Goal: Task Accomplishment & Management: Complete application form

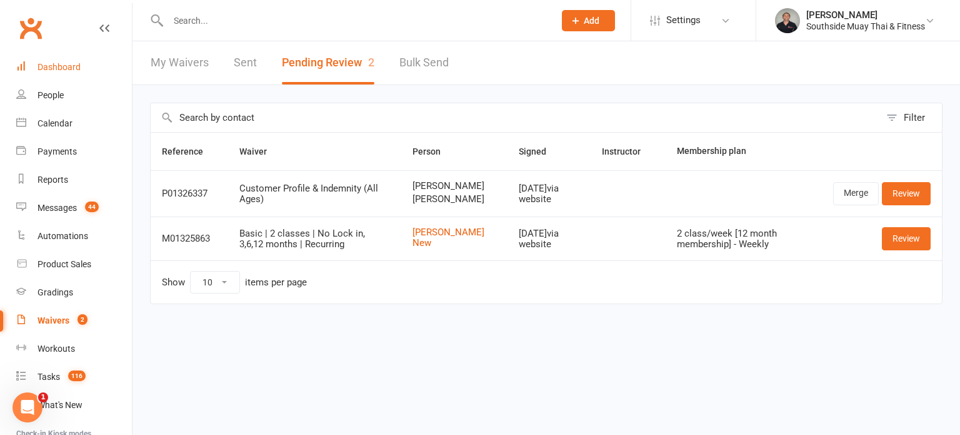
click at [49, 61] on link "Dashboard" at bounding box center [74, 67] width 116 height 28
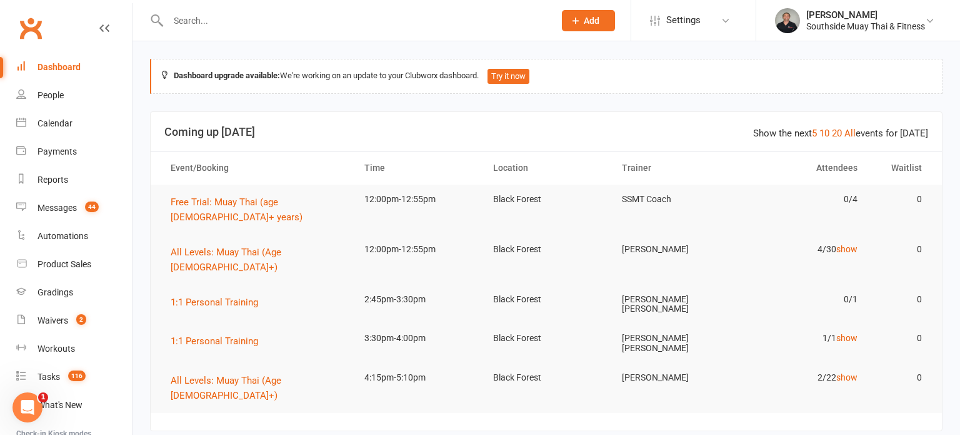
click at [575, 16] on icon at bounding box center [575, 20] width 11 height 11
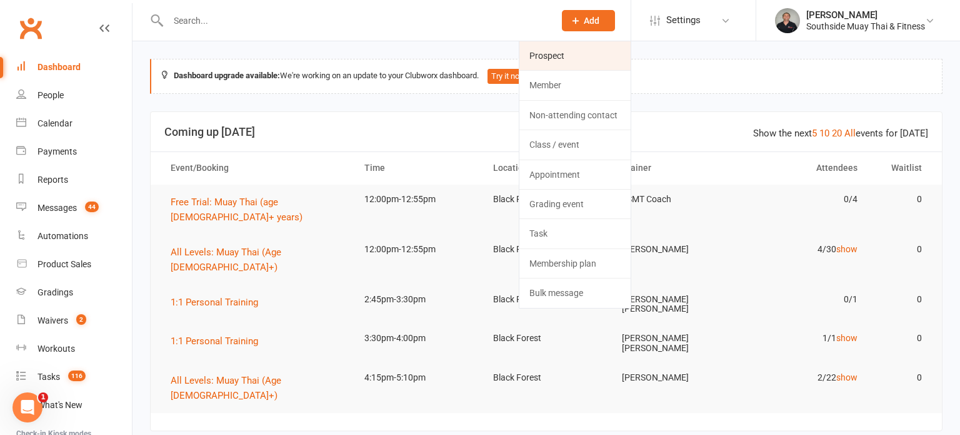
click at [568, 53] on link "Prospect" at bounding box center [575, 55] width 111 height 29
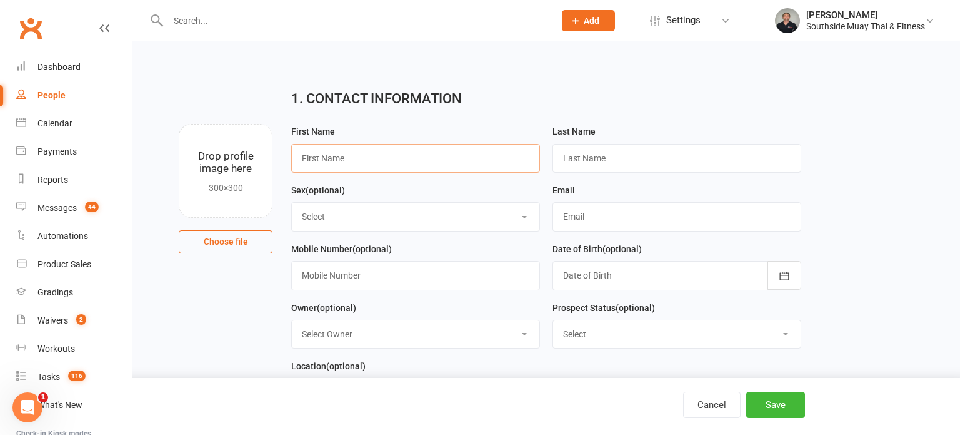
click at [348, 160] on input "text" at bounding box center [415, 158] width 249 height 29
paste input "[PERSON_NAME]"
type input "[PERSON_NAME]"
click at [688, 153] on input "text" at bounding box center [677, 158] width 249 height 29
paste input "[PERSON_NAME]"
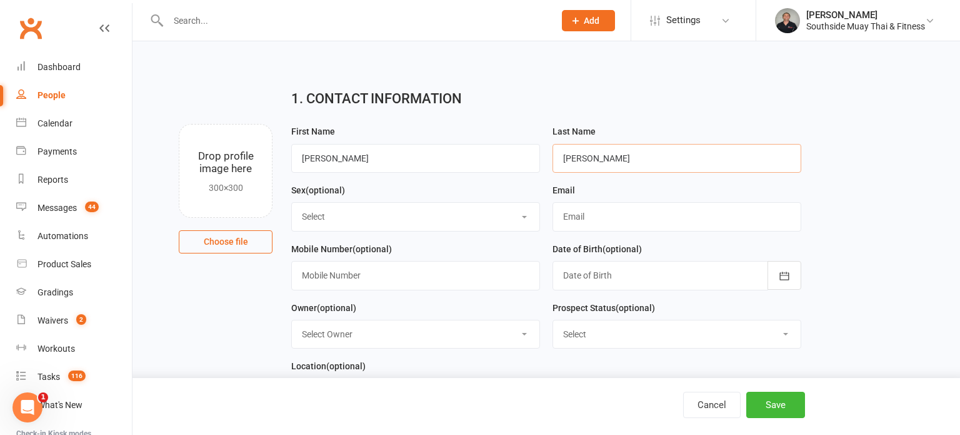
drag, startPoint x: 599, startPoint y: 158, endPoint x: 560, endPoint y: 158, distance: 39.4
click at [560, 158] on input "[PERSON_NAME]" at bounding box center [677, 158] width 249 height 29
type input "Senaratne"
drag, startPoint x: 394, startPoint y: 154, endPoint x: 335, endPoint y: 153, distance: 59.4
click at [335, 153] on input "[PERSON_NAME]" at bounding box center [415, 158] width 249 height 29
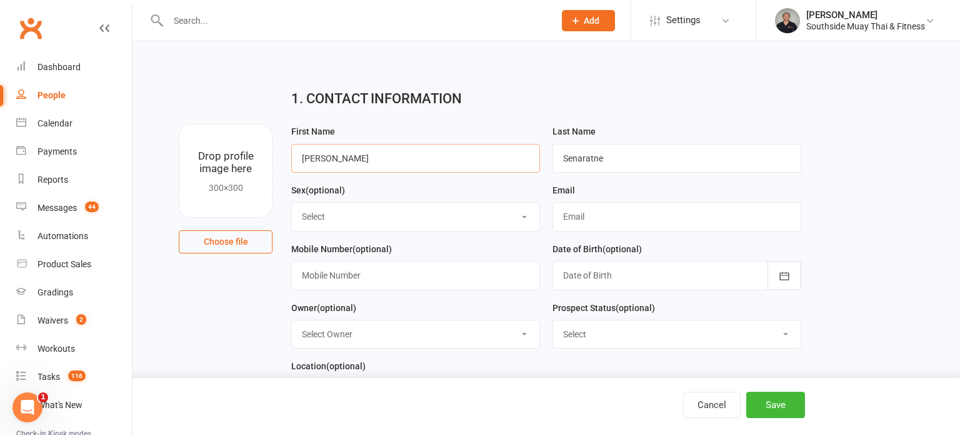
type input "[PERSON_NAME]"
click at [306, 278] on input "text" at bounding box center [415, 275] width 249 height 29
paste input "0481235482"
type input "0481235482"
click at [597, 207] on input "text" at bounding box center [677, 216] width 249 height 29
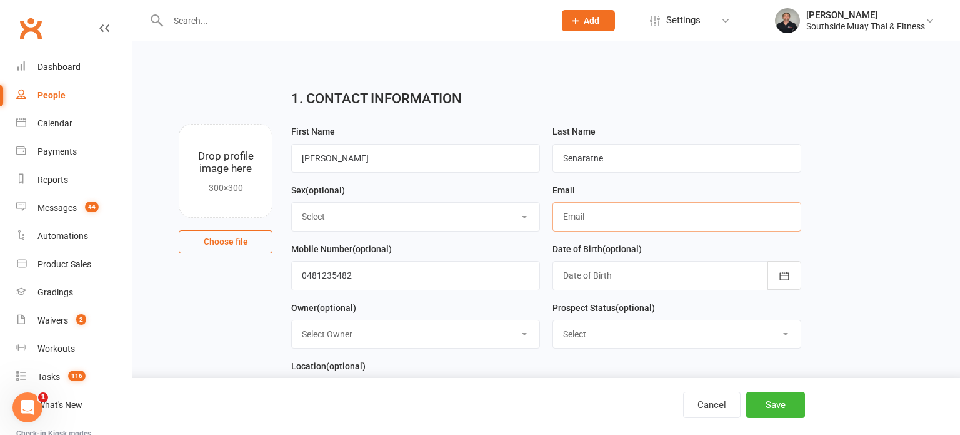
paste input "[EMAIL_ADDRESS][DOMAIN_NAME]"
type input "[EMAIL_ADDRESS][DOMAIN_NAME]"
click at [784, 406] on button "Save" at bounding box center [776, 404] width 59 height 26
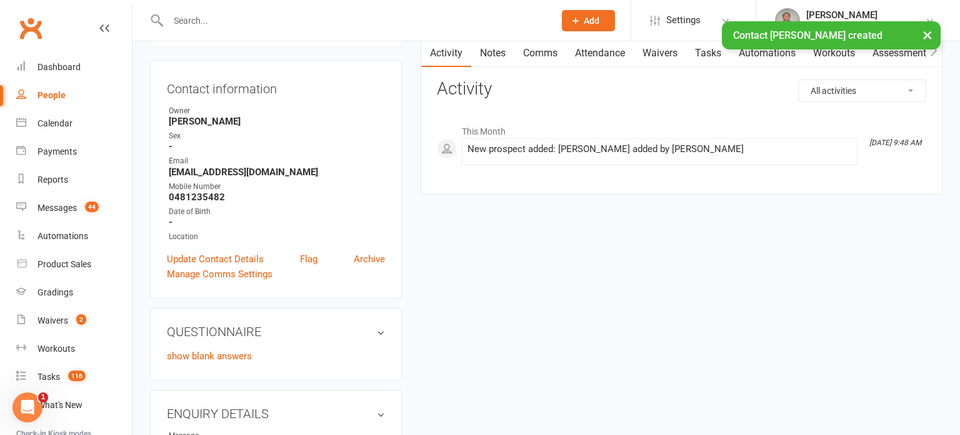
scroll to position [118, 0]
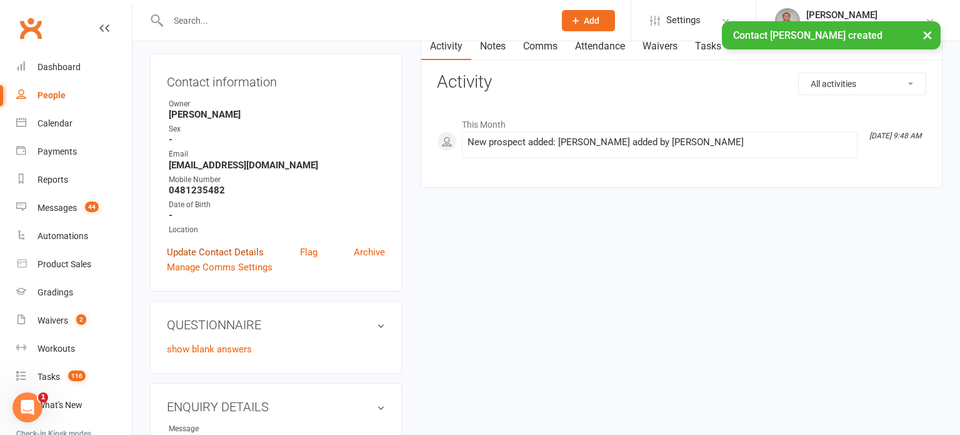
click at [186, 251] on link "Update Contact Details" at bounding box center [215, 251] width 97 height 15
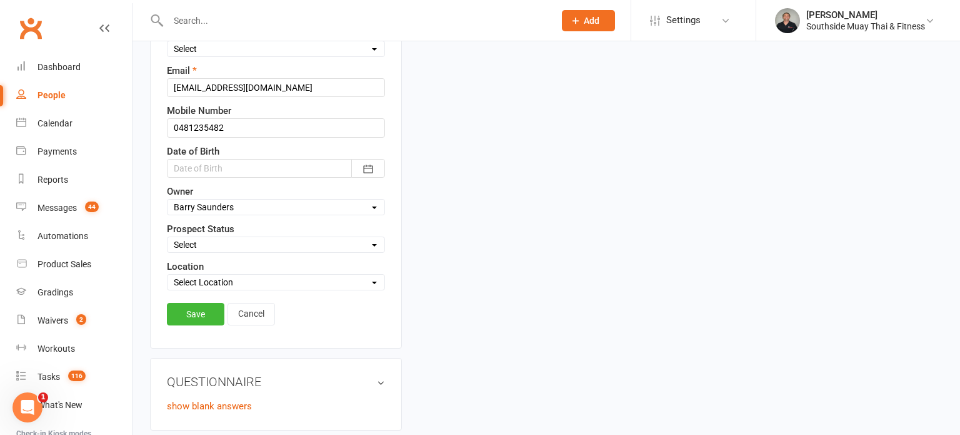
scroll to position [271, 0]
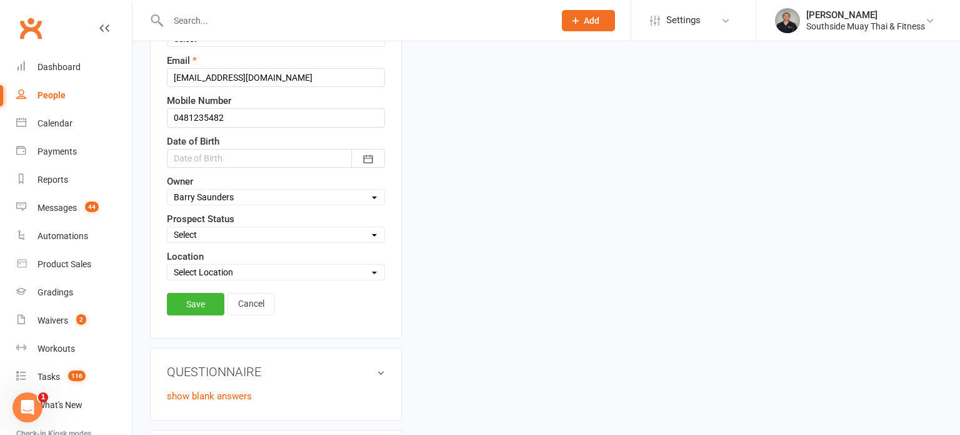
click at [202, 235] on select "Select Initial Contact 28 Day LBE - Contact Needed 28 Day LBE - Intro Class Boo…" at bounding box center [276, 235] width 217 height 14
select select "Intro Month"
click at [168, 228] on select "Select Initial Contact 28 Day LBE - Contact Needed 28 Day LBE - Intro Class Boo…" at bounding box center [276, 235] width 217 height 14
click at [185, 300] on link "Save" at bounding box center [196, 304] width 58 height 23
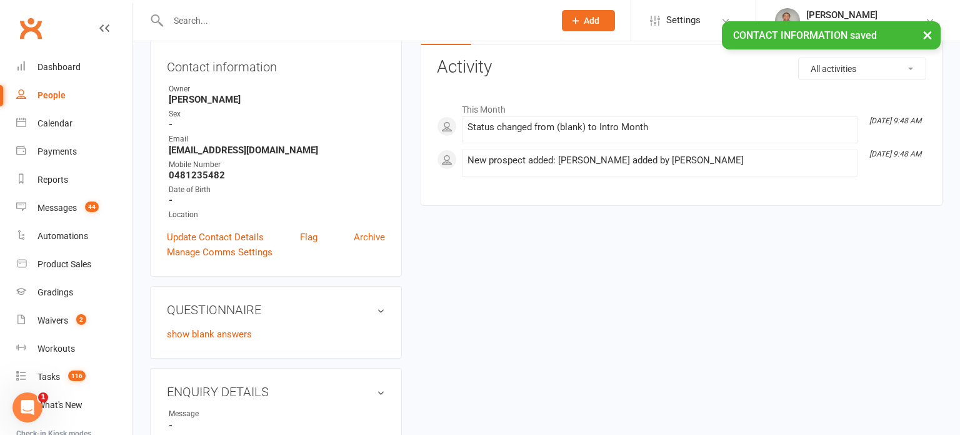
scroll to position [0, 0]
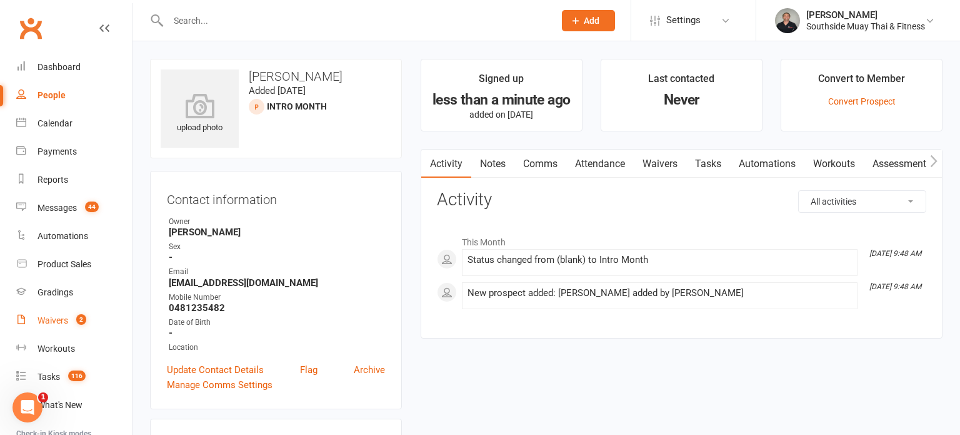
click at [64, 318] on div "Waivers" at bounding box center [53, 320] width 31 height 10
select select "100"
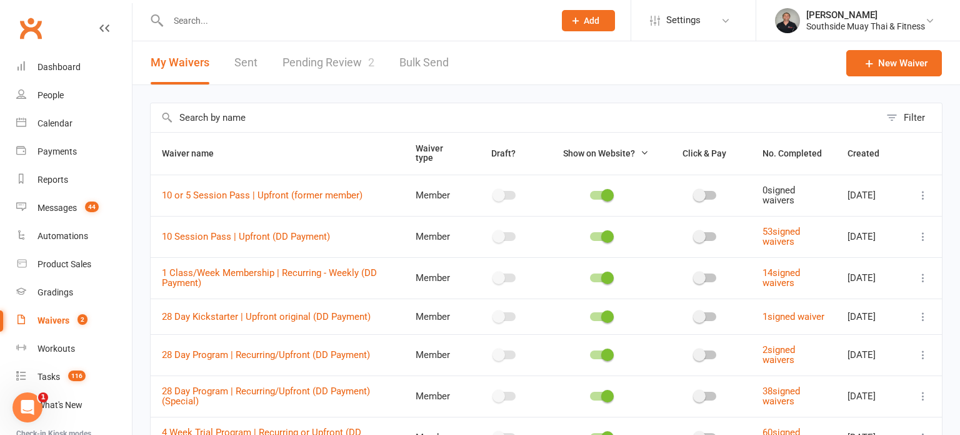
click at [321, 61] on link "Pending Review 2" at bounding box center [329, 62] width 92 height 43
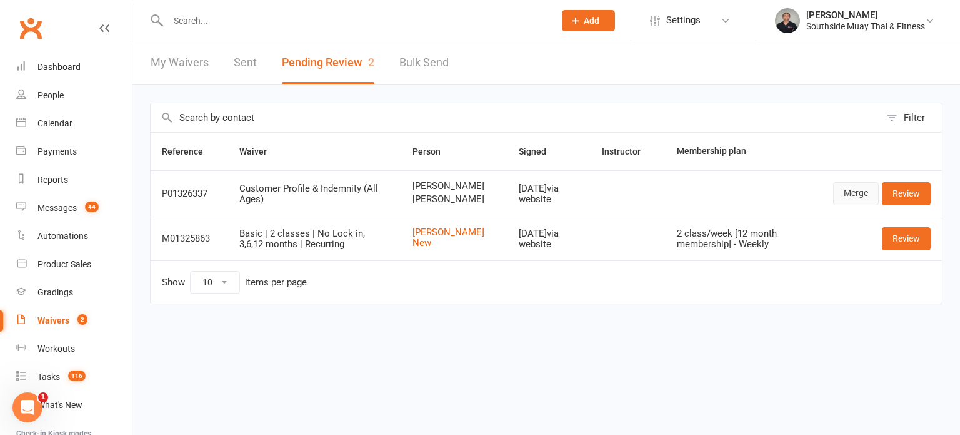
click at [851, 195] on link "Merge" at bounding box center [857, 193] width 46 height 23
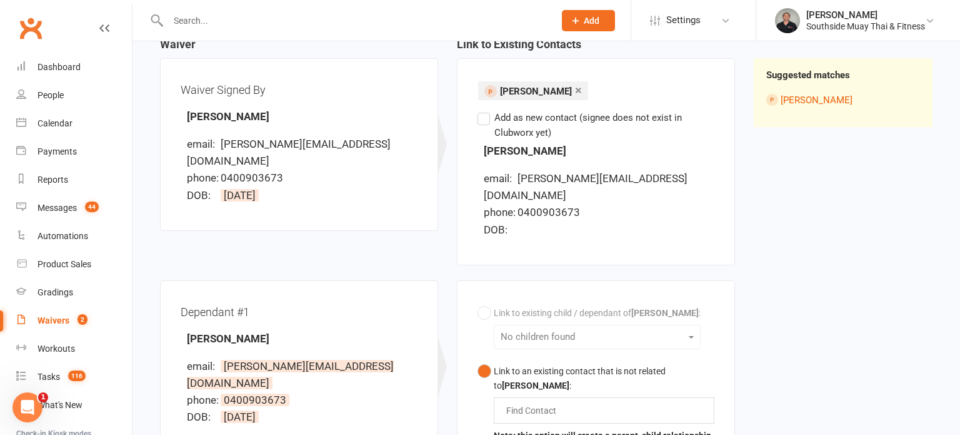
scroll to position [114, 0]
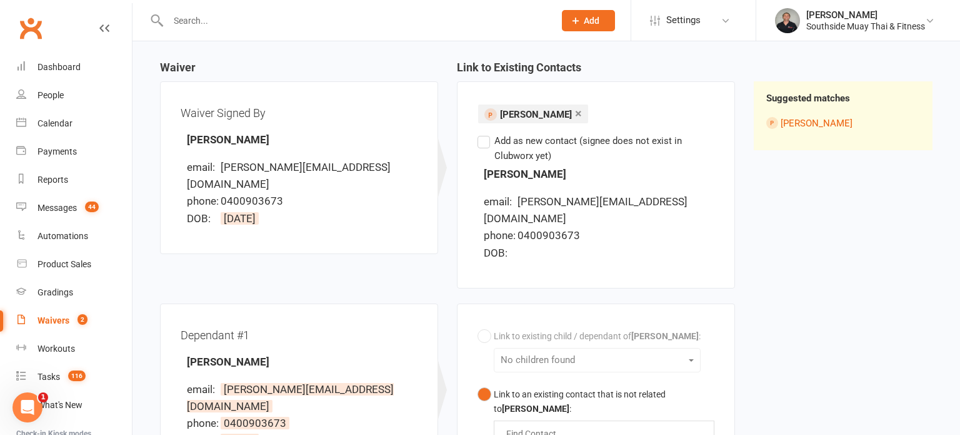
click at [481, 141] on label "Add as new contact (signee does not exist in Clubworx yet)" at bounding box center [596, 148] width 237 height 30
click at [481, 133] on input "Add as new contact (signee does not exist in Clubworx yet)" at bounding box center [482, 133] width 8 height 0
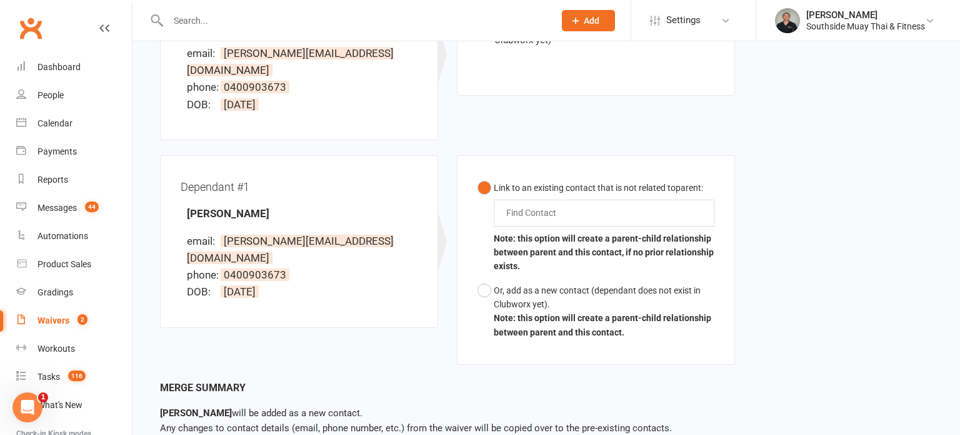
scroll to position [230, 0]
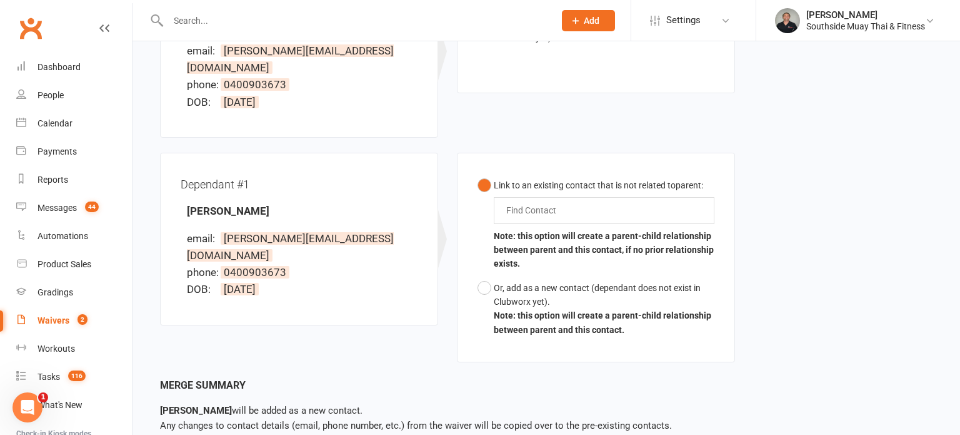
click at [555, 203] on input "text" at bounding box center [534, 210] width 58 height 15
click at [478, 173] on button "Link to an existing contact that is not related to parent : [PERSON_NAME] Note:…" at bounding box center [596, 224] width 237 height 103
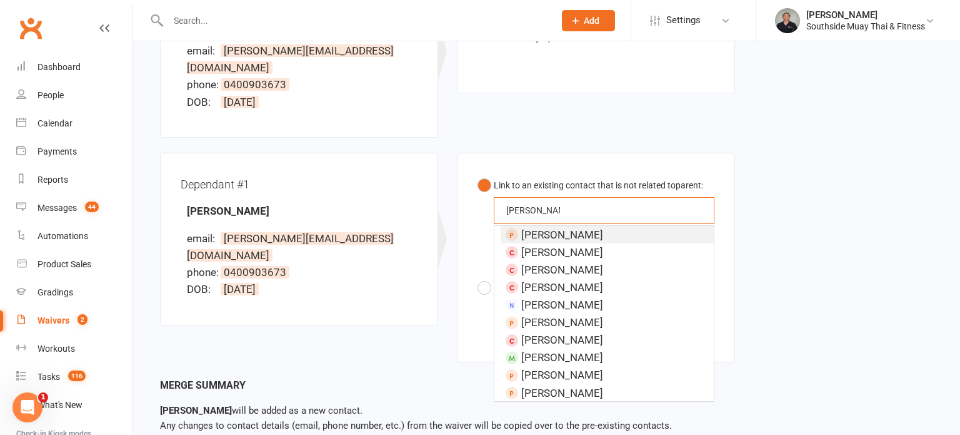
type input "[PERSON_NAME]"
click at [619, 226] on li "[PERSON_NAME]" at bounding box center [607, 235] width 213 height 18
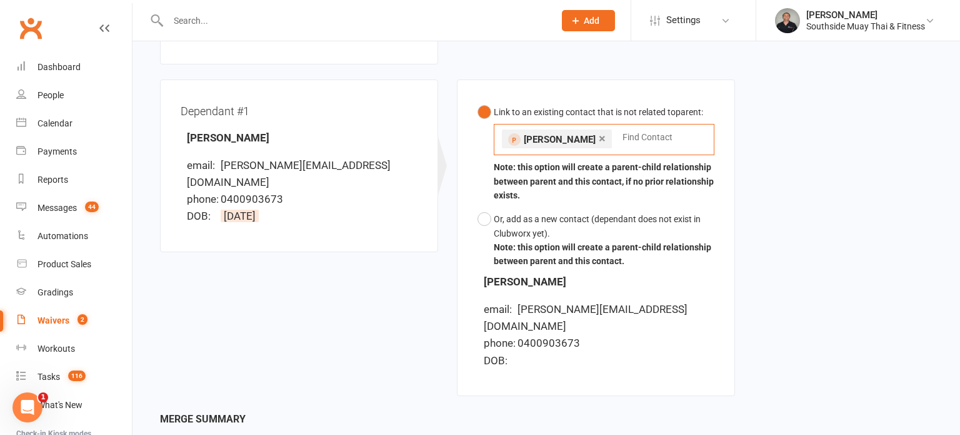
scroll to position [389, 0]
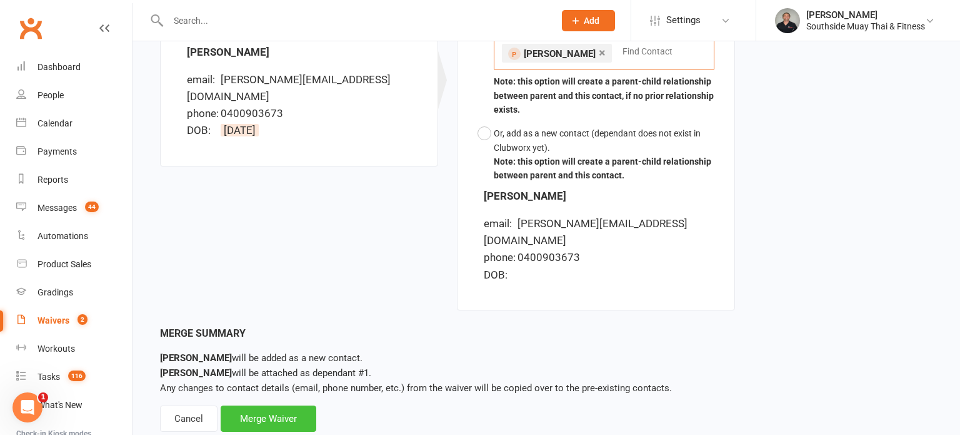
click at [285, 405] on div "Merge Waiver" at bounding box center [269, 418] width 96 height 26
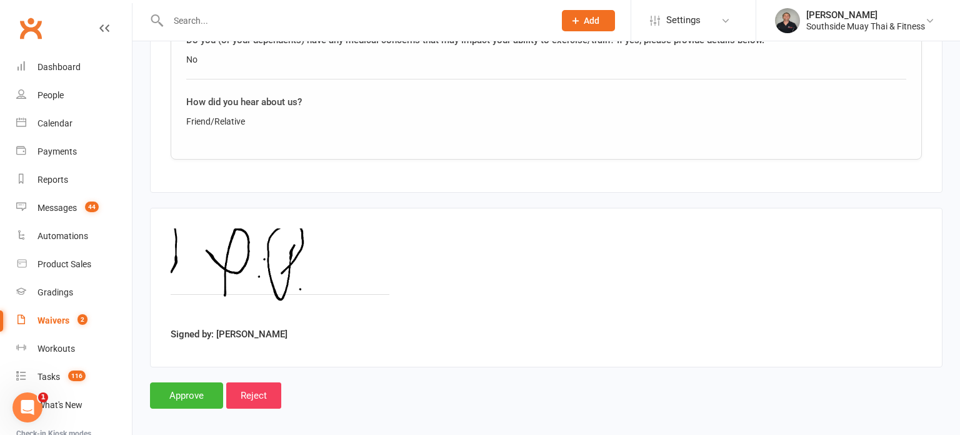
scroll to position [2216, 0]
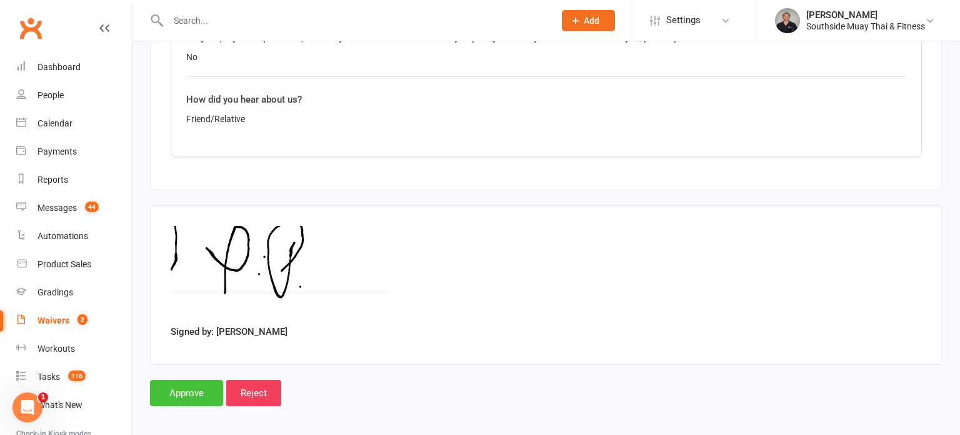
click at [184, 383] on input "Approve" at bounding box center [186, 393] width 73 height 26
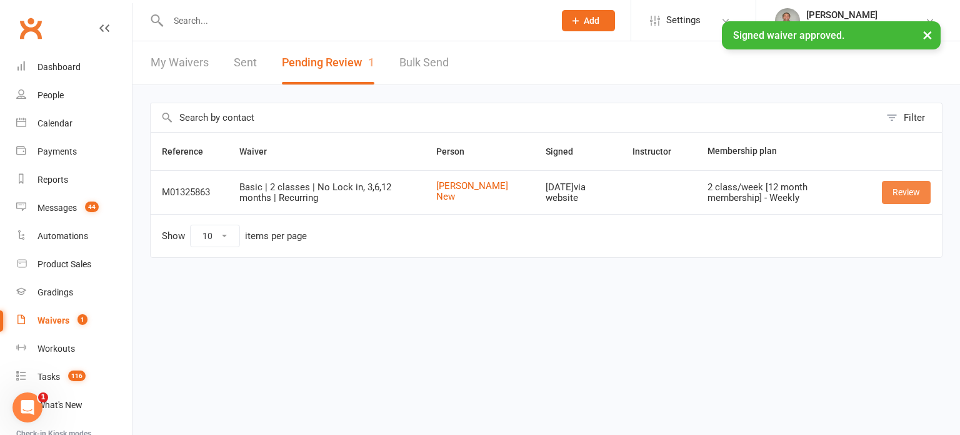
click at [895, 188] on link "Review" at bounding box center [906, 192] width 49 height 23
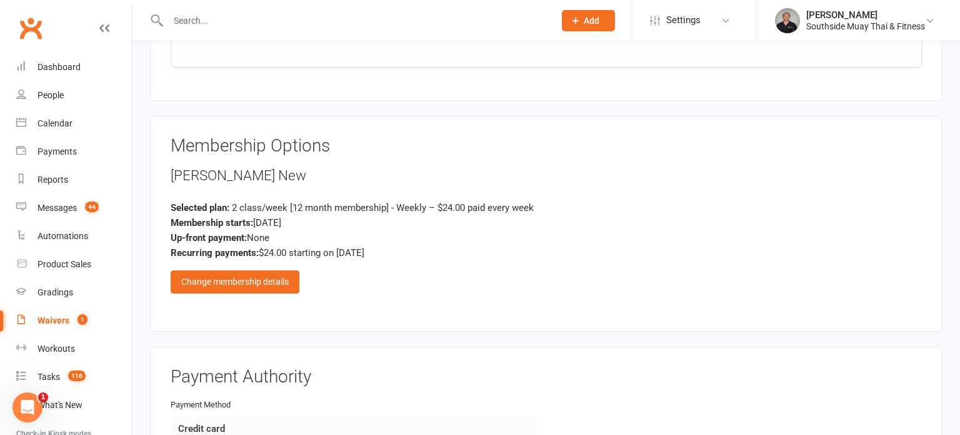
scroll to position [1113, 0]
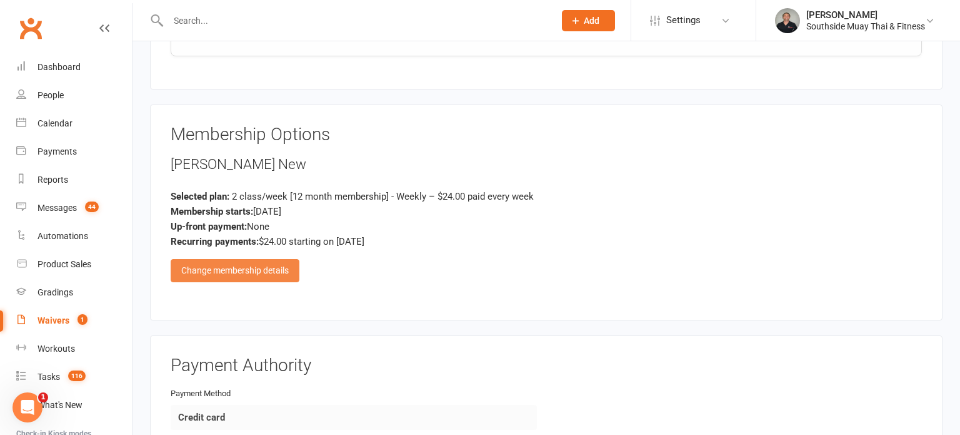
click at [202, 268] on div "Change membership details" at bounding box center [235, 270] width 129 height 23
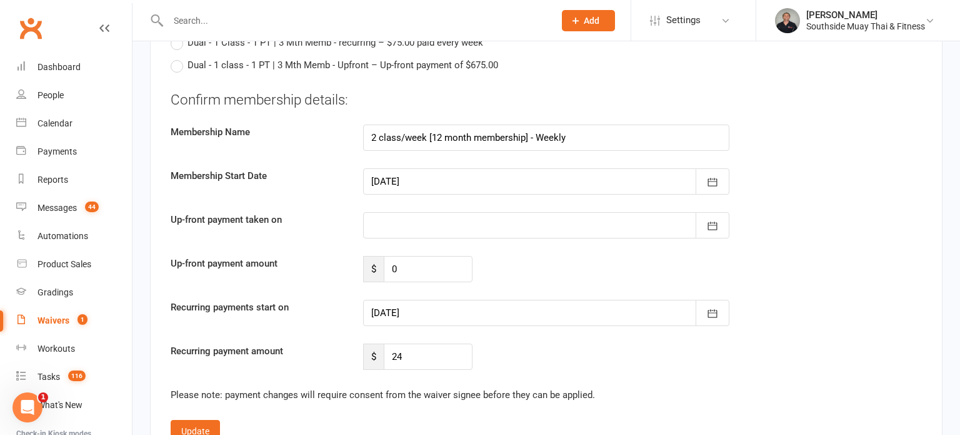
scroll to position [7088, 0]
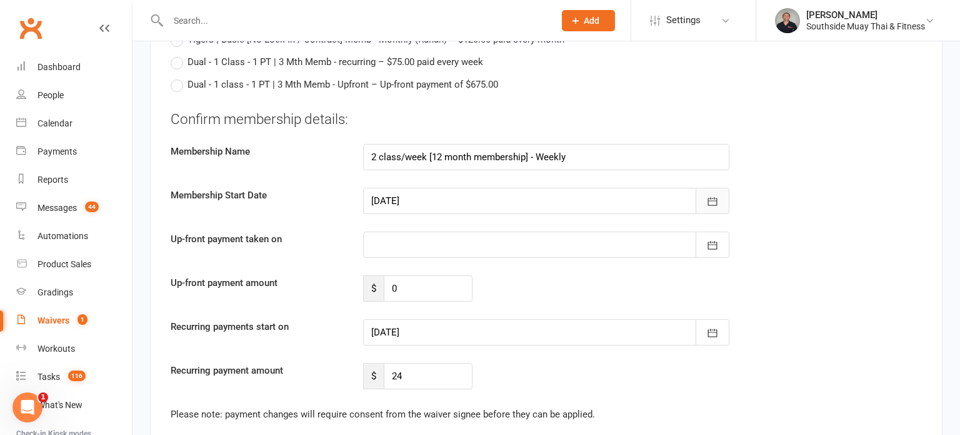
click at [717, 198] on icon "button" at bounding box center [712, 202] width 9 height 8
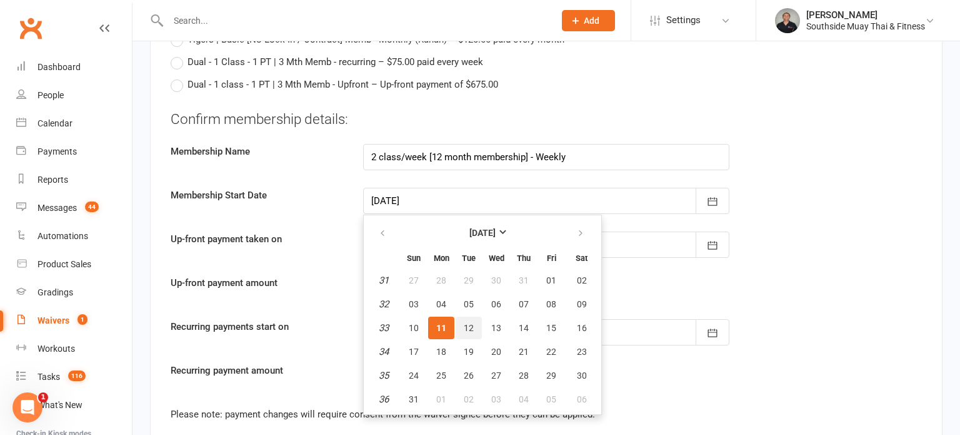
click at [468, 316] on button "12" at bounding box center [469, 327] width 26 height 23
type input "[DATE]"
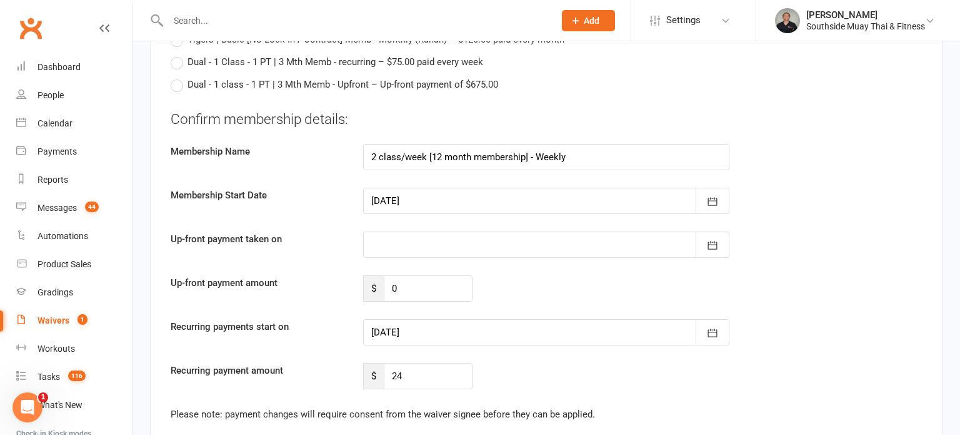
type input "[DATE]"
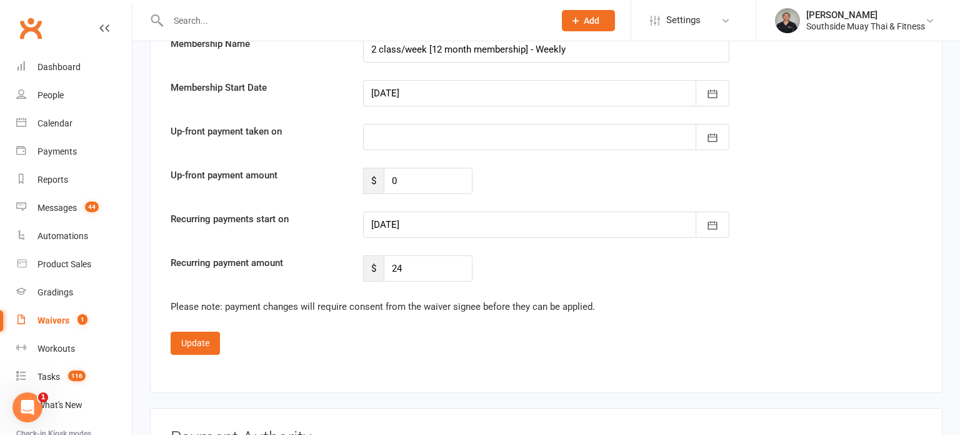
scroll to position [7205, 0]
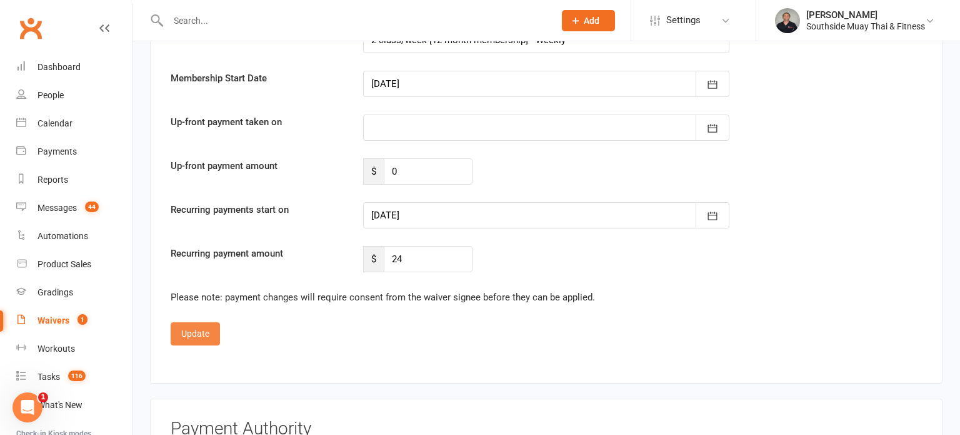
click at [183, 322] on button "Update" at bounding box center [195, 333] width 49 height 23
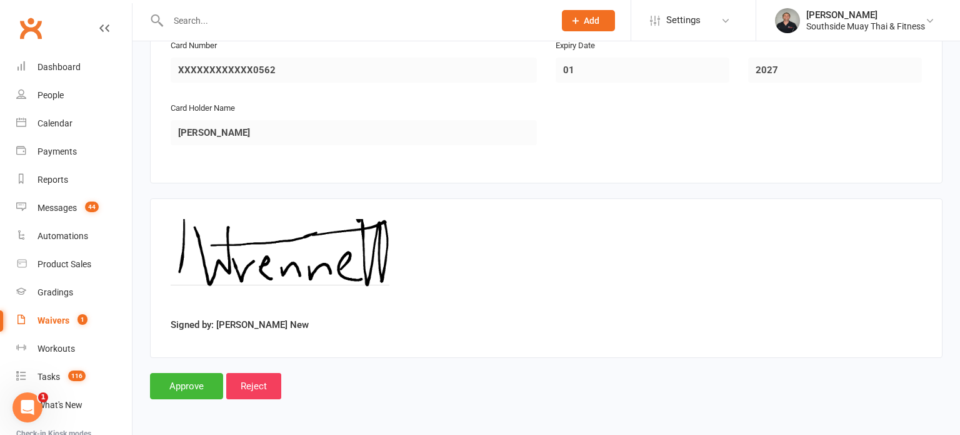
scroll to position [1516, 0]
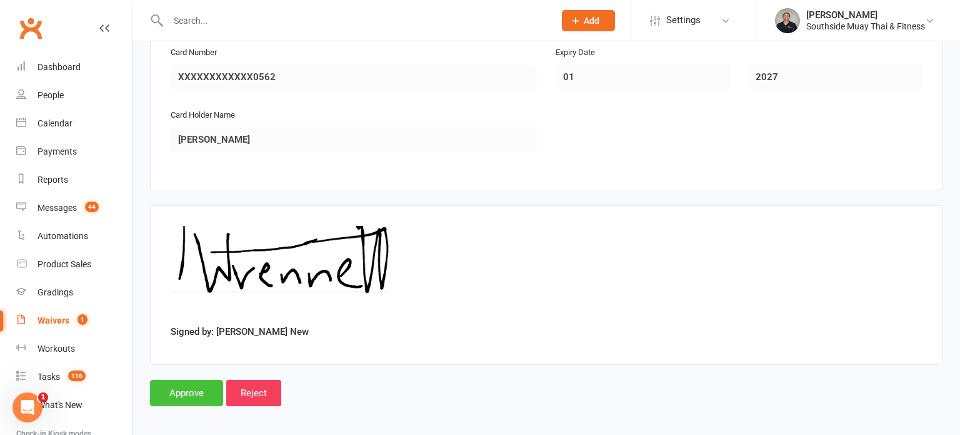
click at [179, 386] on input "Approve" at bounding box center [186, 393] width 73 height 26
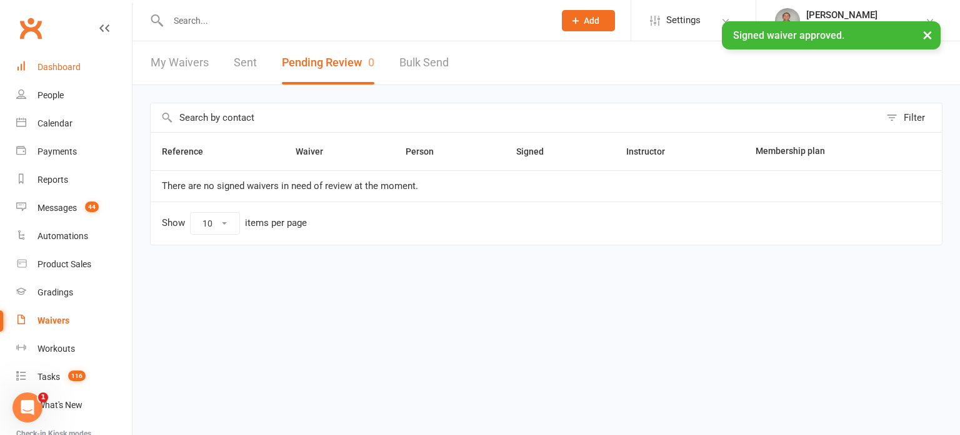
click at [46, 68] on div "Dashboard" at bounding box center [59, 67] width 43 height 10
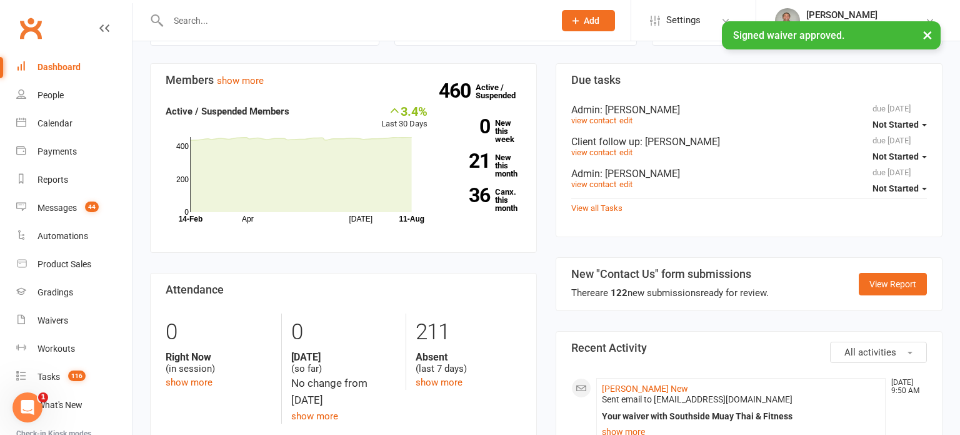
scroll to position [480, 0]
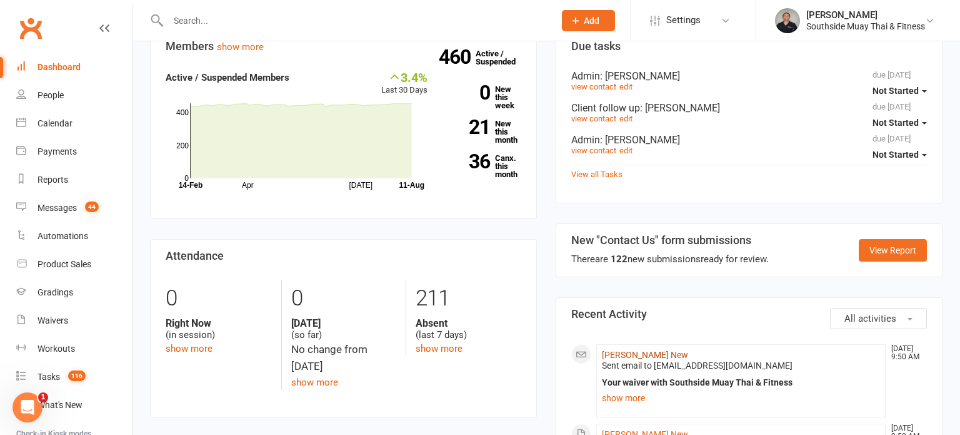
click at [621, 350] on link "[PERSON_NAME] New" at bounding box center [645, 355] width 86 height 10
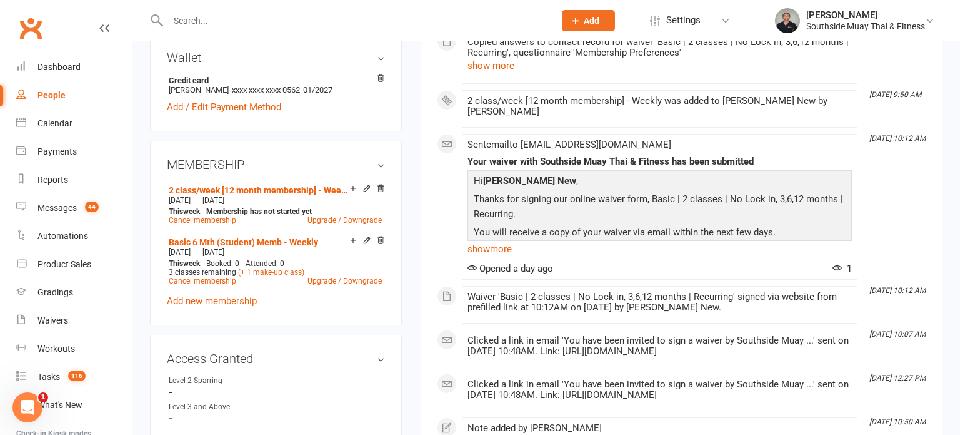
scroll to position [433, 0]
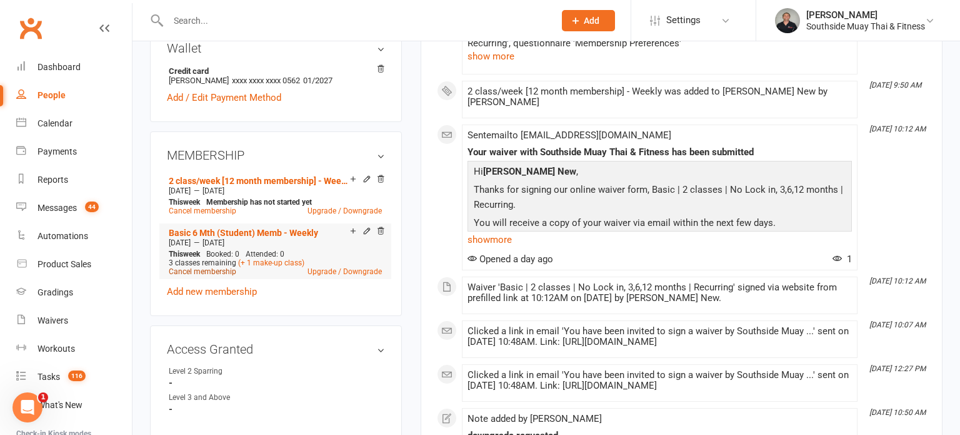
click at [231, 268] on link "Cancel membership" at bounding box center [203, 271] width 68 height 9
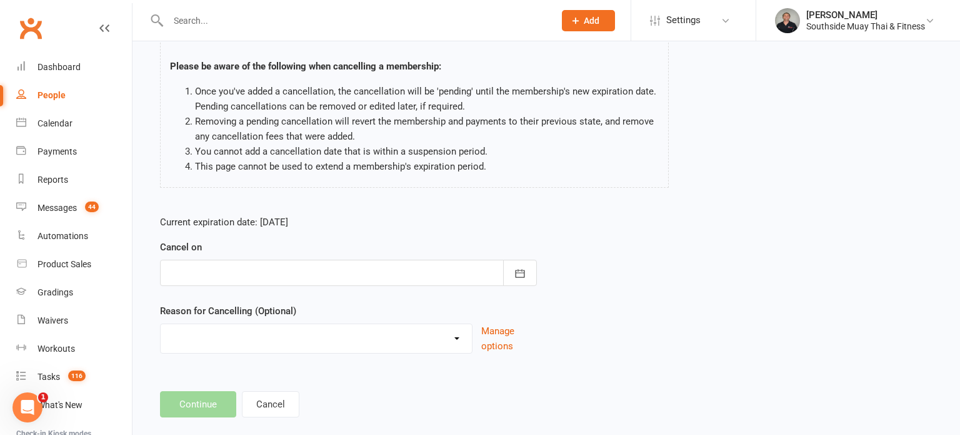
scroll to position [104, 0]
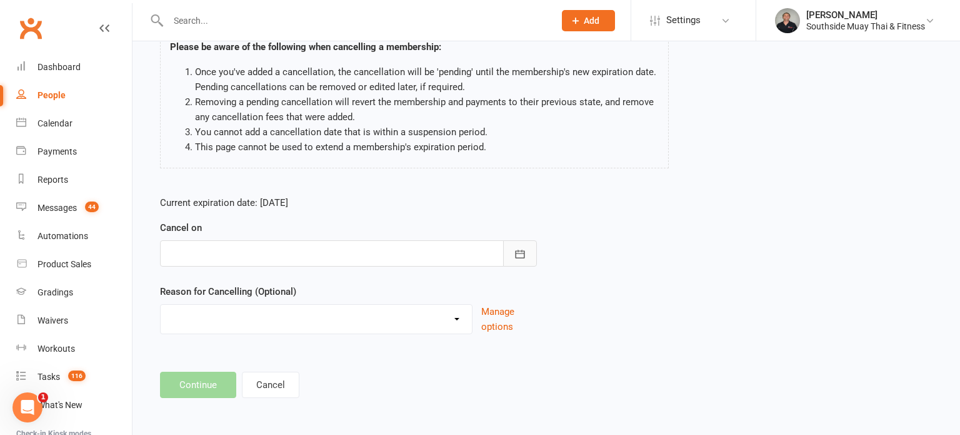
click at [511, 251] on button "button" at bounding box center [520, 253] width 34 height 26
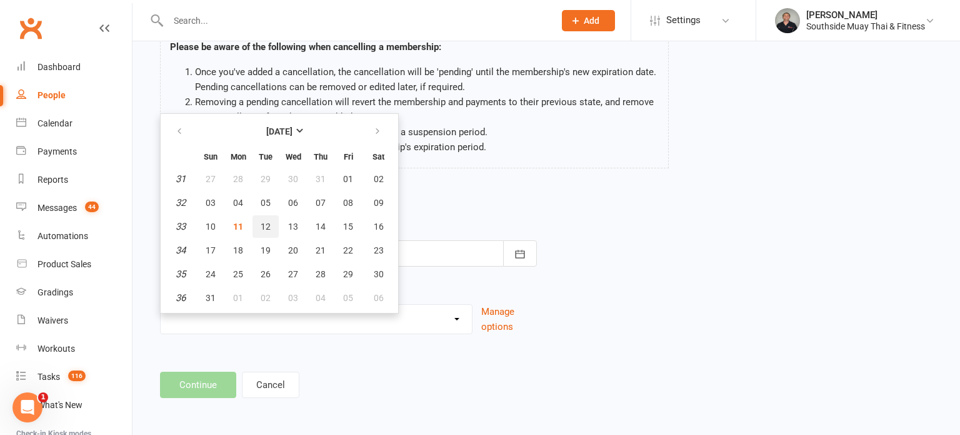
click at [273, 221] on button "12" at bounding box center [266, 226] width 26 height 23
type input "[DATE]"
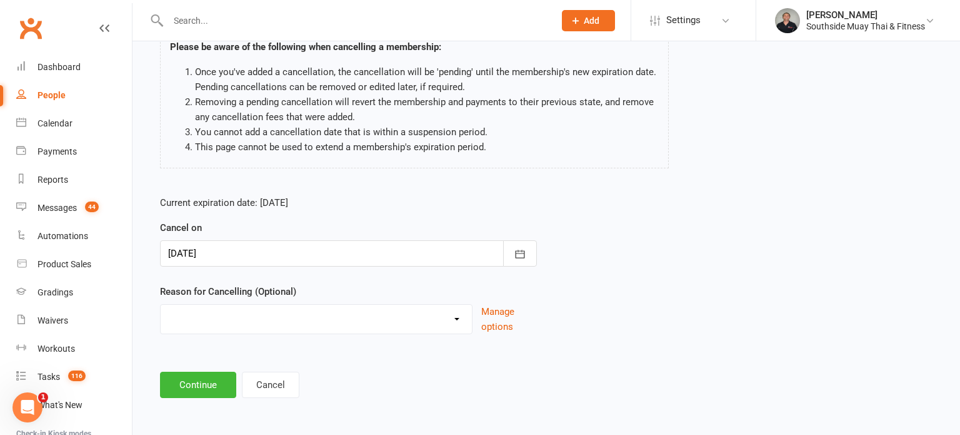
click at [234, 308] on select "Bad Debt Changed Gyms Financial Difficulty Health Holiday Injury Membership tra…" at bounding box center [316, 317] width 311 height 25
select select "6"
click at [161, 305] on select "Bad Debt Changed Gyms Financial Difficulty Health Holiday Injury Membership tra…" at bounding box center [316, 317] width 311 height 25
click at [204, 378] on button "Continue" at bounding box center [198, 384] width 76 height 26
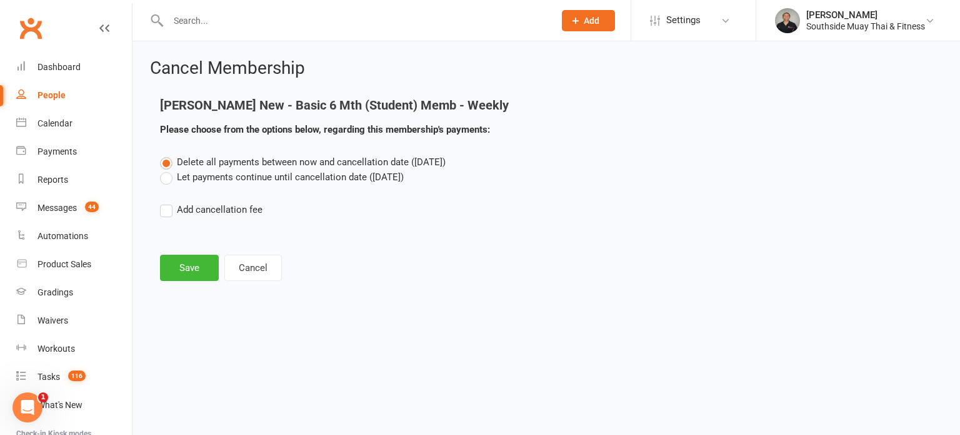
click at [263, 183] on label "Let payments continue until cancellation date ([DATE])" at bounding box center [282, 176] width 244 height 15
click at [168, 169] on input "Let payments continue until cancellation date ([DATE])" at bounding box center [164, 169] width 8 height 0
click at [189, 266] on button "Save" at bounding box center [189, 267] width 59 height 26
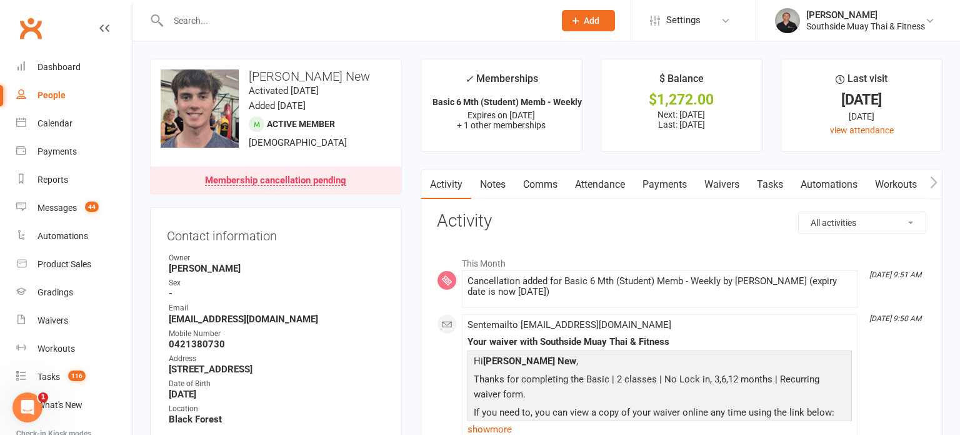
click at [668, 182] on link "Payments" at bounding box center [665, 184] width 62 height 29
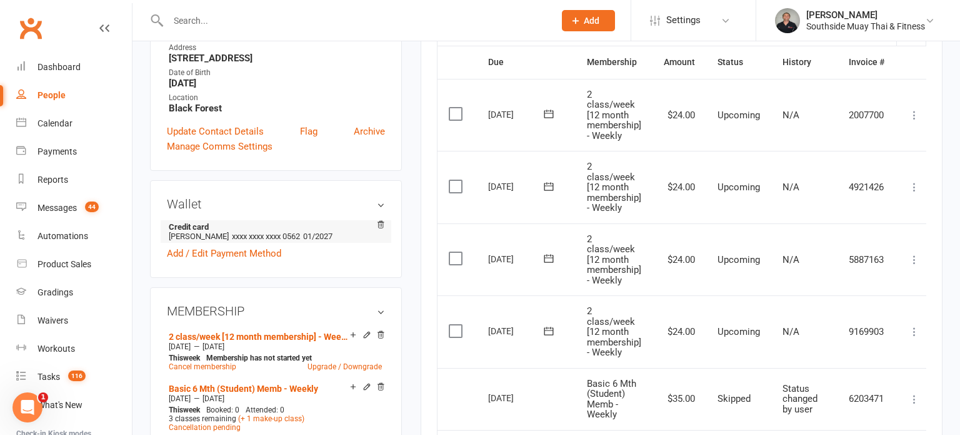
scroll to position [304, 0]
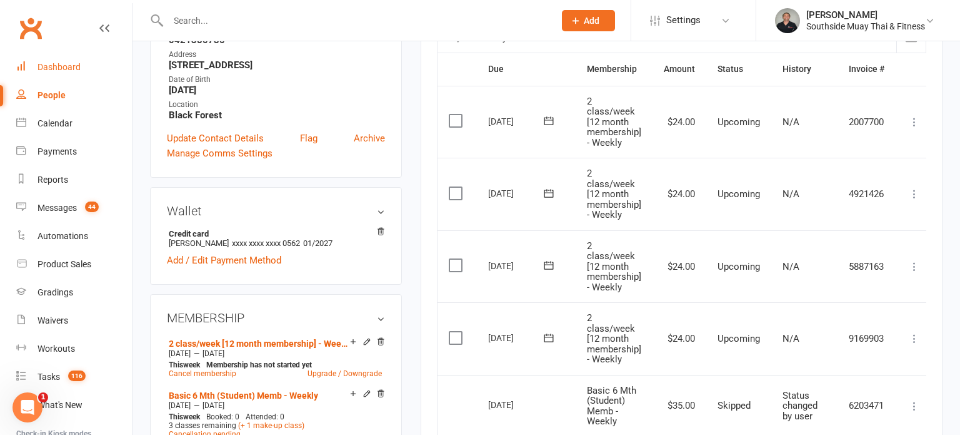
click at [49, 71] on div "Dashboard" at bounding box center [59, 67] width 43 height 10
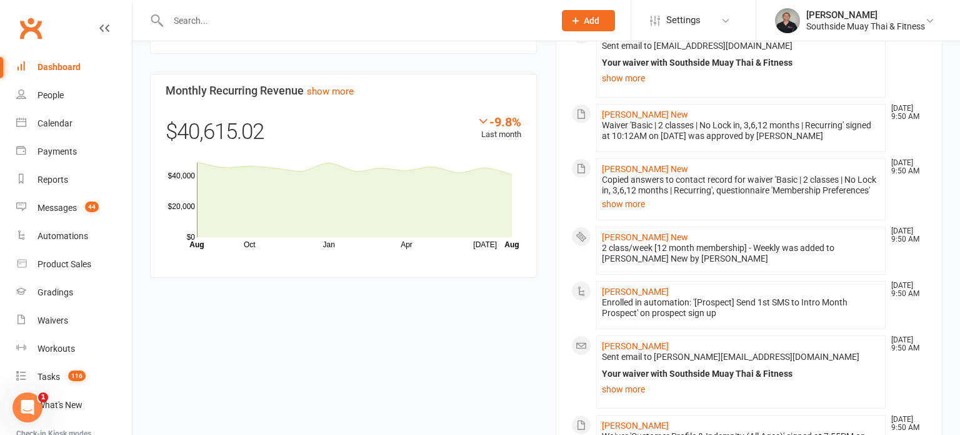
scroll to position [1142, 0]
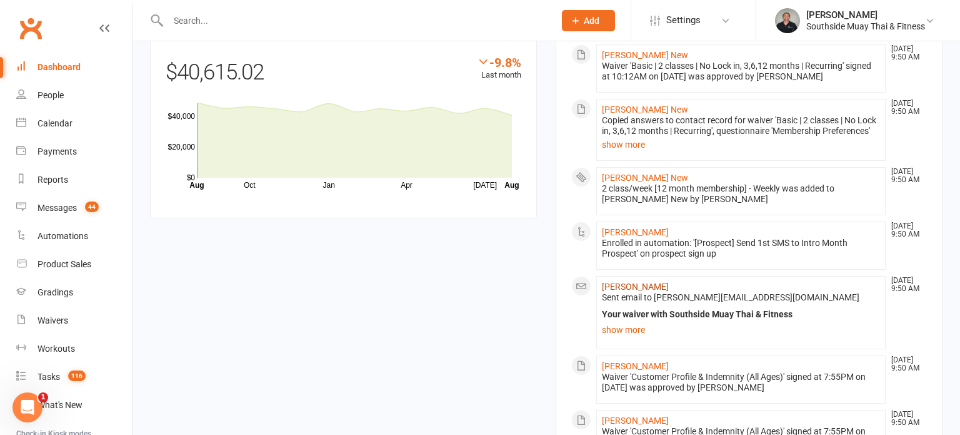
click at [655, 281] on link "[PERSON_NAME]" at bounding box center [635, 286] width 67 height 10
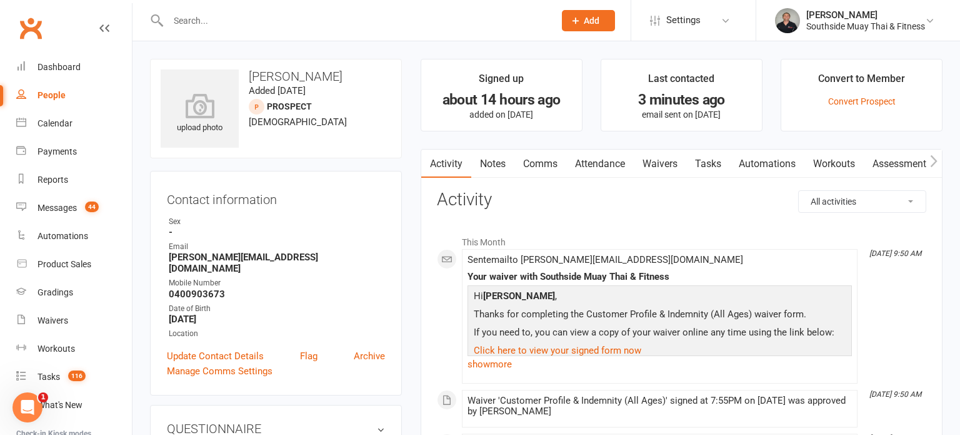
click at [607, 166] on link "Attendance" at bounding box center [601, 163] width 68 height 29
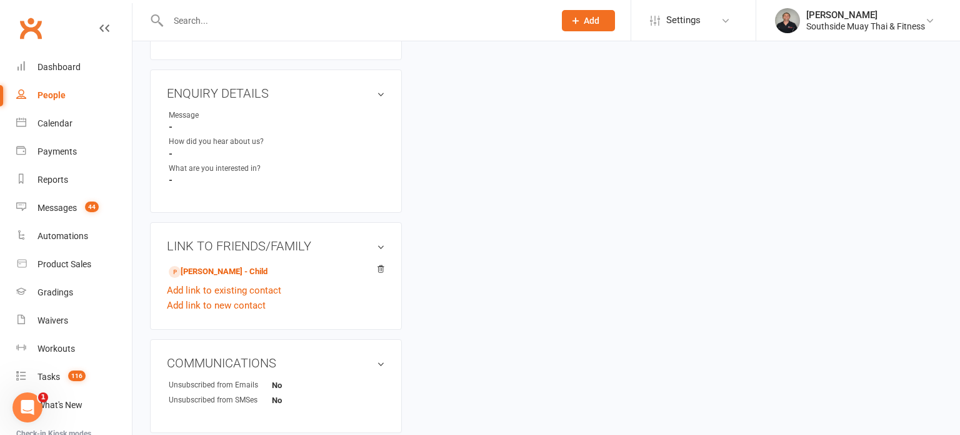
scroll to position [690, 0]
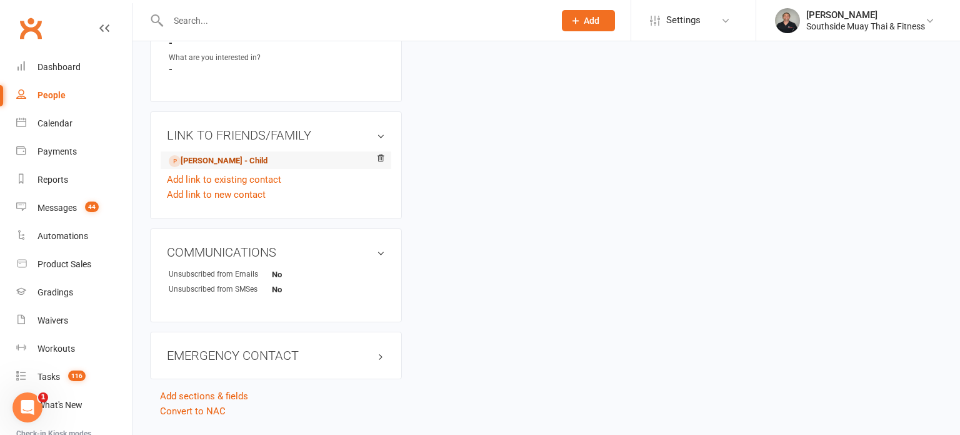
click at [202, 154] on link "[PERSON_NAME] - Child" at bounding box center [218, 160] width 99 height 13
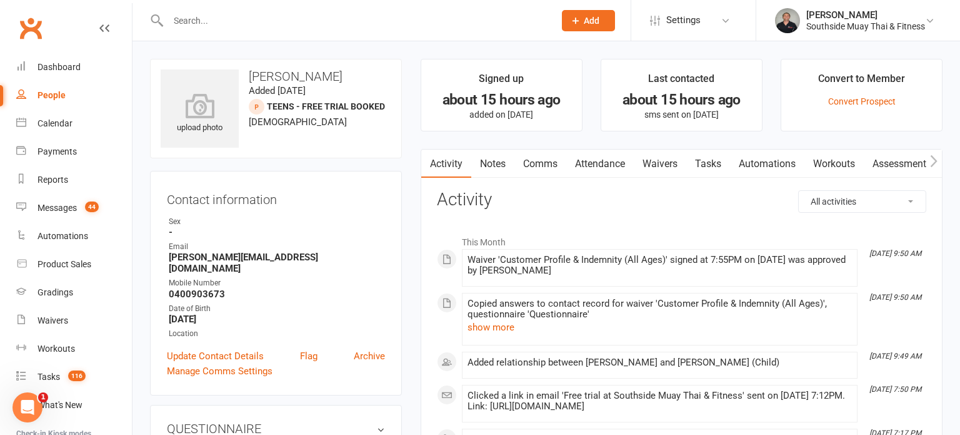
click at [605, 159] on link "Attendance" at bounding box center [601, 163] width 68 height 29
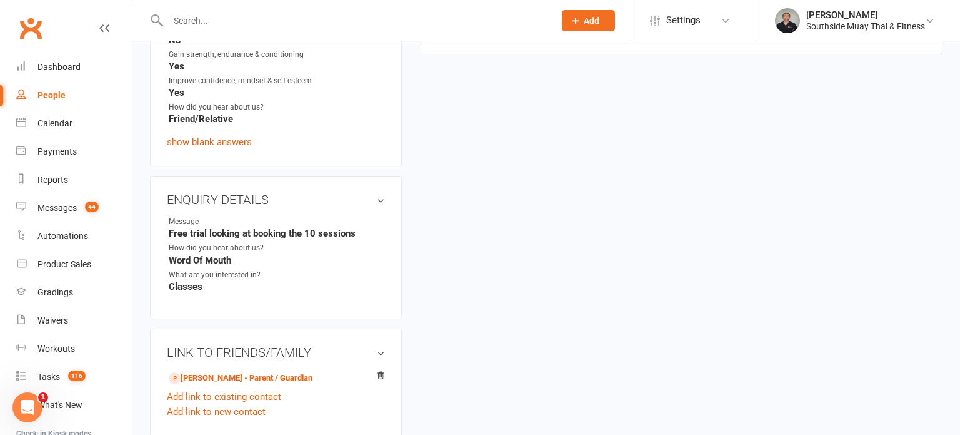
scroll to position [700, 0]
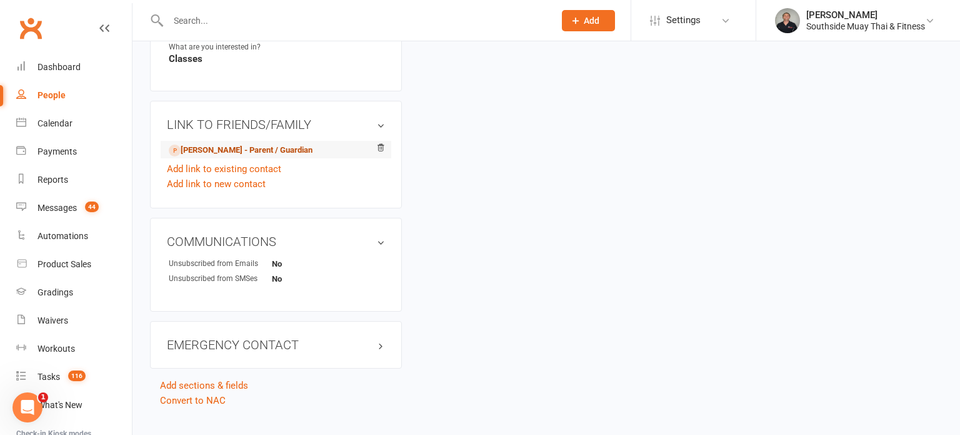
click at [220, 144] on link "[PERSON_NAME] - Parent / Guardian" at bounding box center [241, 150] width 144 height 13
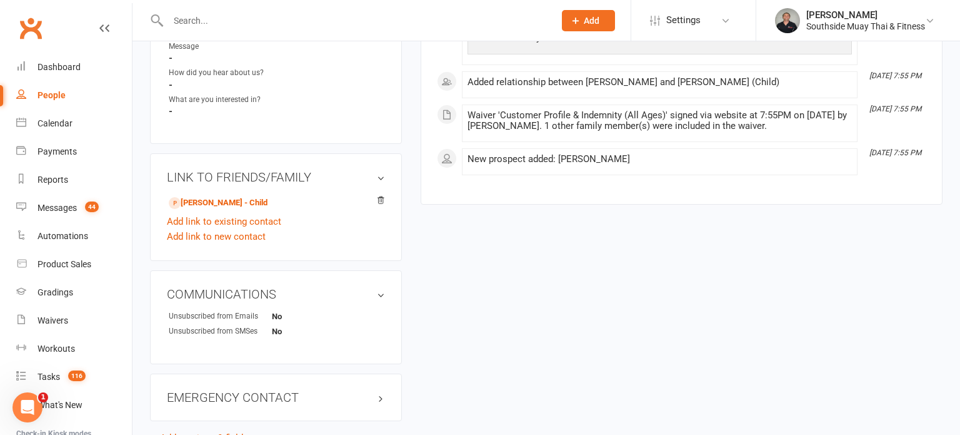
scroll to position [707, 0]
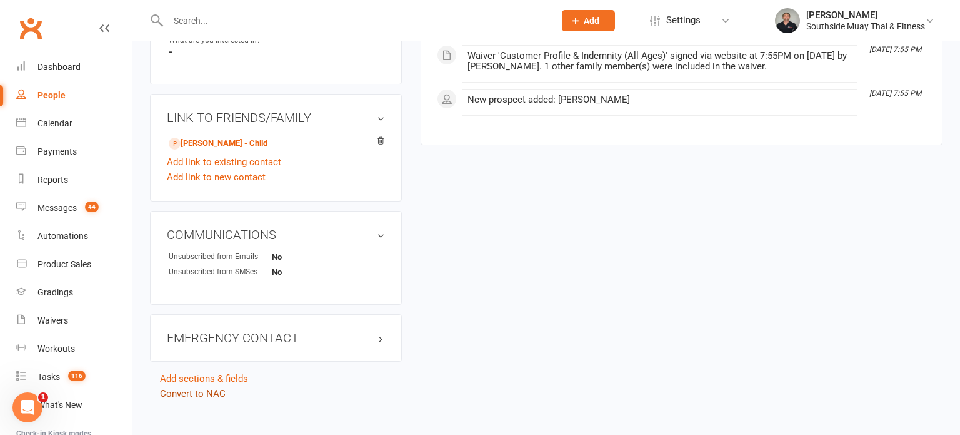
click at [183, 388] on link "Convert to NAC" at bounding box center [193, 393] width 66 height 11
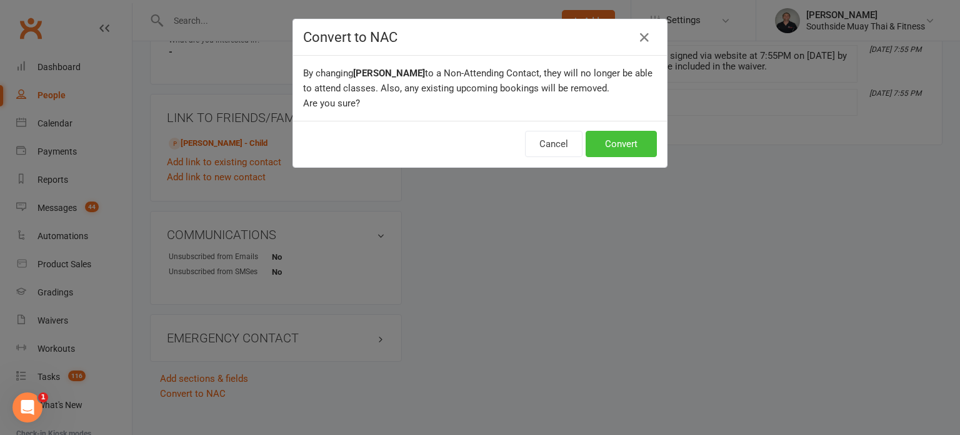
click at [634, 145] on button "Convert" at bounding box center [621, 144] width 71 height 26
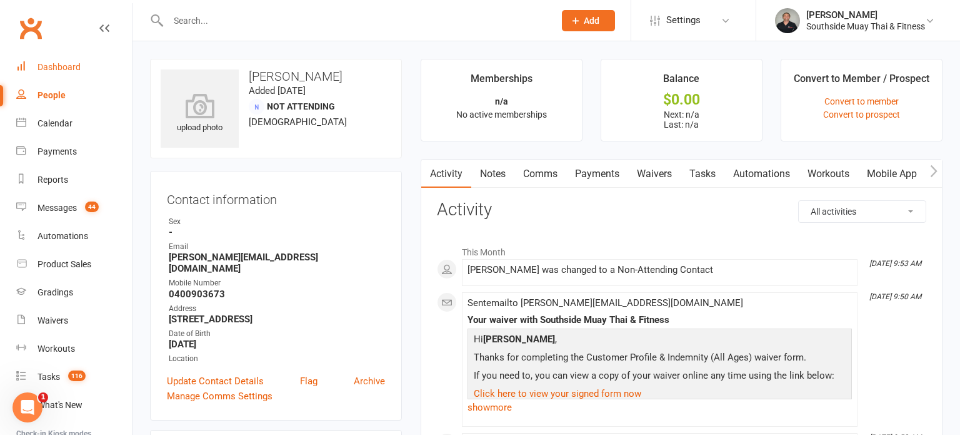
click at [30, 78] on link "Dashboard" at bounding box center [74, 67] width 116 height 28
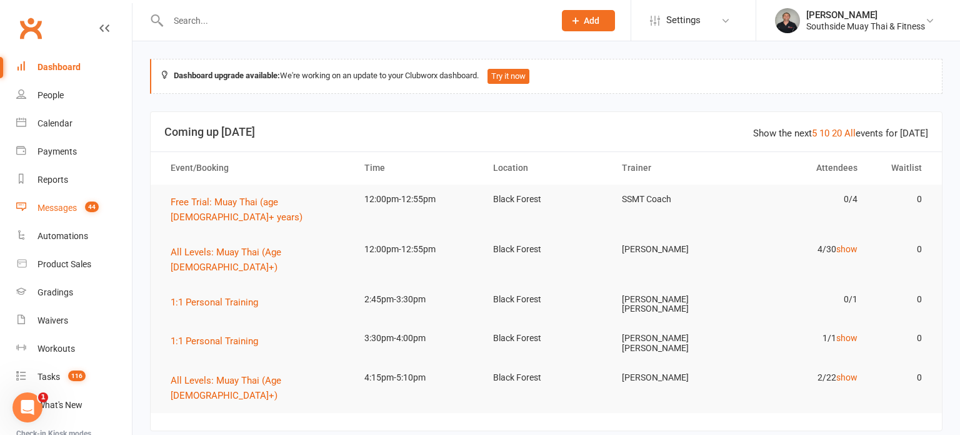
click at [57, 210] on div "Messages" at bounding box center [57, 208] width 39 height 10
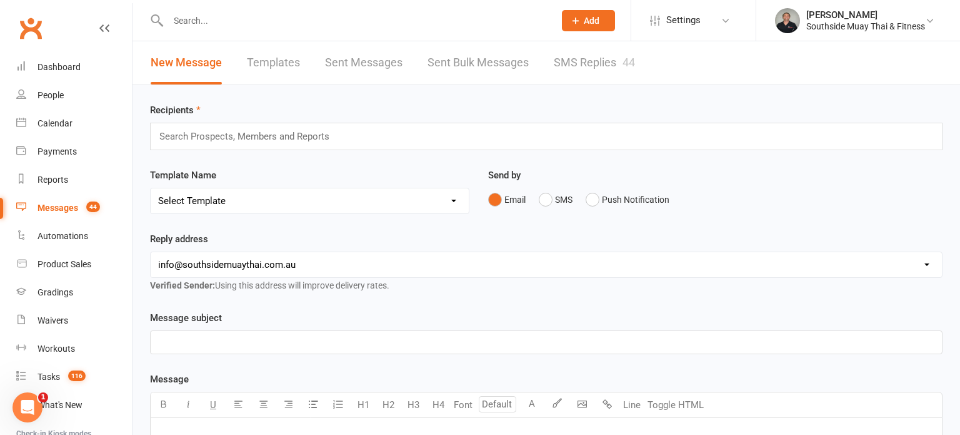
click at [600, 67] on link "SMS Replies 44" at bounding box center [594, 62] width 81 height 43
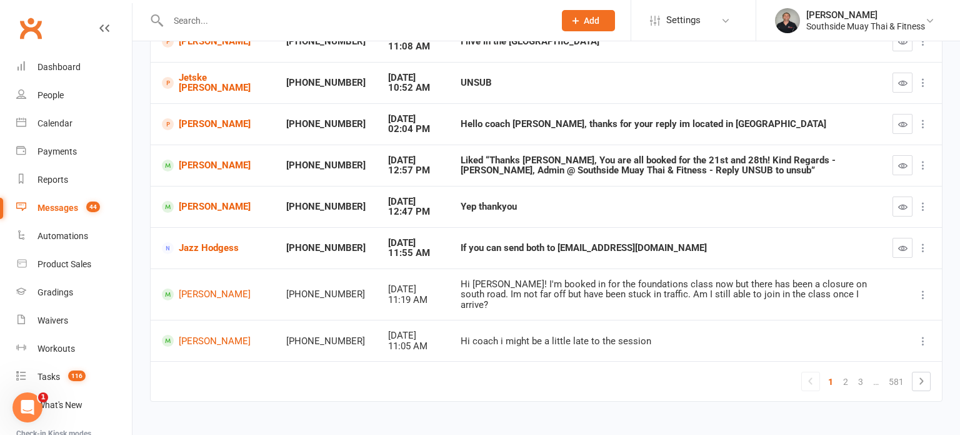
scroll to position [273, 0]
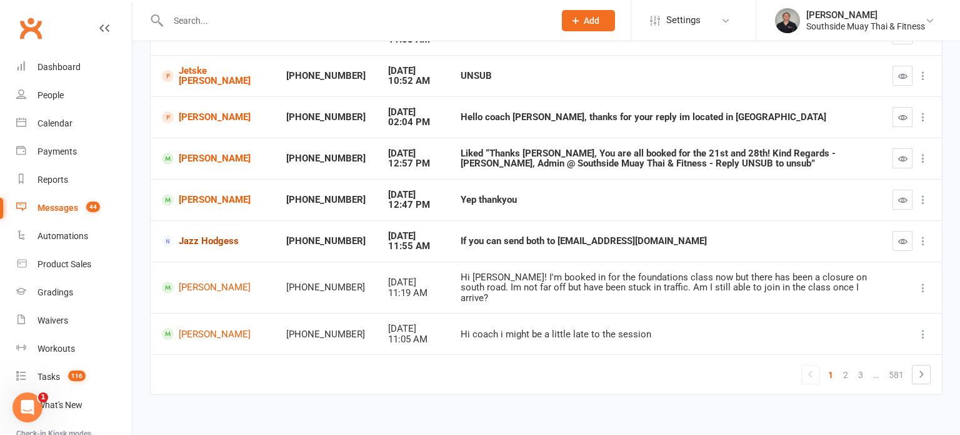
click at [231, 241] on link "Jazz Hodgess" at bounding box center [213, 241] width 102 height 12
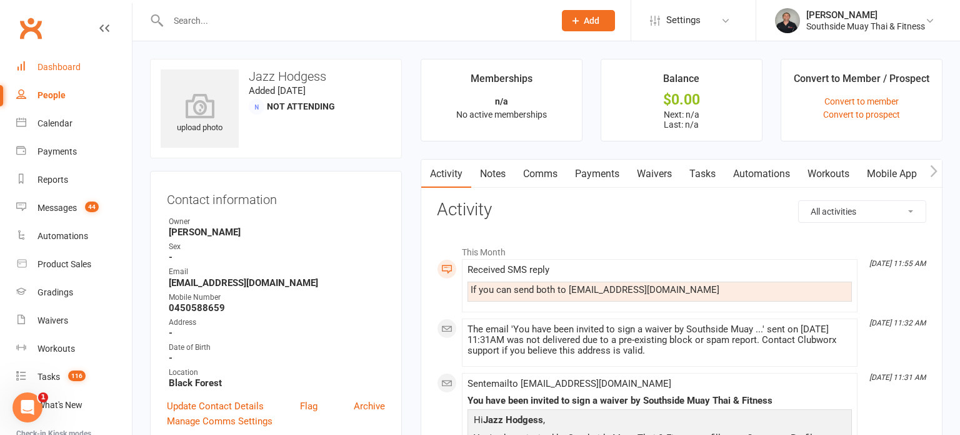
click at [43, 63] on div "Dashboard" at bounding box center [59, 67] width 43 height 10
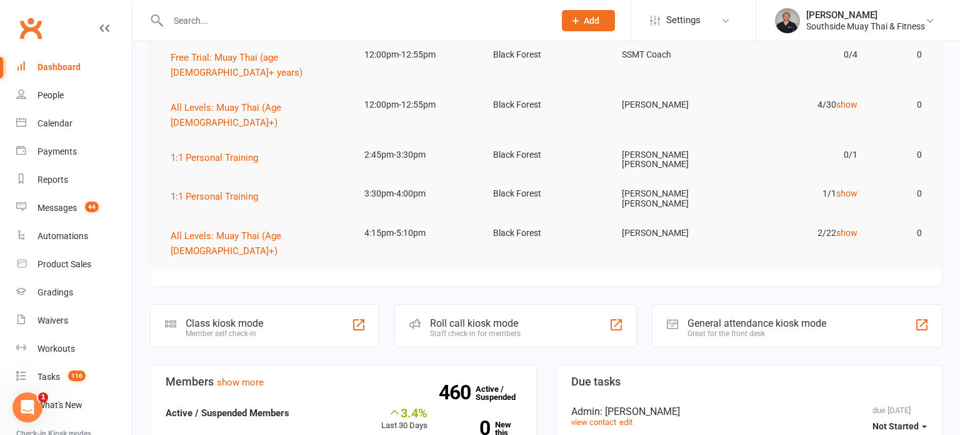
scroll to position [323, 0]
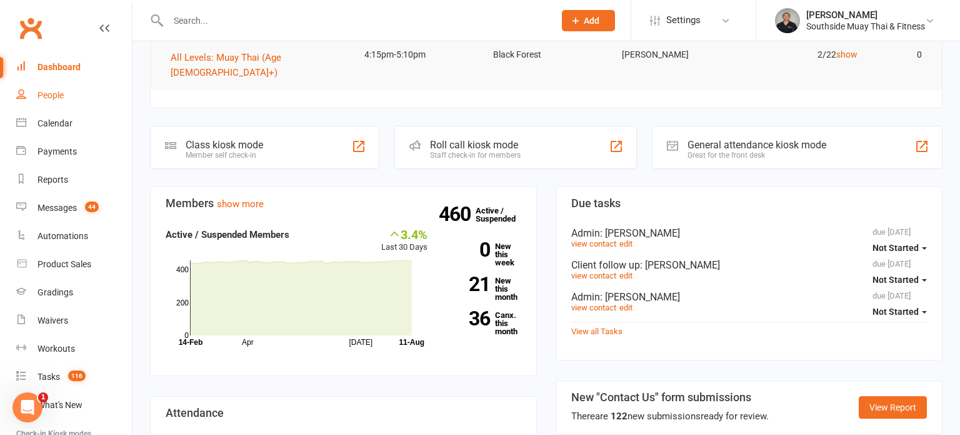
click at [56, 94] on div "People" at bounding box center [51, 95] width 26 height 10
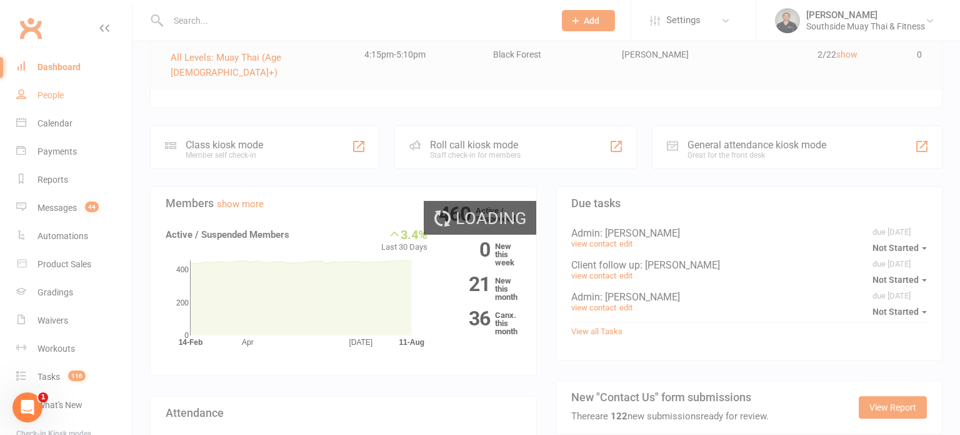
select select "100"
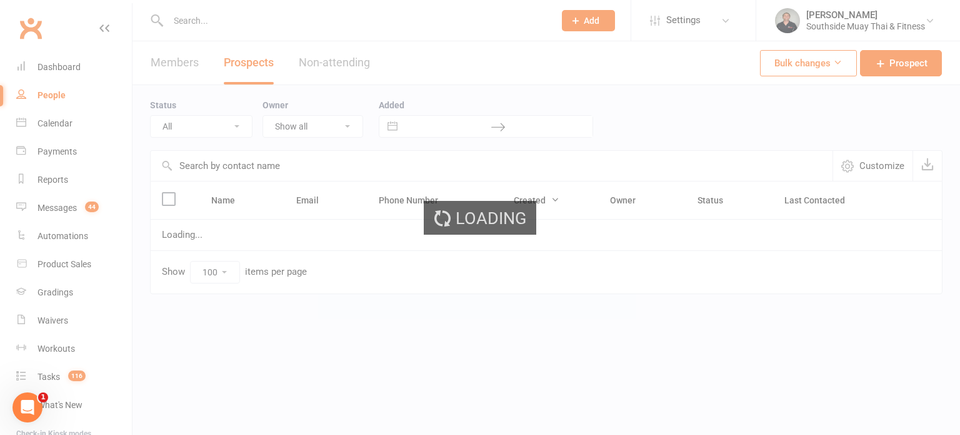
select select "Intro Month"
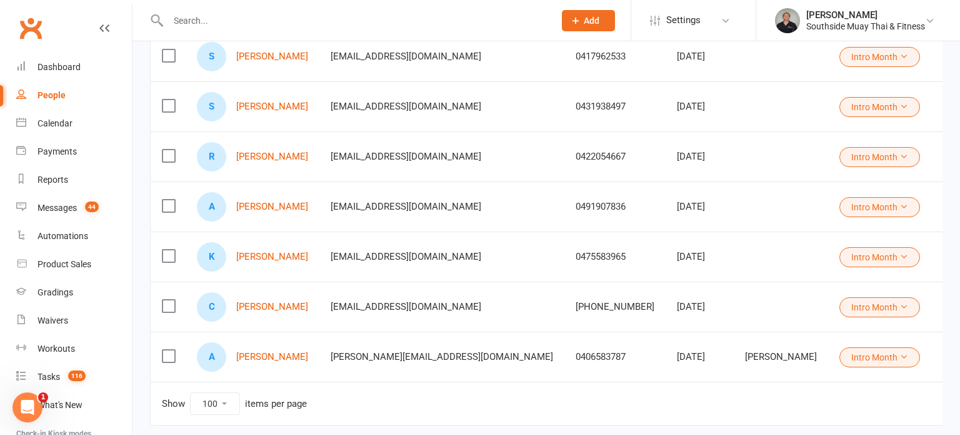
scroll to position [543, 0]
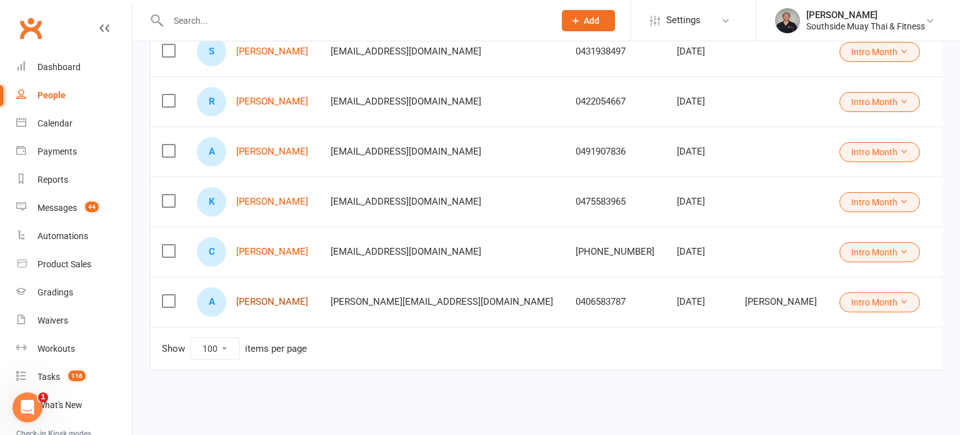
click at [275, 300] on link "[PERSON_NAME]" at bounding box center [272, 301] width 72 height 11
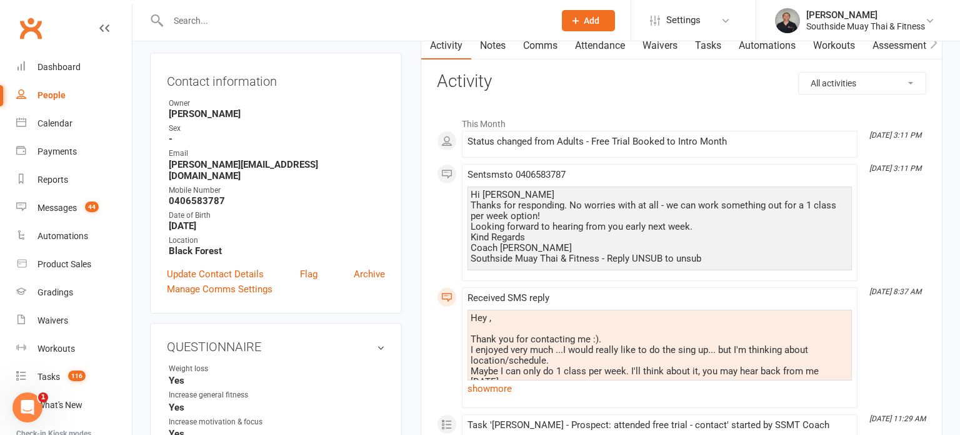
scroll to position [120, 0]
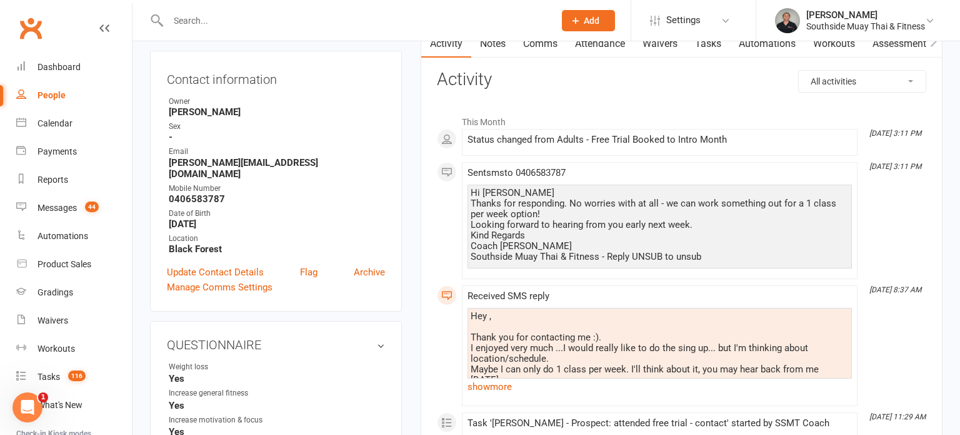
select select "100"
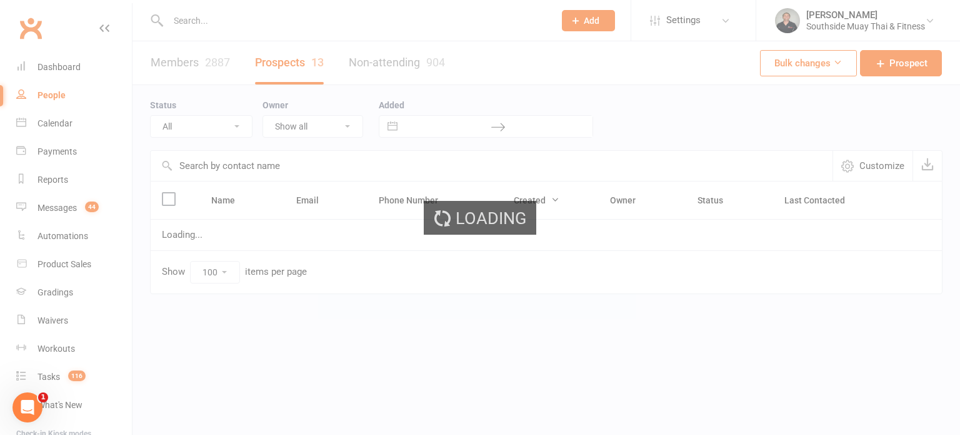
select select "Intro Month"
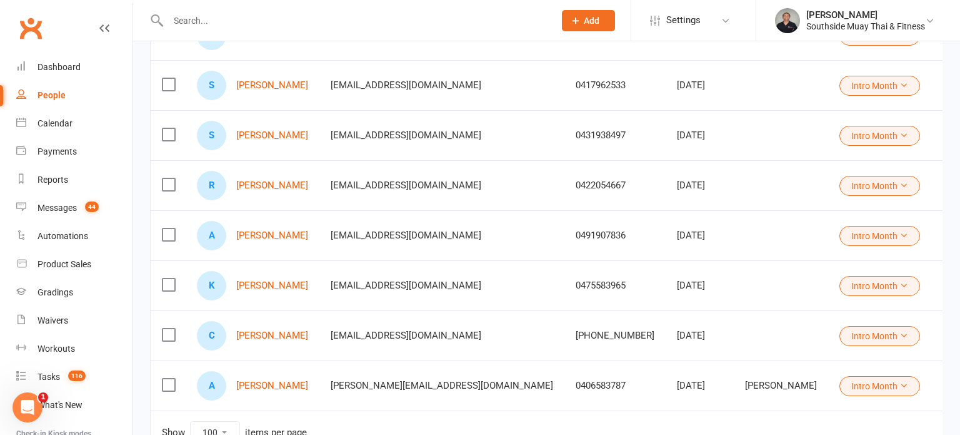
scroll to position [543, 0]
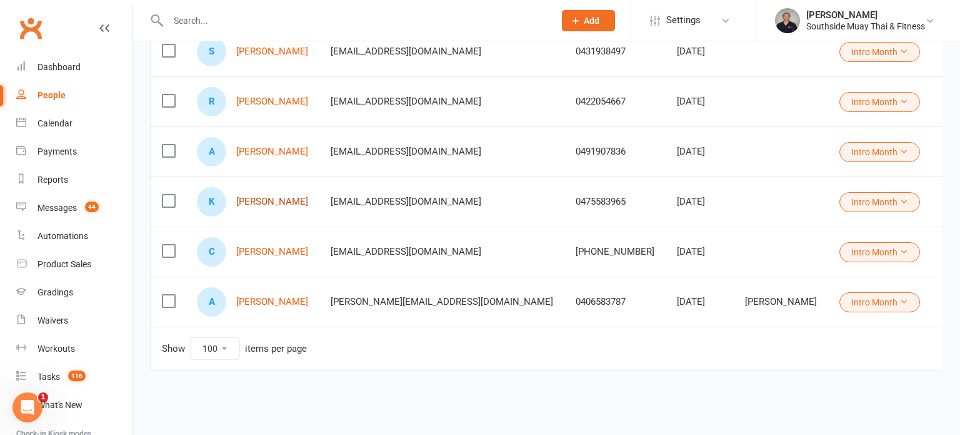
click at [257, 199] on link "[PERSON_NAME]" at bounding box center [272, 201] width 72 height 11
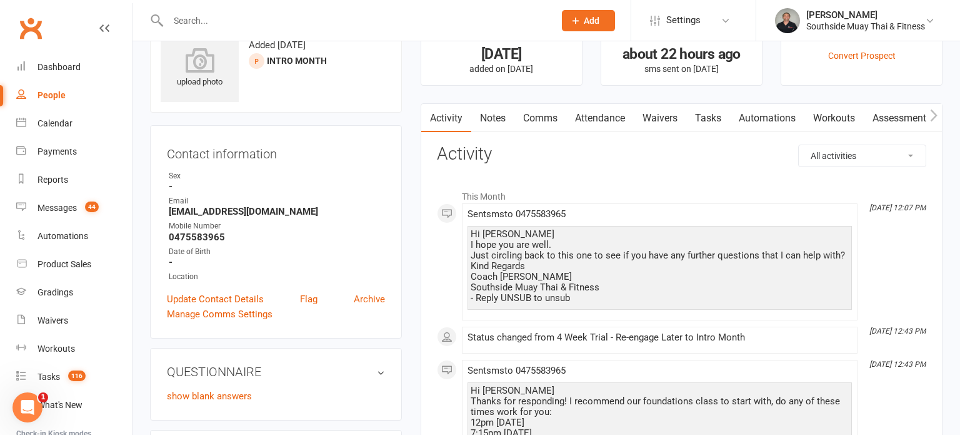
scroll to position [37, 0]
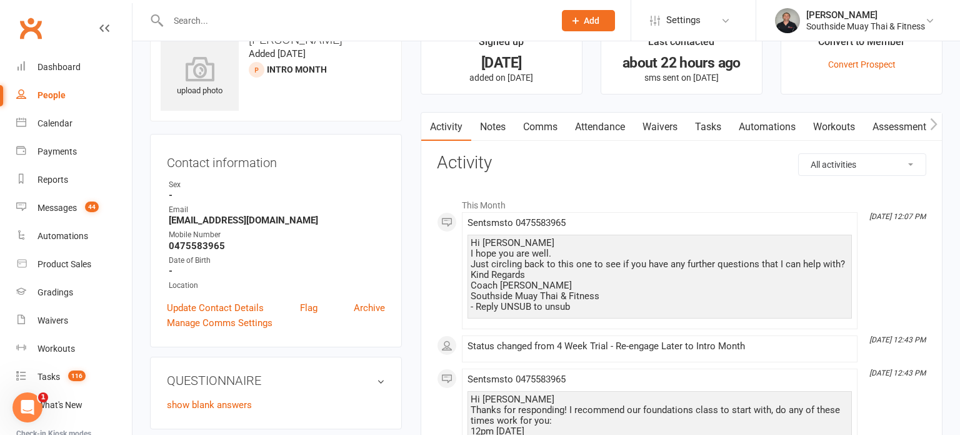
click at [54, 92] on div "People" at bounding box center [52, 95] width 28 height 10
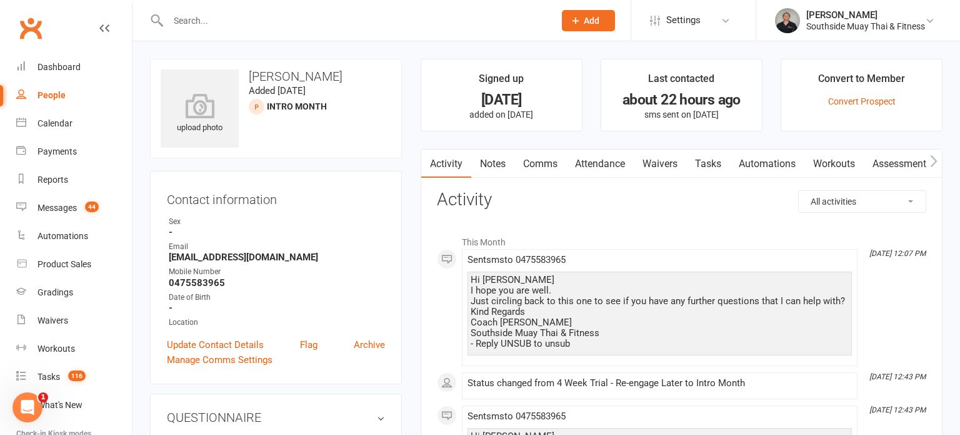
select select "100"
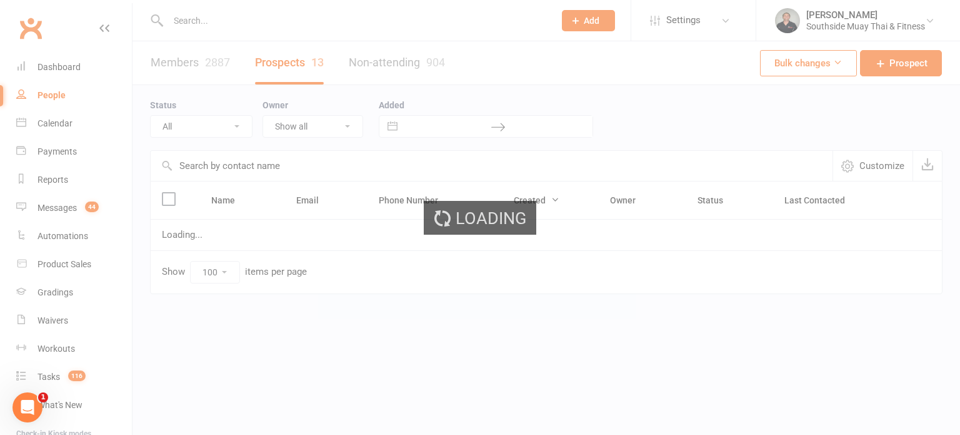
select select "Intro Month"
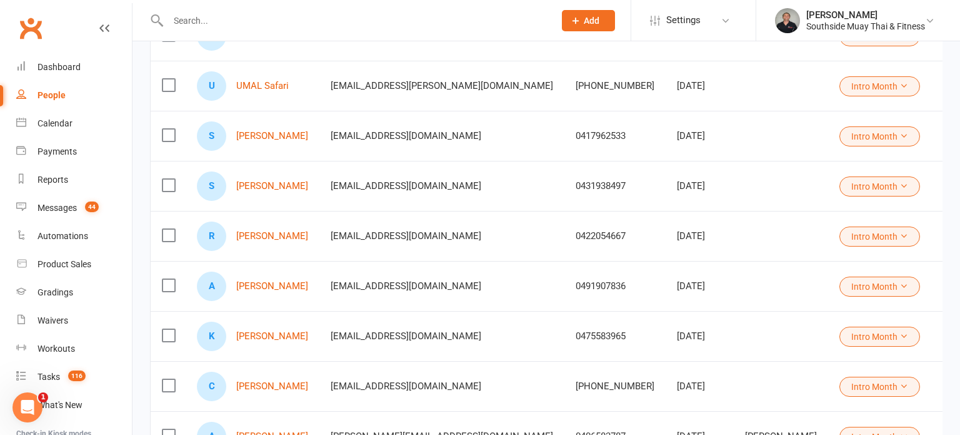
scroll to position [543, 0]
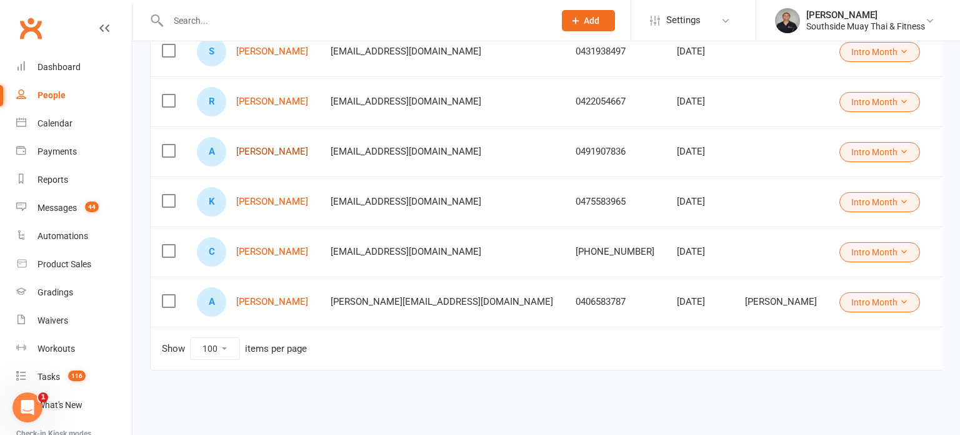
click at [254, 153] on link "[PERSON_NAME]" at bounding box center [272, 151] width 72 height 11
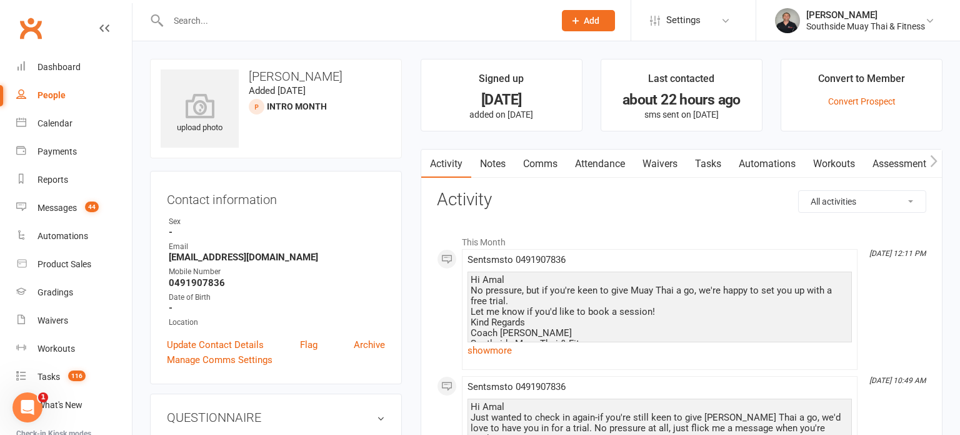
click at [54, 93] on div "People" at bounding box center [52, 95] width 28 height 10
select select "100"
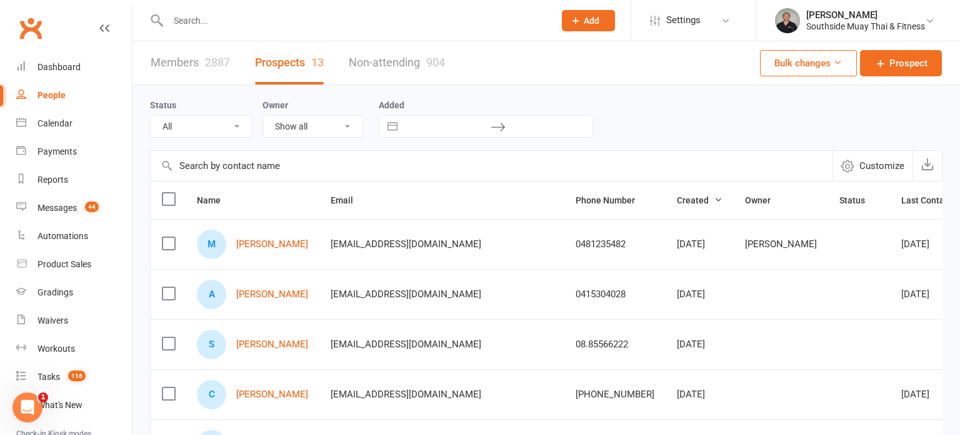
select select "Intro Month"
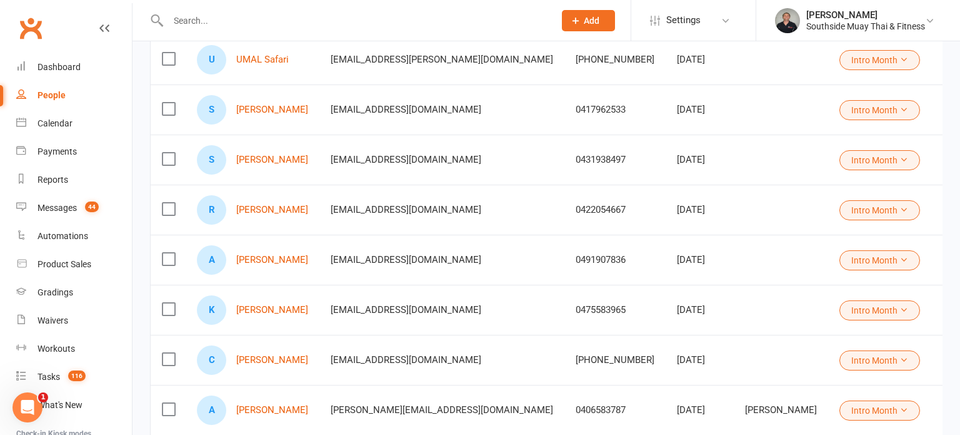
scroll to position [436, 0]
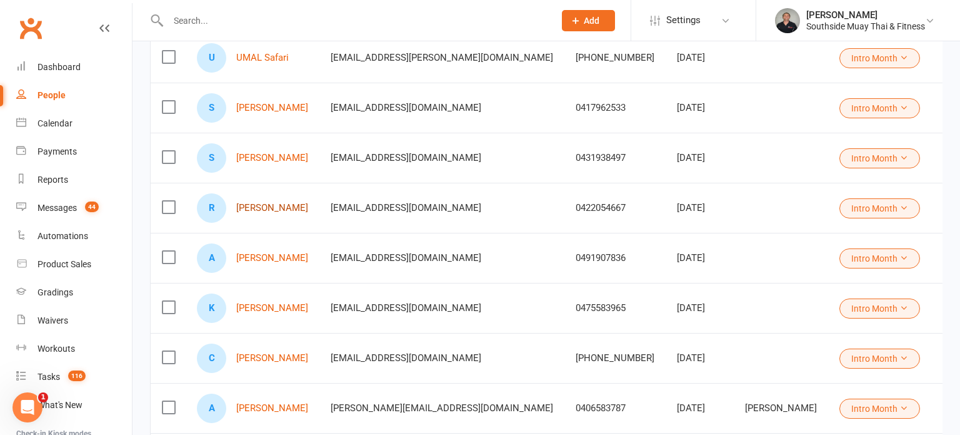
click at [261, 208] on link "[PERSON_NAME]" at bounding box center [272, 208] width 72 height 11
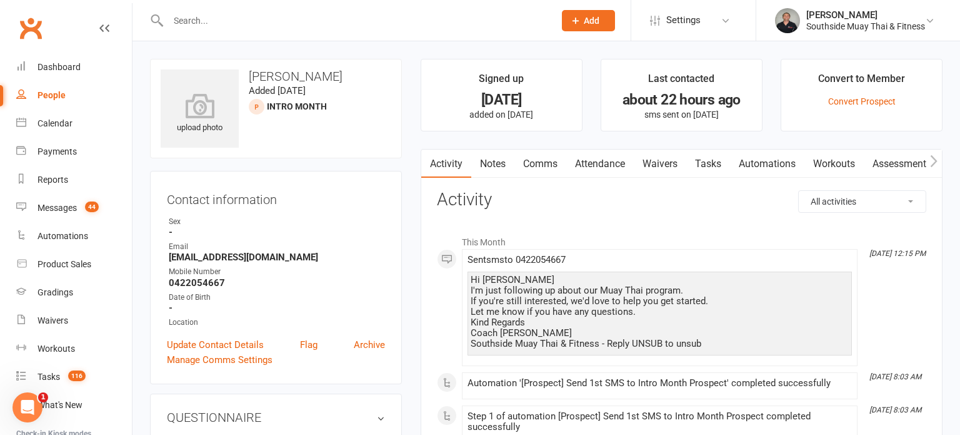
click at [543, 160] on link "Comms" at bounding box center [541, 163] width 52 height 29
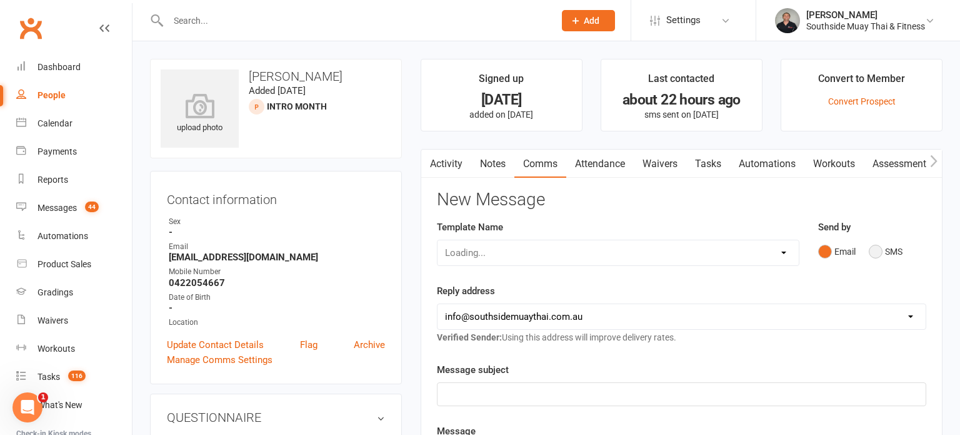
click at [885, 251] on button "SMS" at bounding box center [886, 251] width 34 height 24
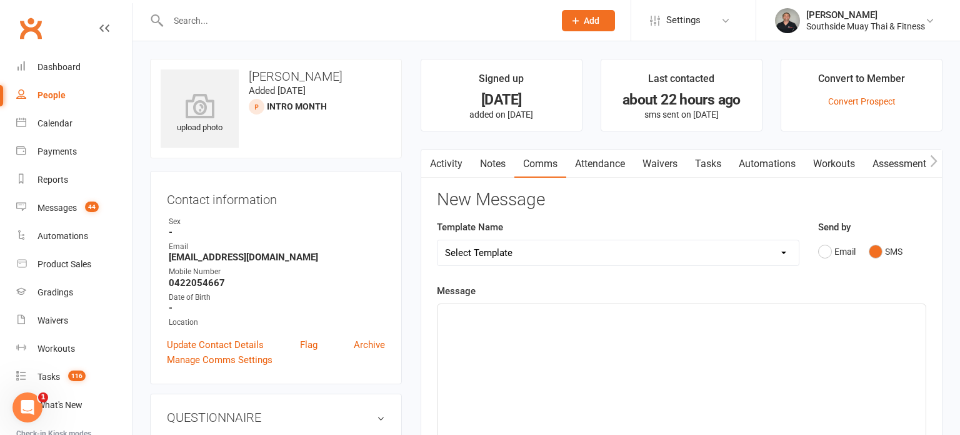
click at [714, 254] on select "Select Template [SMS] Outreach Message: High Risk – Personal From Trainer + Ree…" at bounding box center [618, 252] width 361 height 25
select select "33"
click at [438, 240] on select "Select Template [SMS] Outreach Message: High Risk – Personal From Trainer + Ree…" at bounding box center [618, 252] width 361 height 25
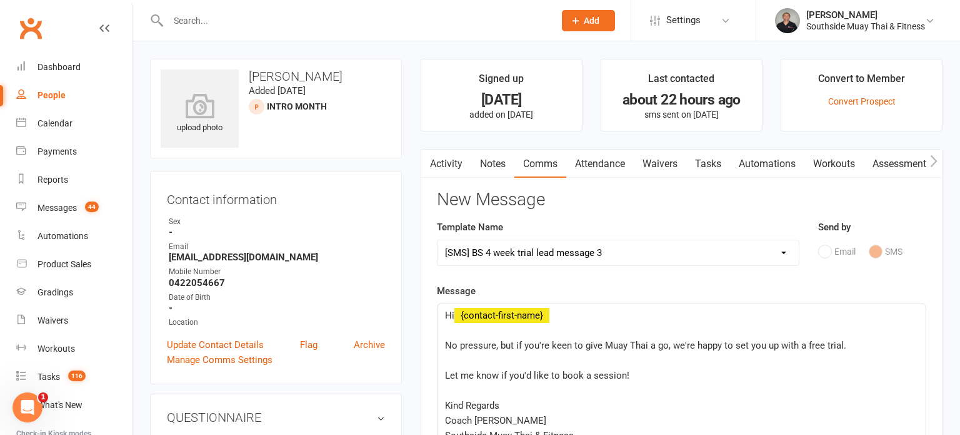
click at [447, 344] on span "No pressure, but if you're keen to give Muay Thai a go, we're happy to set you …" at bounding box center [645, 345] width 401 height 11
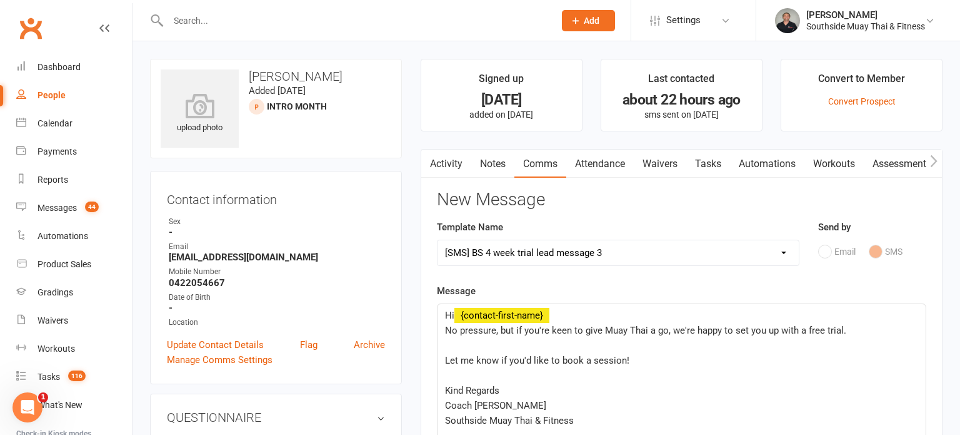
click at [443, 357] on div "Hi ﻿ {contact-first-name} No pressure, but if you're keen to give Muay Thai a g…" at bounding box center [682, 398] width 488 height 188
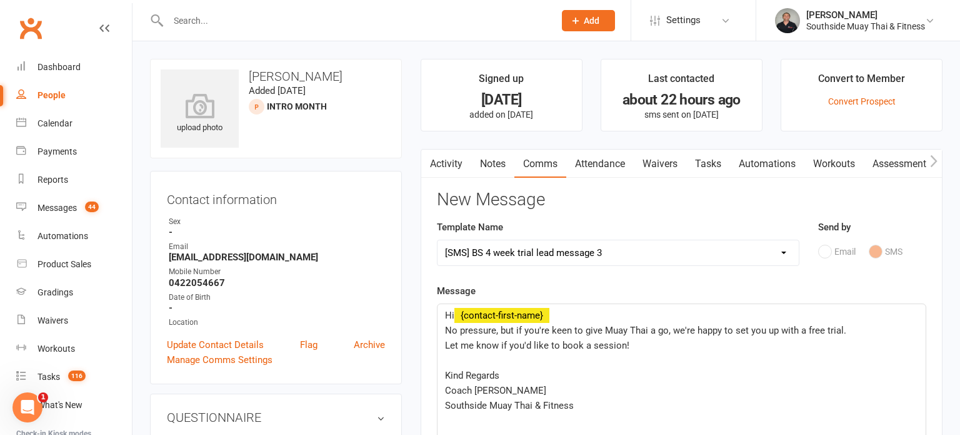
click at [445, 375] on span "Kind Regards" at bounding box center [472, 375] width 54 height 11
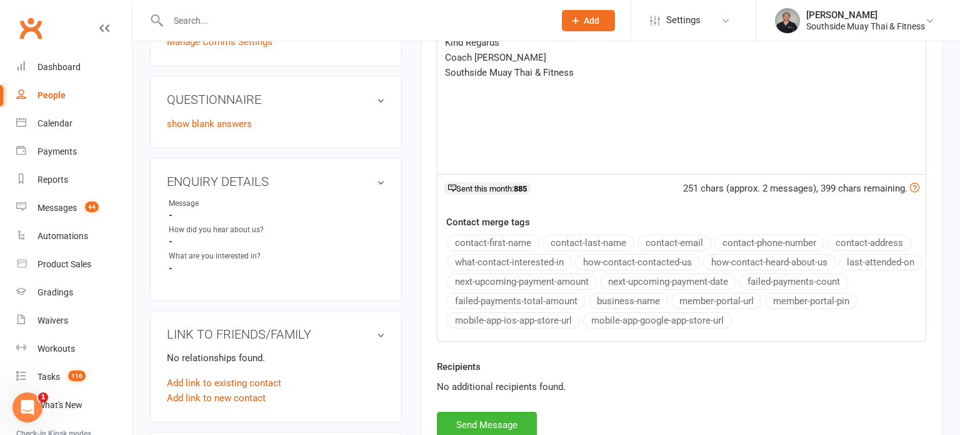
scroll to position [348, 0]
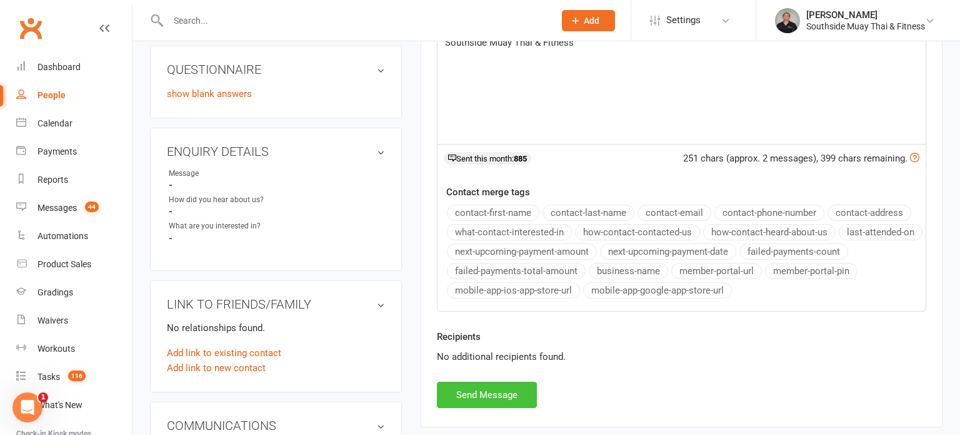
click at [483, 390] on button "Send Message" at bounding box center [487, 394] width 100 height 26
select select
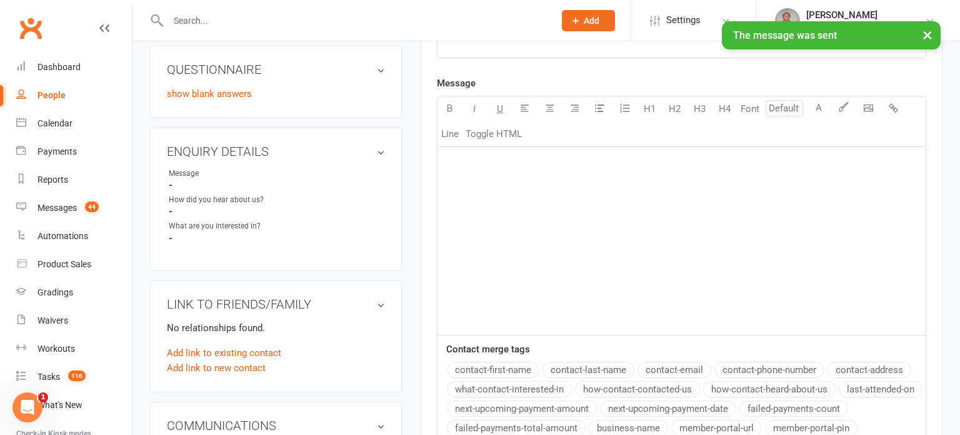
click at [47, 93] on div "People" at bounding box center [52, 95] width 28 height 10
select select "100"
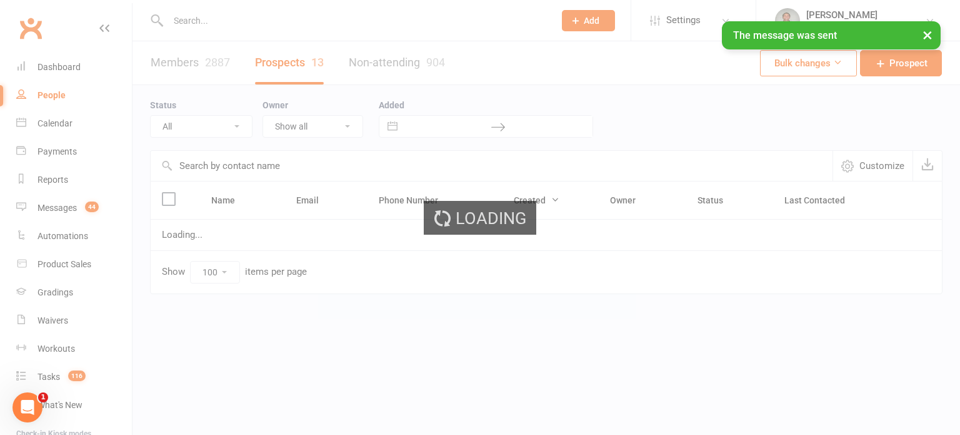
select select "Intro Month"
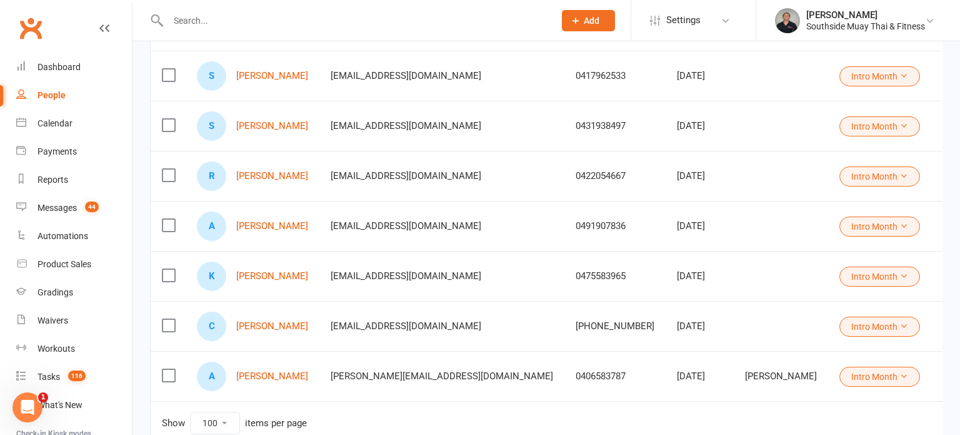
scroll to position [469, 0]
click at [270, 117] on div "S [PERSON_NAME]" at bounding box center [252, 125] width 111 height 29
click at [269, 121] on link "[PERSON_NAME]" at bounding box center [272, 125] width 72 height 11
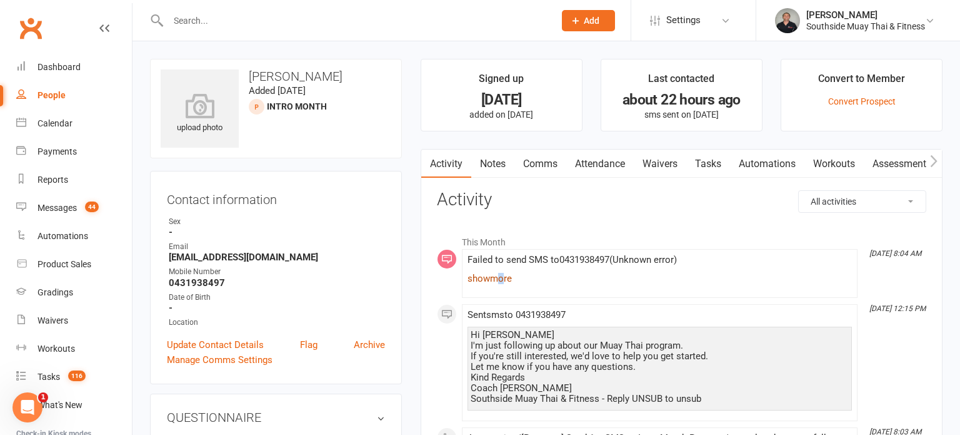
click at [504, 281] on link "show more" at bounding box center [660, 279] width 385 height 18
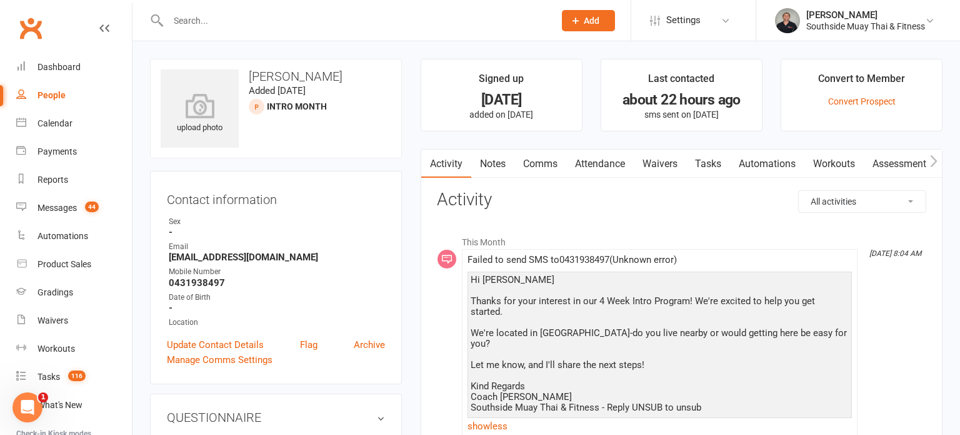
click at [53, 91] on div "People" at bounding box center [52, 95] width 28 height 10
select select "100"
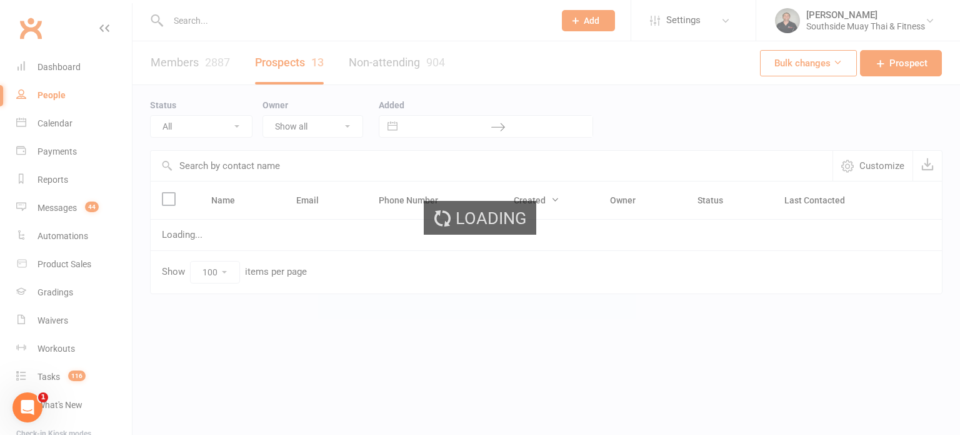
select select "Intro Month"
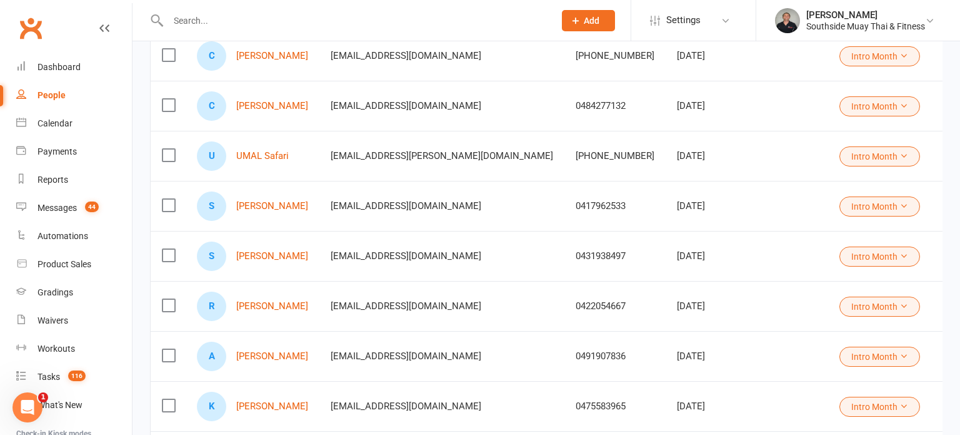
scroll to position [341, 0]
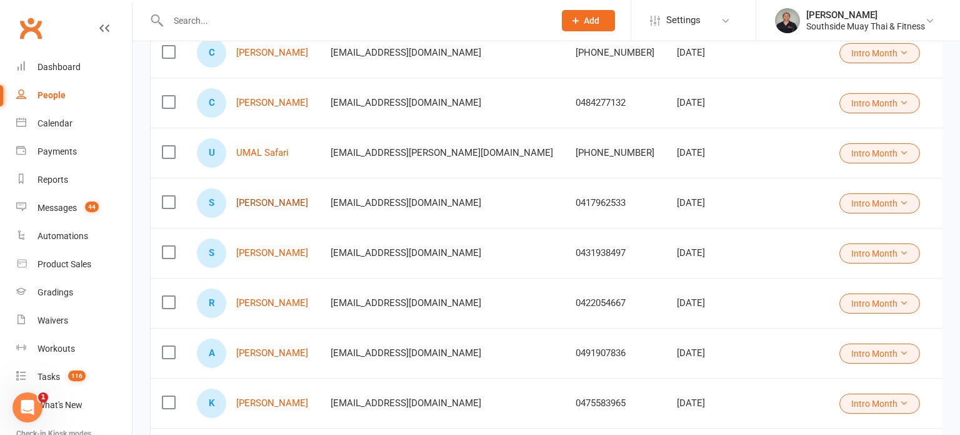
click at [257, 201] on link "[PERSON_NAME]" at bounding box center [272, 203] width 72 height 11
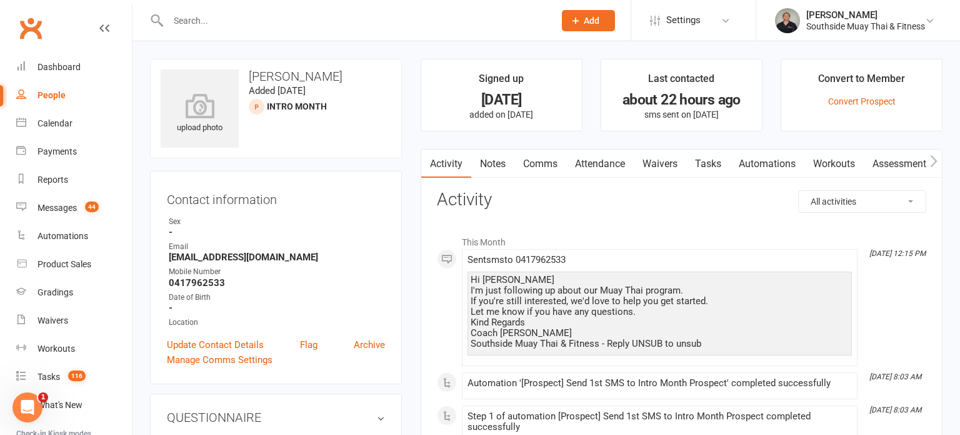
click at [545, 161] on link "Comms" at bounding box center [541, 163] width 52 height 29
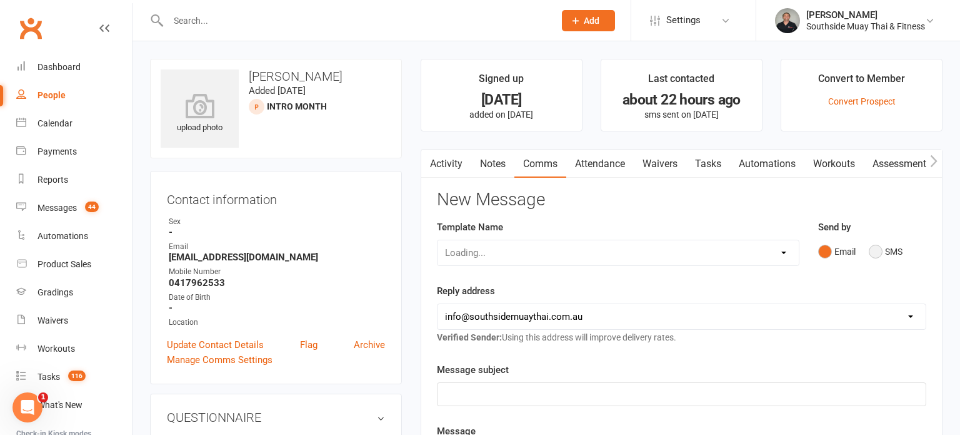
click at [885, 249] on button "SMS" at bounding box center [886, 251] width 34 height 24
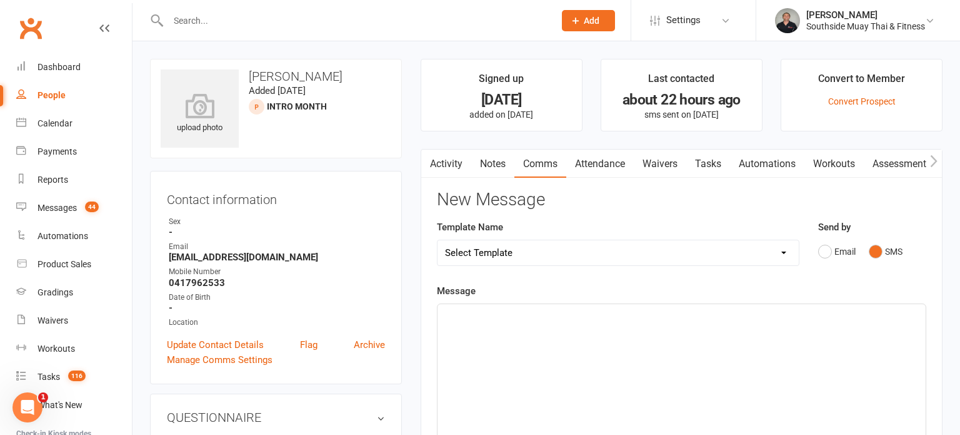
click at [653, 247] on select "Select Template [SMS] Outreach Message: High Risk – Personal From Trainer + Ree…" at bounding box center [618, 252] width 361 height 25
click at [448, 158] on link "Activity" at bounding box center [446, 163] width 50 height 29
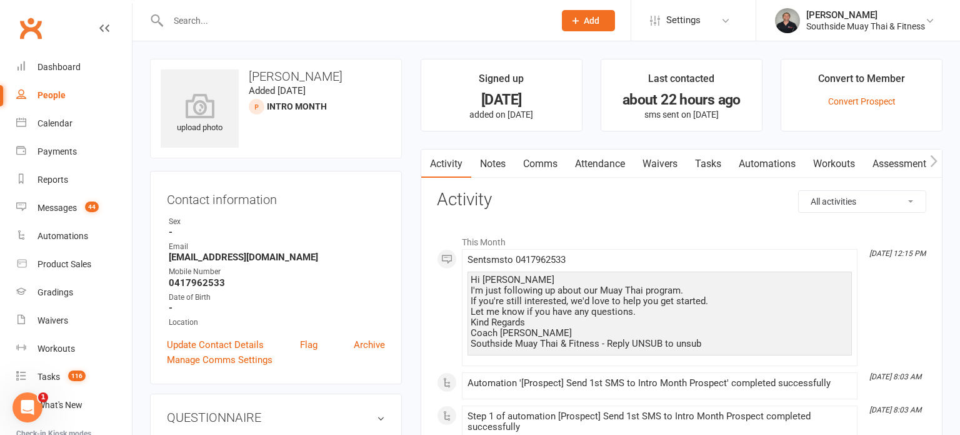
click at [553, 160] on link "Comms" at bounding box center [541, 163] width 52 height 29
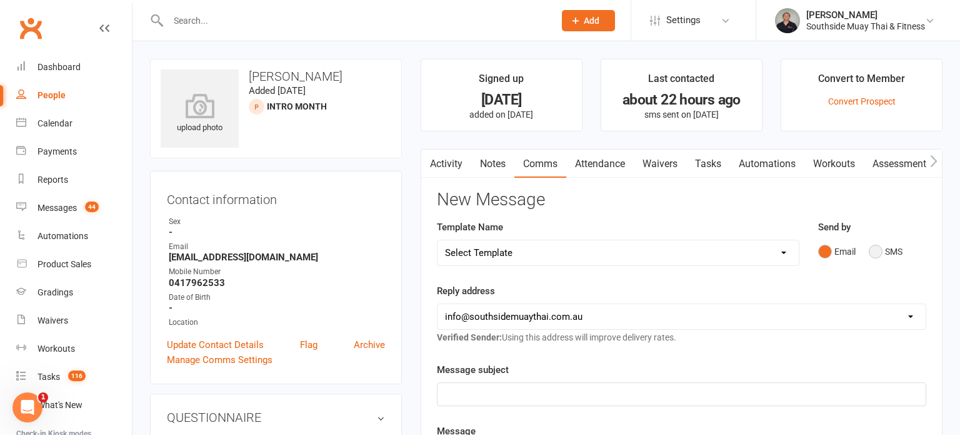
click at [885, 248] on button "SMS" at bounding box center [886, 251] width 34 height 24
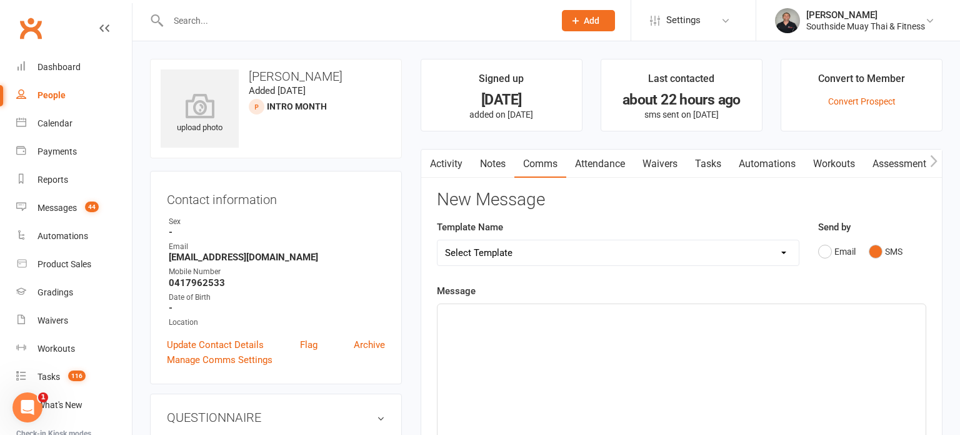
click at [578, 252] on select "Select Template [SMS] Outreach Message: High Risk – Personal From Trainer + Ree…" at bounding box center [618, 252] width 361 height 25
click at [420, 134] on main "Signed up [DATE] added on [DATE] Last contacted about 22 hours ago sms sent on …" at bounding box center [681, 423] width 541 height 728
click at [453, 159] on link "Activity" at bounding box center [446, 163] width 50 height 29
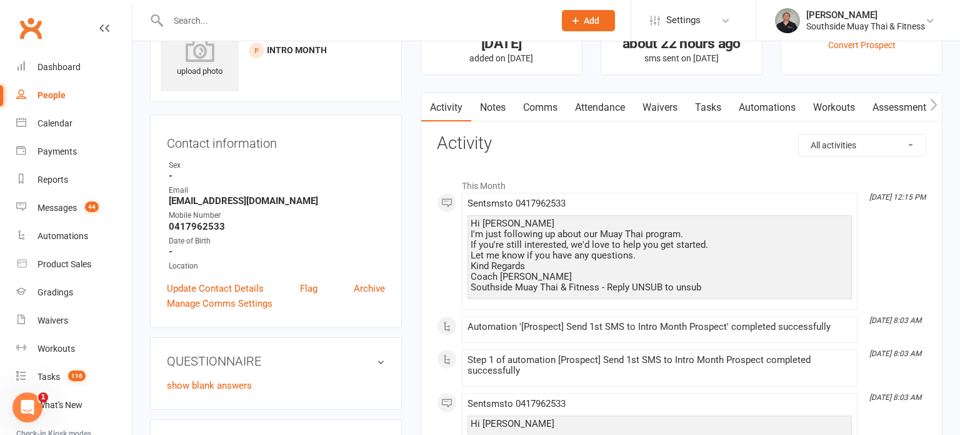
scroll to position [24, 0]
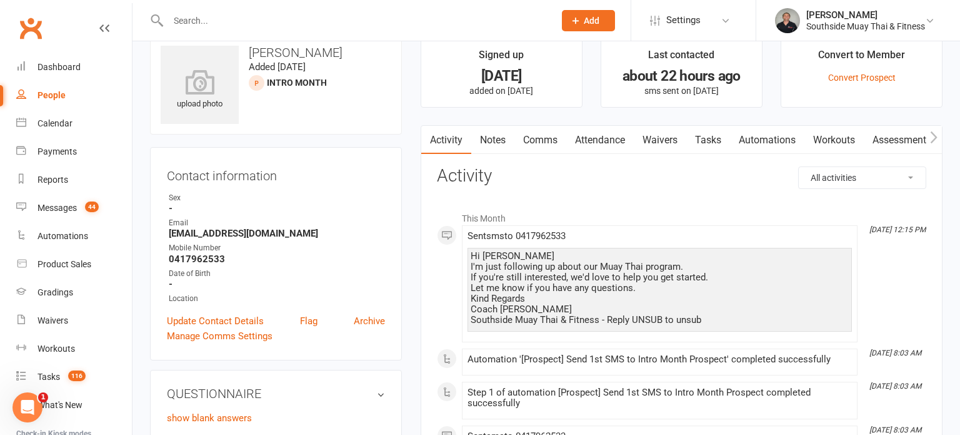
click at [532, 142] on link "Comms" at bounding box center [541, 140] width 52 height 29
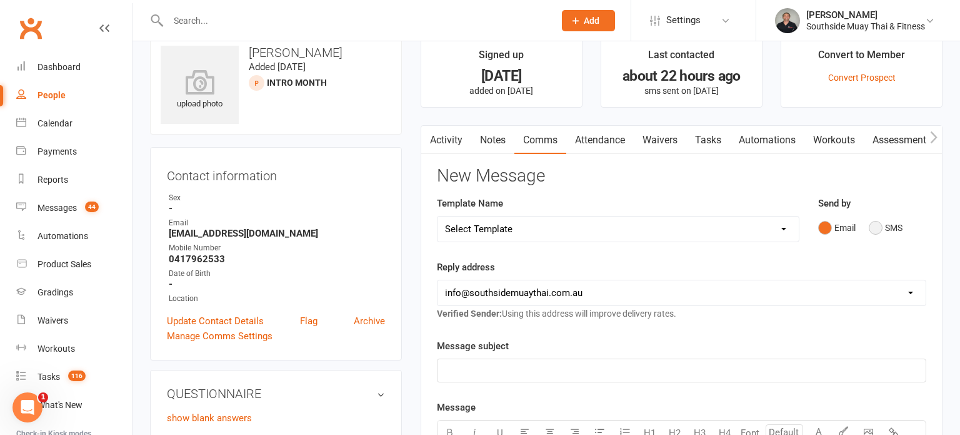
click at [895, 228] on button "SMS" at bounding box center [886, 228] width 34 height 24
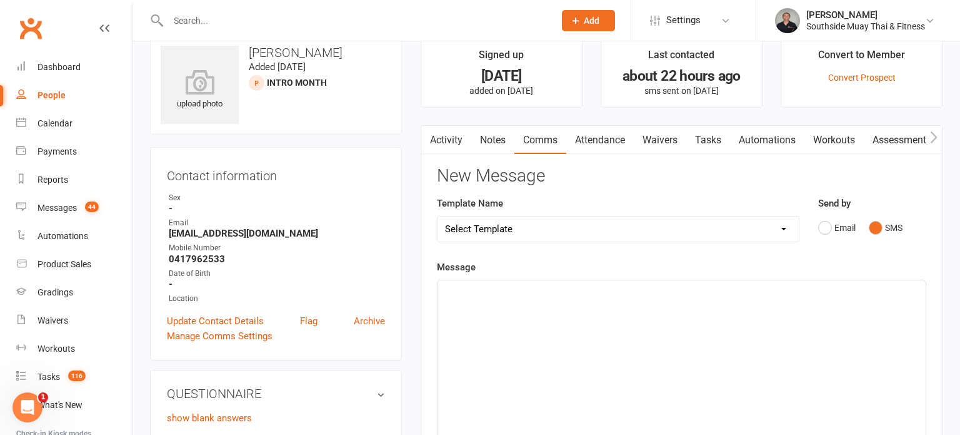
click at [600, 226] on select "Select Template [SMS] Outreach Message: High Risk – Personal From Trainer + Ree…" at bounding box center [618, 228] width 361 height 25
select select "33"
click at [438, 216] on select "Select Template [SMS] Outreach Message: High Risk – Personal From Trainer + Ree…" at bounding box center [618, 228] width 361 height 25
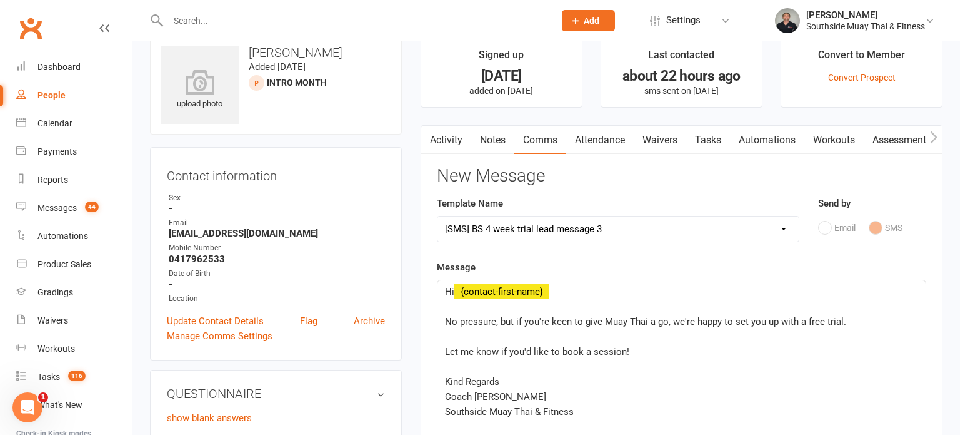
click at [446, 320] on span "No pressure, but if you're keen to give Muay Thai a go, we're happy to set you …" at bounding box center [645, 321] width 401 height 11
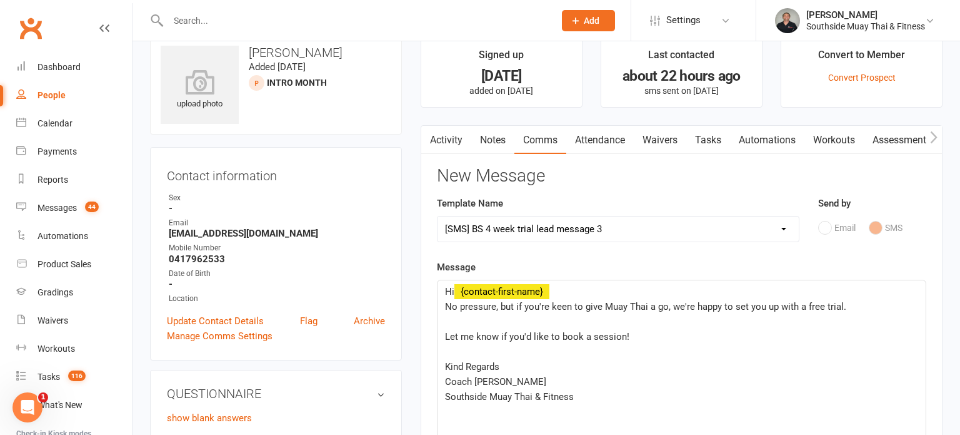
click at [440, 337] on div "Hi ﻿ {contact-first-name} No pressure, but if you're keen to give Muay Thai a g…" at bounding box center [682, 374] width 488 height 188
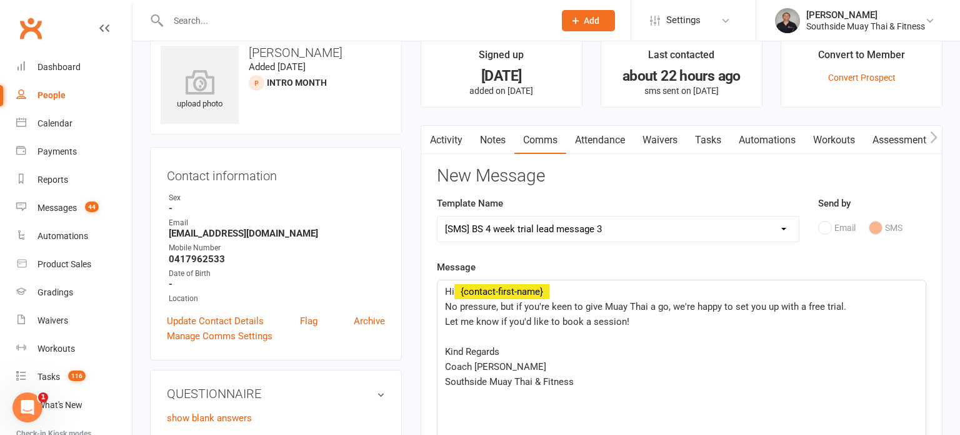
click at [442, 347] on div "Hi ﻿ {contact-first-name} No pressure, but if you're keen to give Muay Thai a g…" at bounding box center [682, 374] width 488 height 188
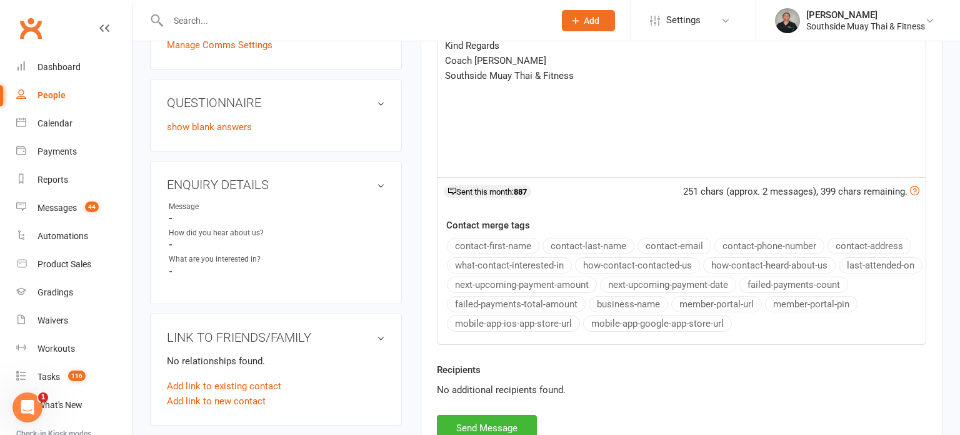
scroll to position [324, 0]
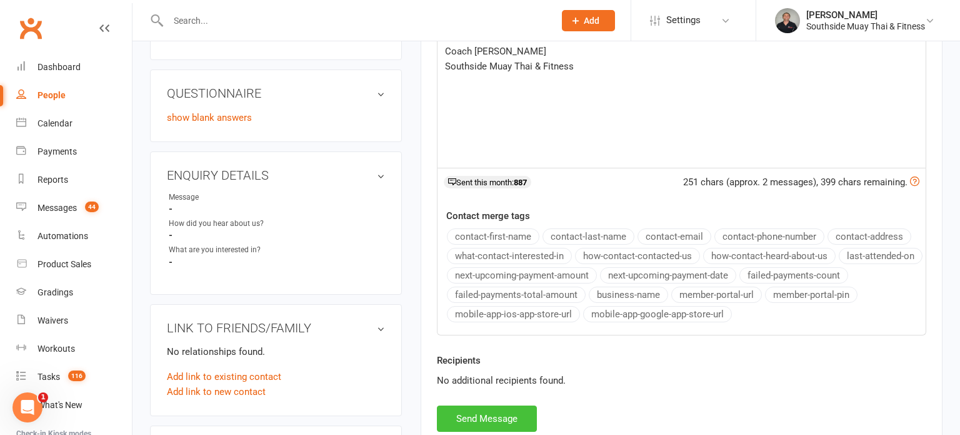
click at [470, 413] on button "Send Message" at bounding box center [487, 418] width 100 height 26
select select
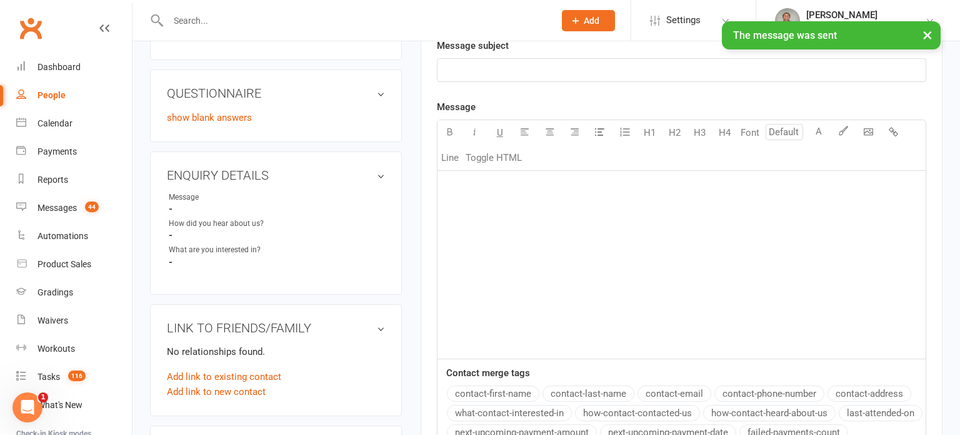
click at [45, 96] on div "People" at bounding box center [52, 95] width 28 height 10
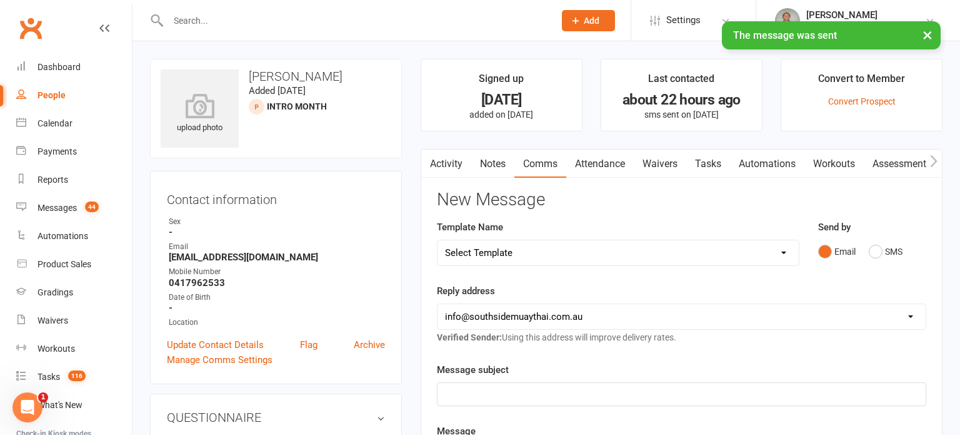
select select "100"
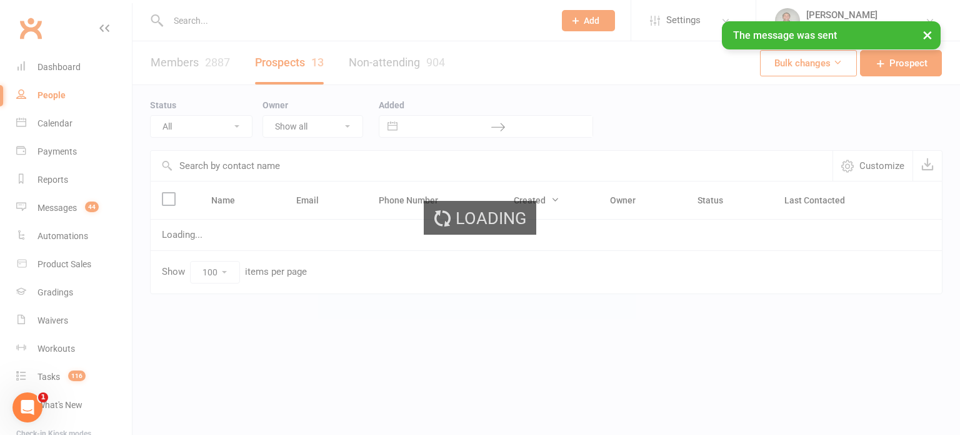
select select "Intro Month"
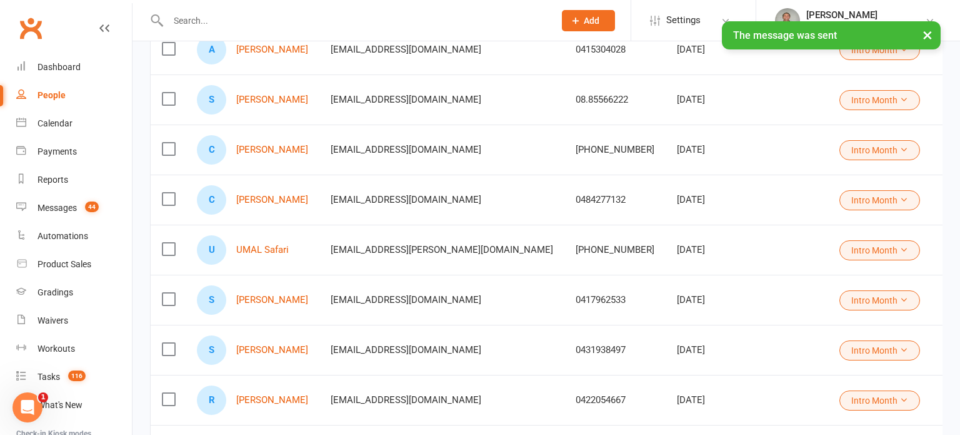
scroll to position [254, 0]
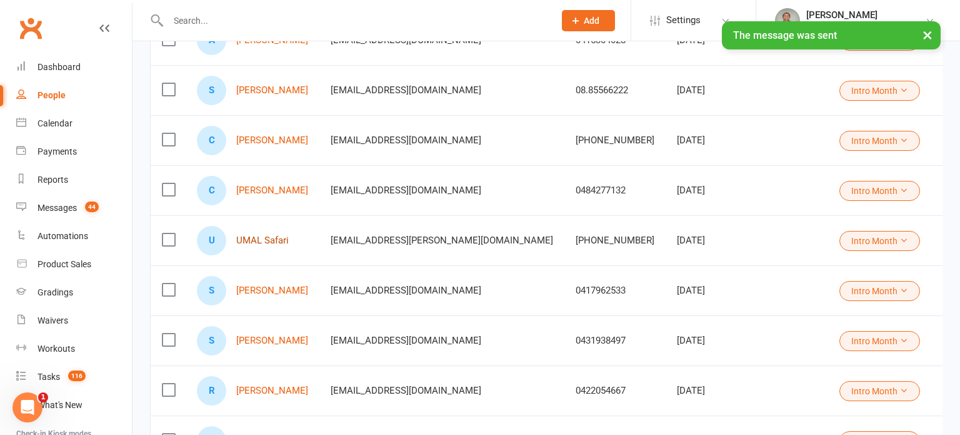
click at [259, 239] on link "UMAL Safari" at bounding box center [262, 240] width 53 height 11
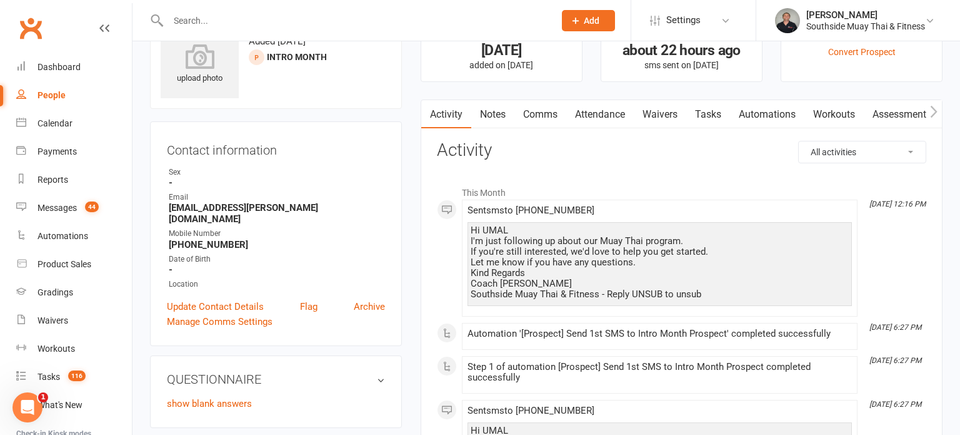
scroll to position [43, 0]
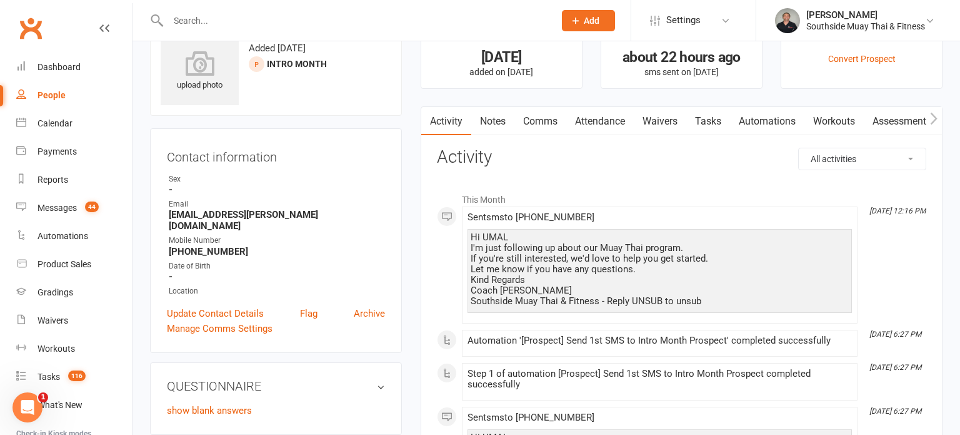
click at [539, 119] on link "Comms" at bounding box center [541, 121] width 52 height 29
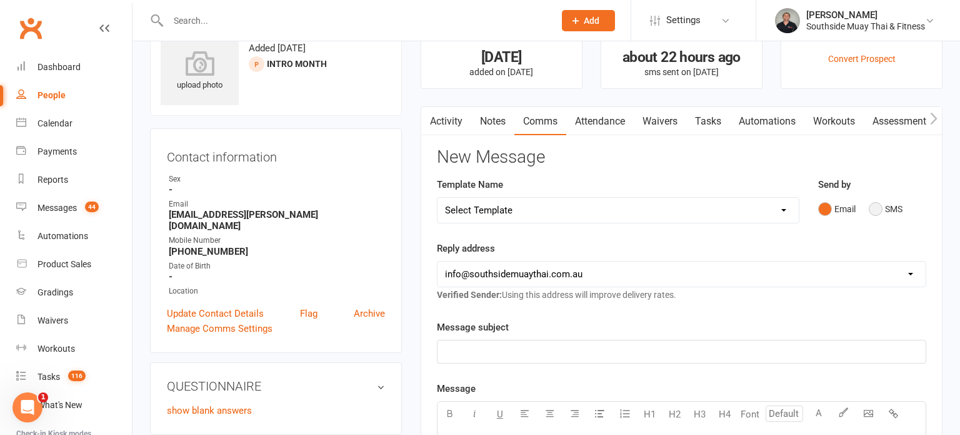
click at [893, 199] on button "SMS" at bounding box center [886, 209] width 34 height 24
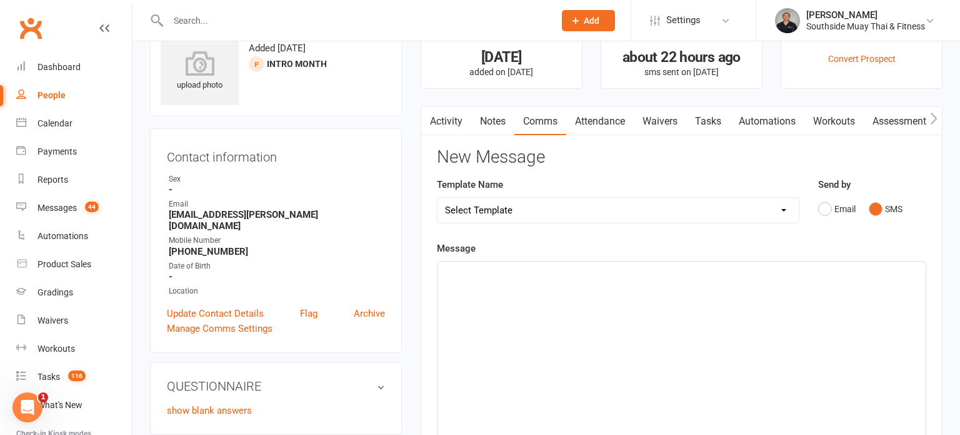
click at [572, 208] on select "Select Template [SMS] Outreach Message: High Risk – Personal From Trainer + Ree…" at bounding box center [618, 210] width 361 height 25
select select "33"
click at [438, 198] on select "Select Template [SMS] Outreach Message: High Risk – Personal From Trainer + Ree…" at bounding box center [618, 210] width 361 height 25
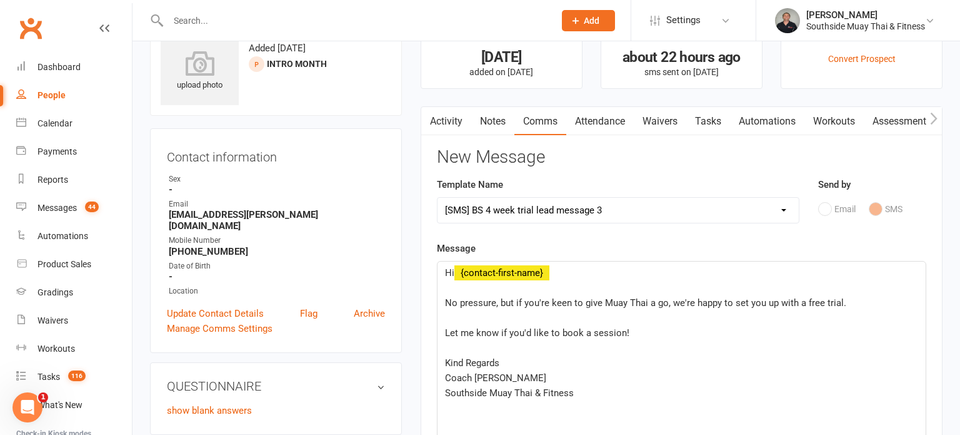
click at [443, 301] on div "Hi ﻿ {contact-first-name} ﻿ No pressure, but if you're keen to give Muay Thai a…" at bounding box center [682, 355] width 488 height 188
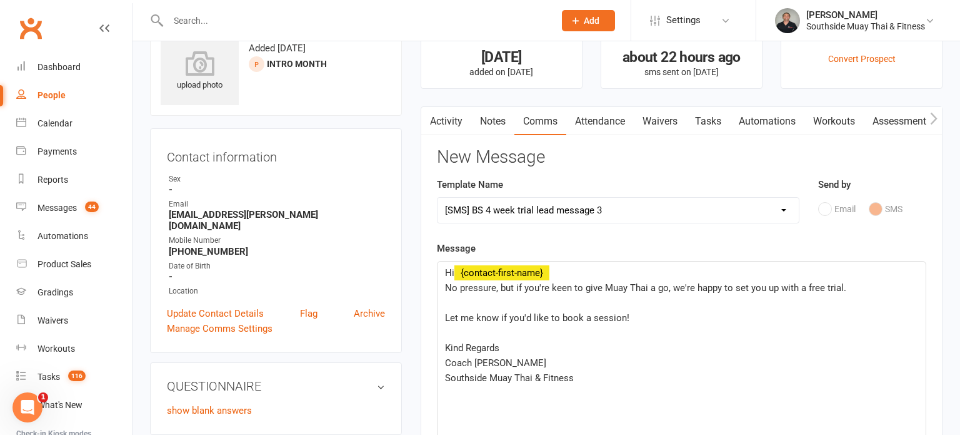
click at [439, 316] on div "Hi ﻿ {contact-first-name} No pressure, but if you're keen to give Muay Thai a g…" at bounding box center [682, 355] width 488 height 188
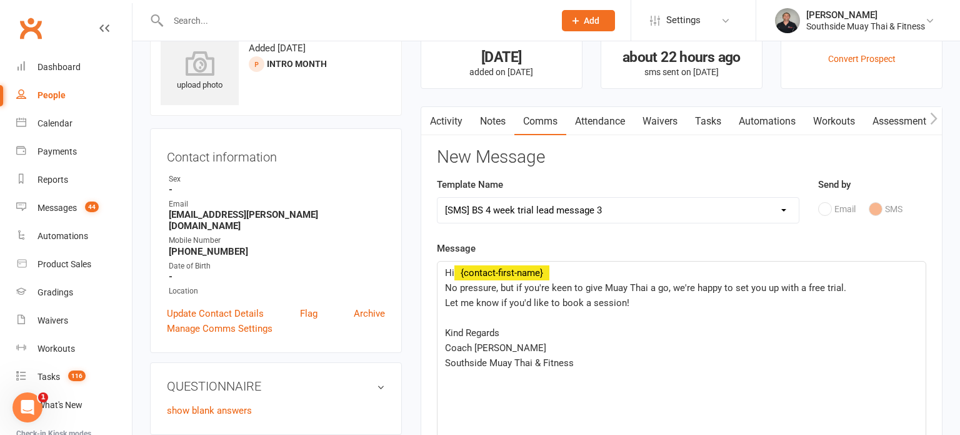
click at [441, 335] on div "Hi ﻿ {contact-first-name} No pressure, but if you're keen to give Muay Thai a g…" at bounding box center [682, 355] width 488 height 188
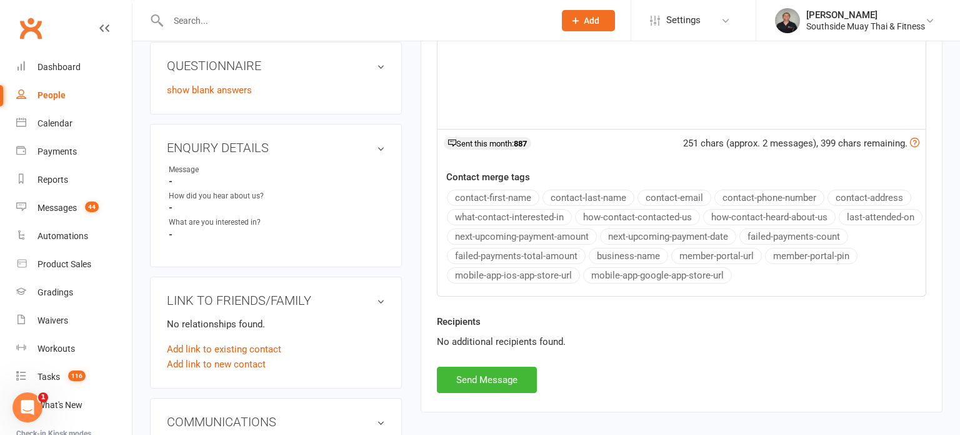
scroll to position [370, 0]
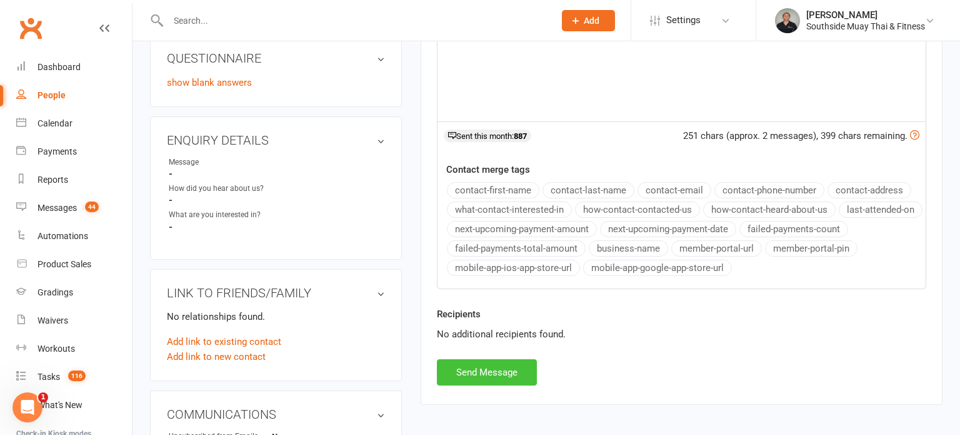
click at [466, 370] on button "Send Message" at bounding box center [487, 372] width 100 height 26
select select
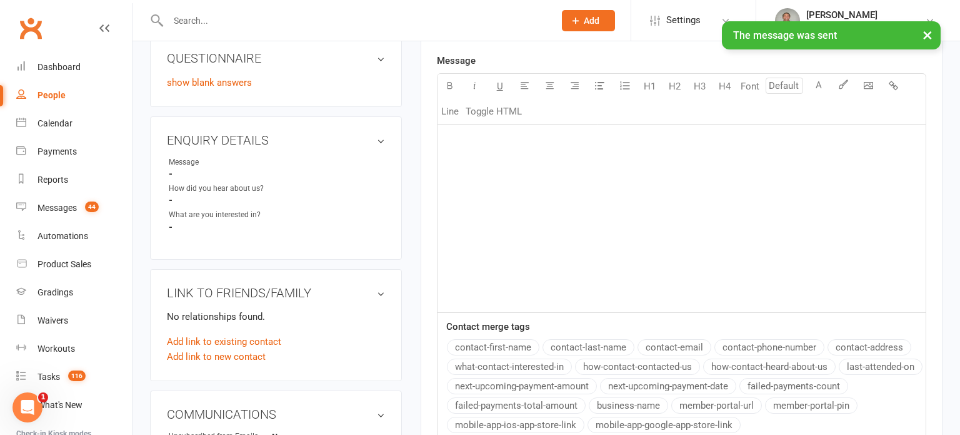
click at [52, 91] on div "People" at bounding box center [52, 95] width 28 height 10
select select "100"
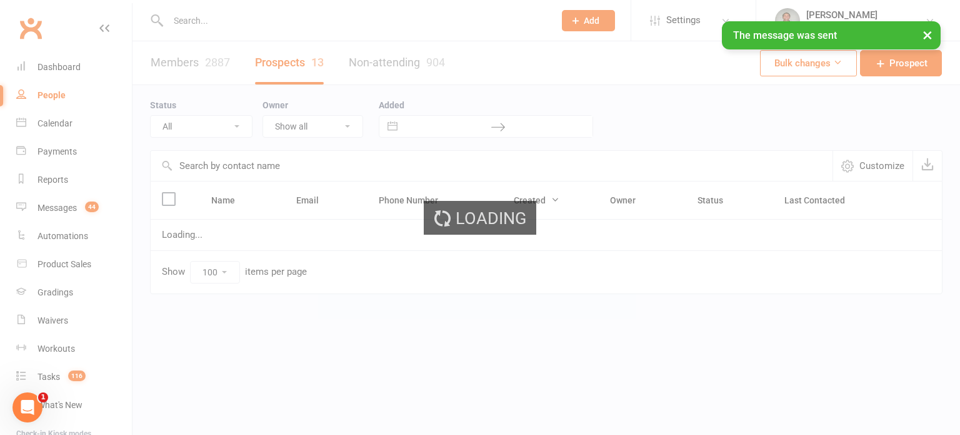
select select "Intro Month"
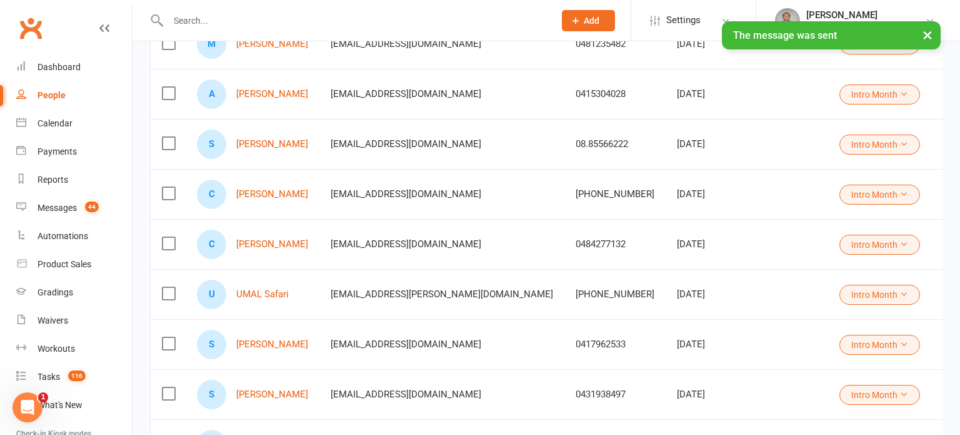
scroll to position [228, 0]
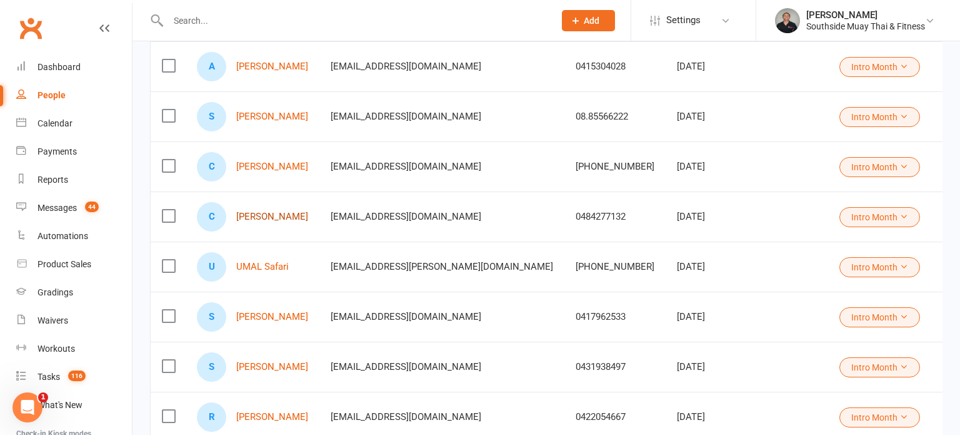
click at [268, 215] on link "[PERSON_NAME]" at bounding box center [272, 216] width 72 height 11
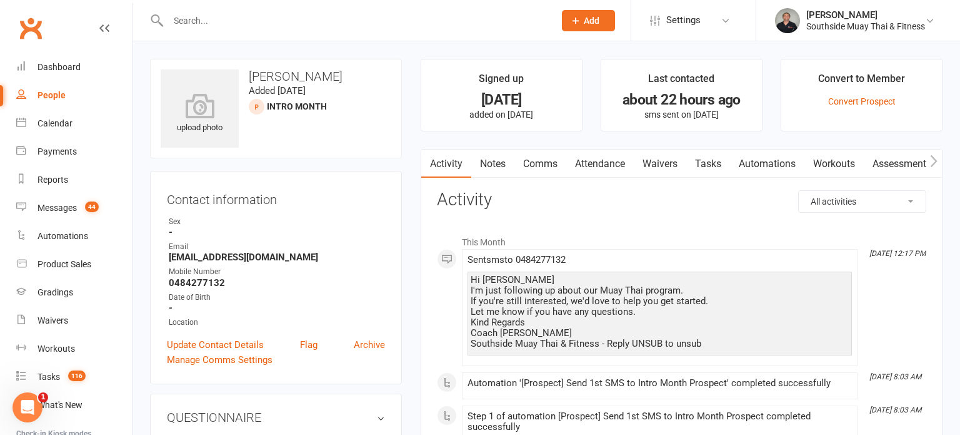
click at [535, 155] on link "Comms" at bounding box center [541, 163] width 52 height 29
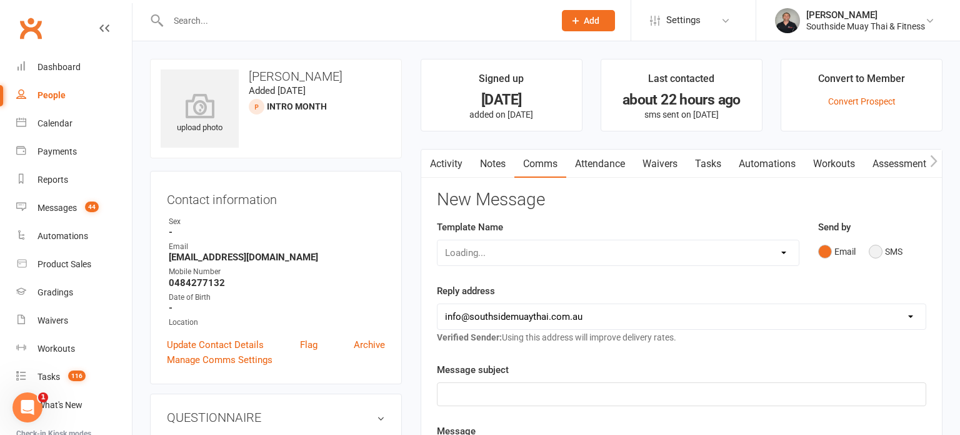
click at [879, 255] on button "SMS" at bounding box center [886, 251] width 34 height 24
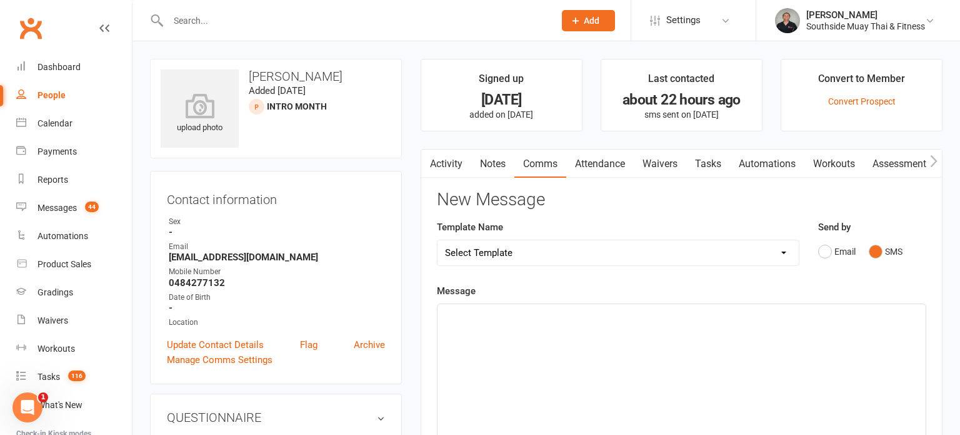
click at [586, 243] on select "Select Template [SMS] Outreach Message: High Risk – Personal From Trainer + Ree…" at bounding box center [618, 252] width 361 height 25
select select "33"
click at [438, 240] on select "Select Template [SMS] Outreach Message: High Risk – Personal From Trainer + Ree…" at bounding box center [618, 252] width 361 height 25
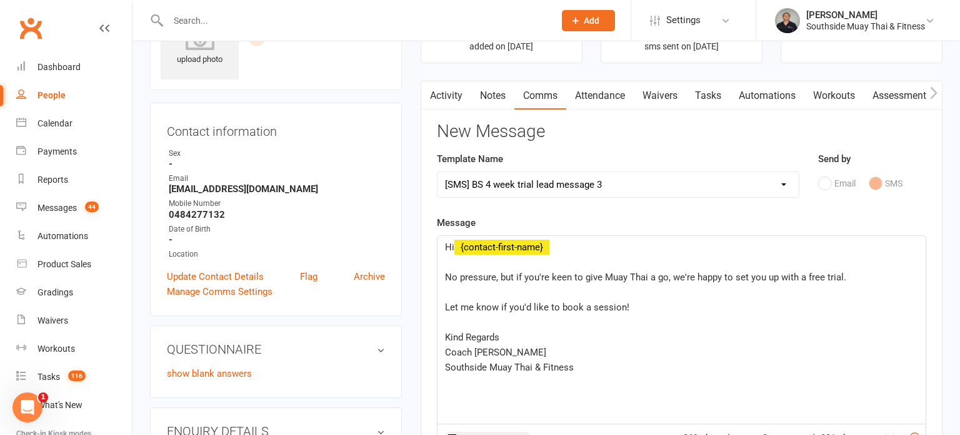
scroll to position [70, 0]
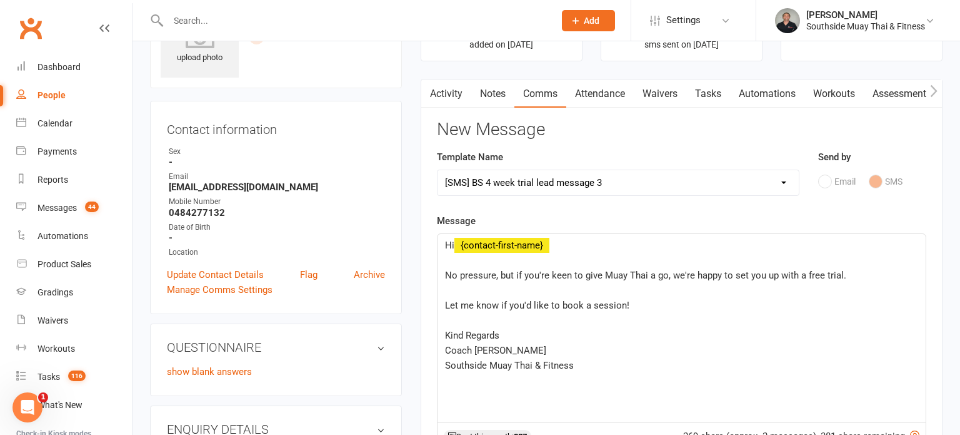
click at [445, 275] on span "No pressure, but if you're keen to give Muay Thai a go, we're happy to set you …" at bounding box center [645, 275] width 401 height 11
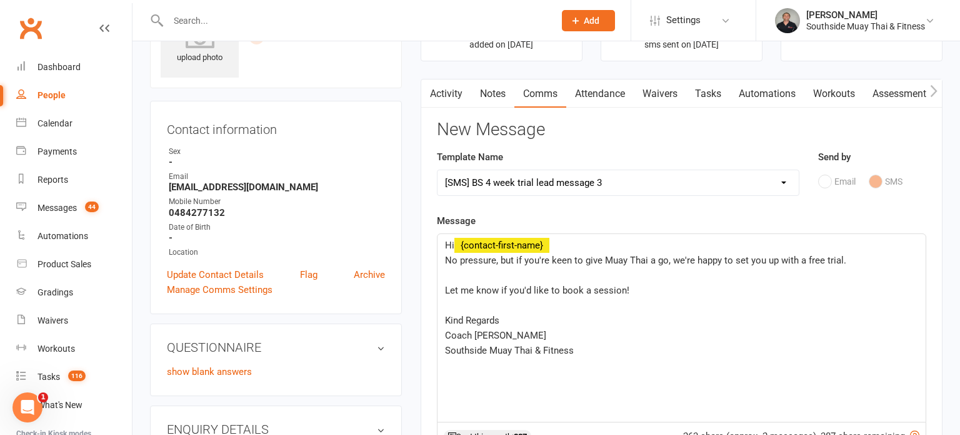
click at [445, 290] on span "Let me know if you'd like to book a session!" at bounding box center [537, 290] width 184 height 11
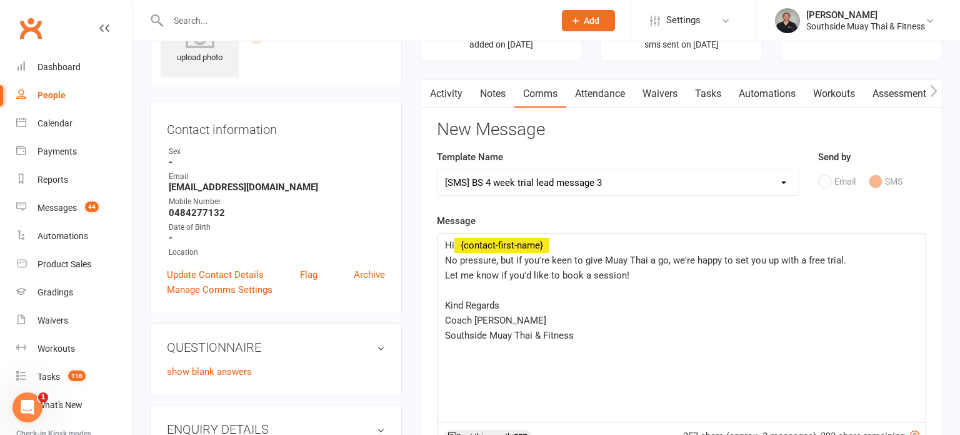
click at [446, 305] on span "Kind Regards" at bounding box center [472, 305] width 54 height 11
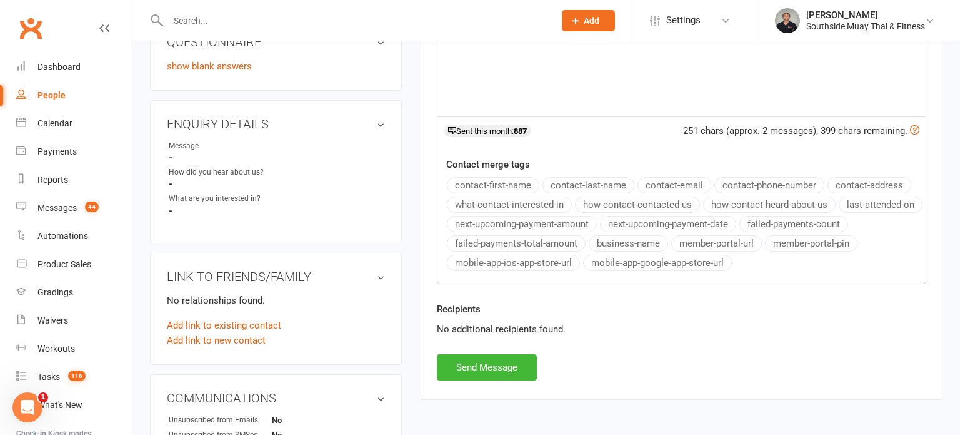
scroll to position [376, 0]
click at [467, 357] on button "Send Message" at bounding box center [487, 366] width 100 height 26
select select
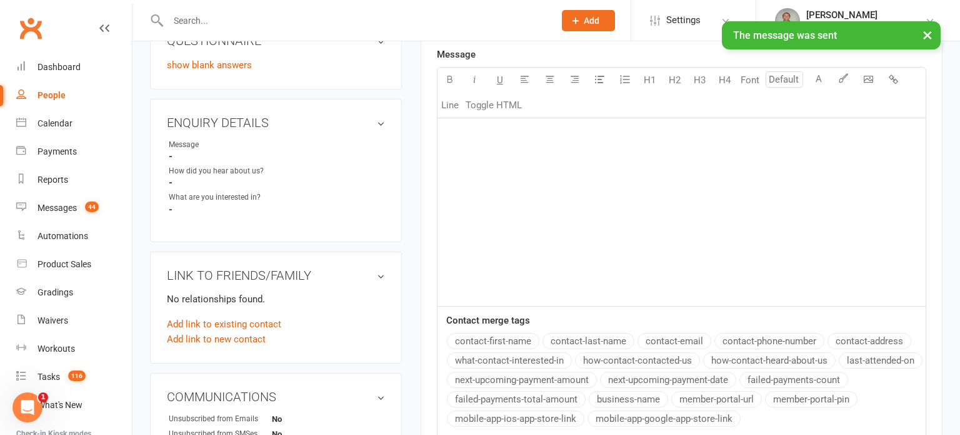
click at [51, 96] on div "People" at bounding box center [52, 95] width 28 height 10
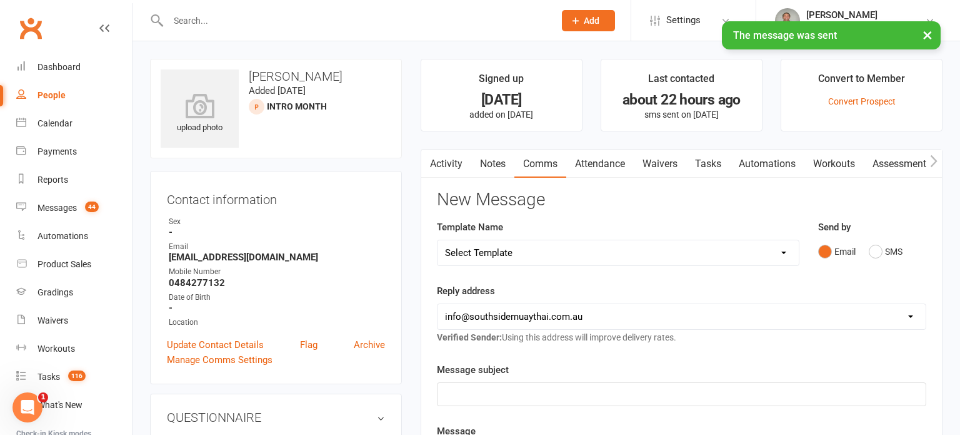
select select "100"
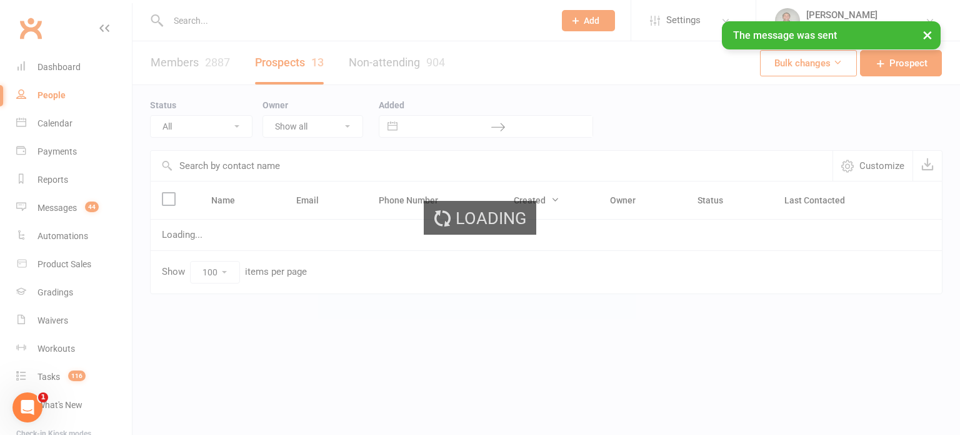
select select "Intro Month"
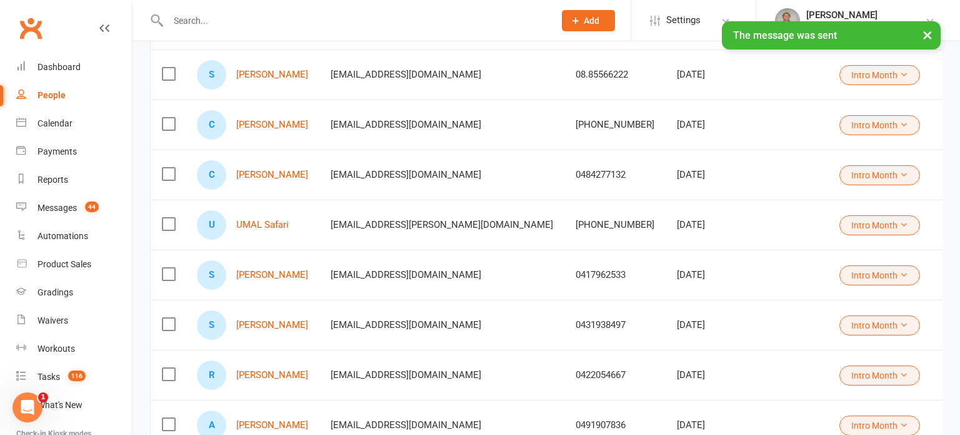
scroll to position [242, 0]
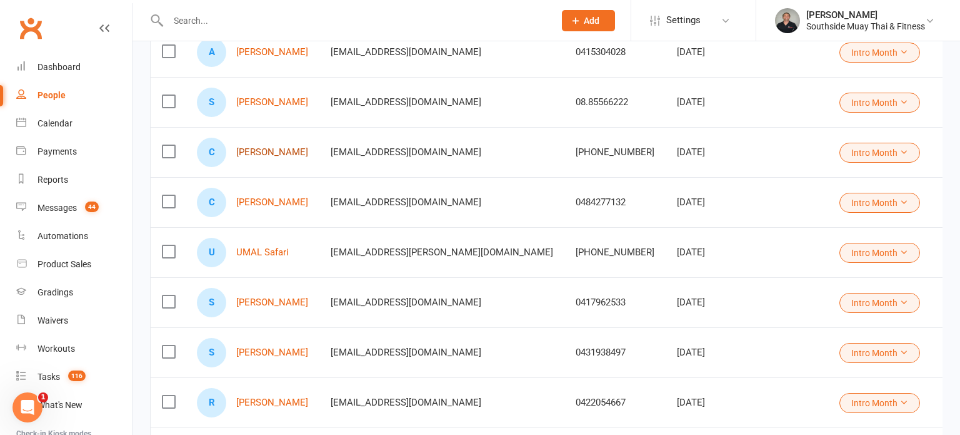
click at [274, 153] on link "[PERSON_NAME]" at bounding box center [272, 152] width 72 height 11
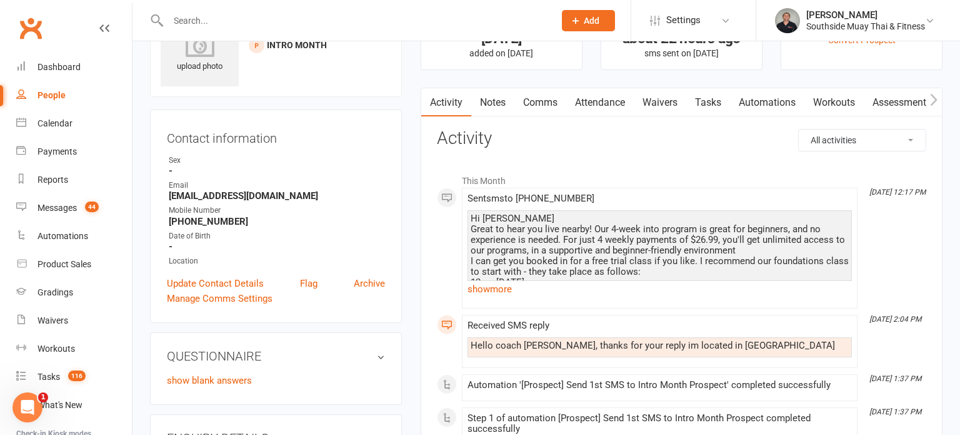
scroll to position [64, 0]
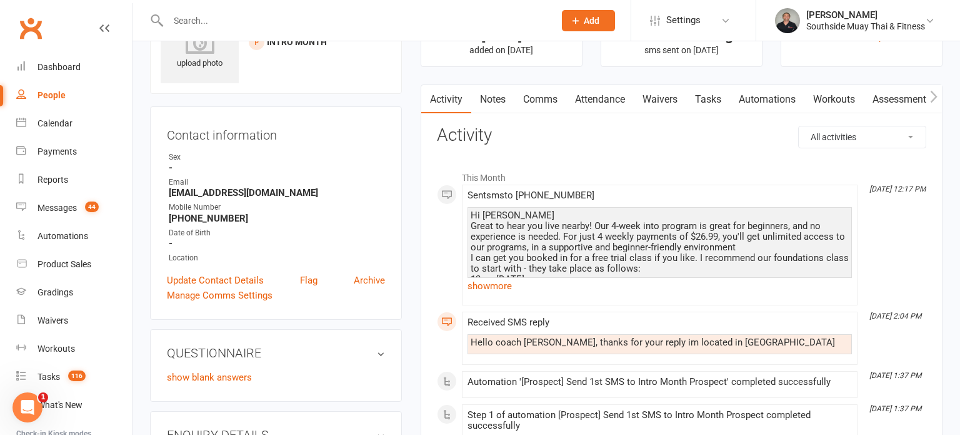
click at [55, 95] on div "People" at bounding box center [52, 95] width 28 height 10
select select "100"
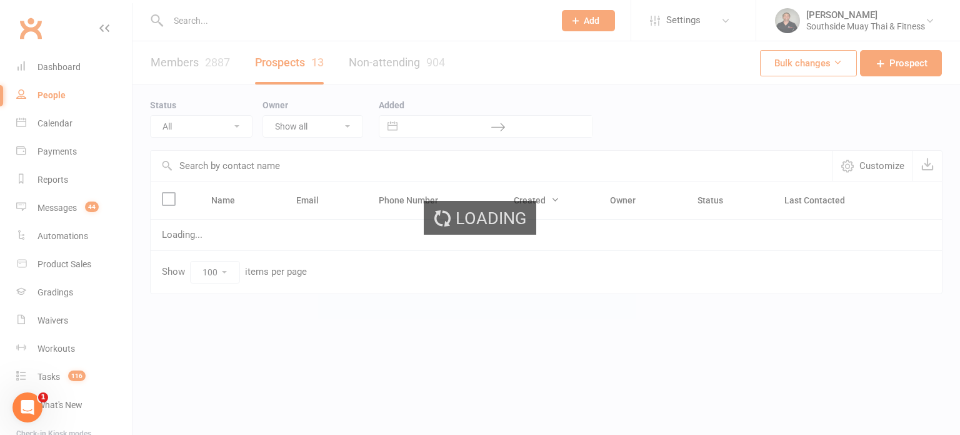
select select "Intro Month"
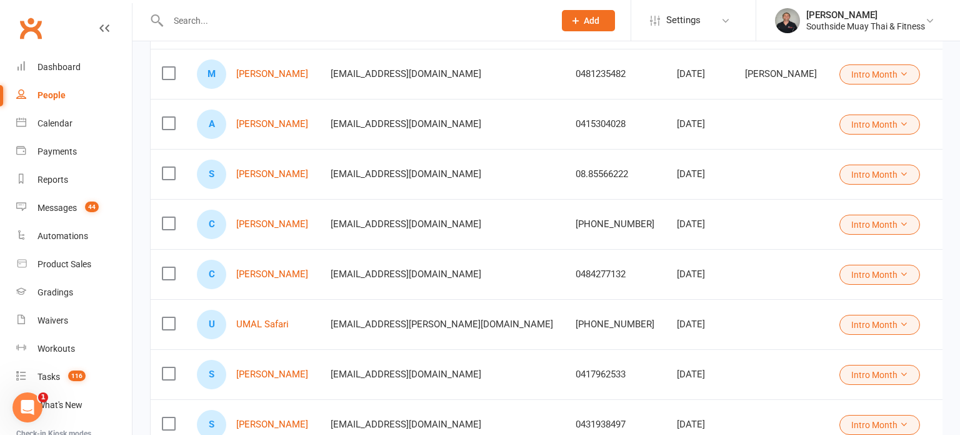
scroll to position [188, 0]
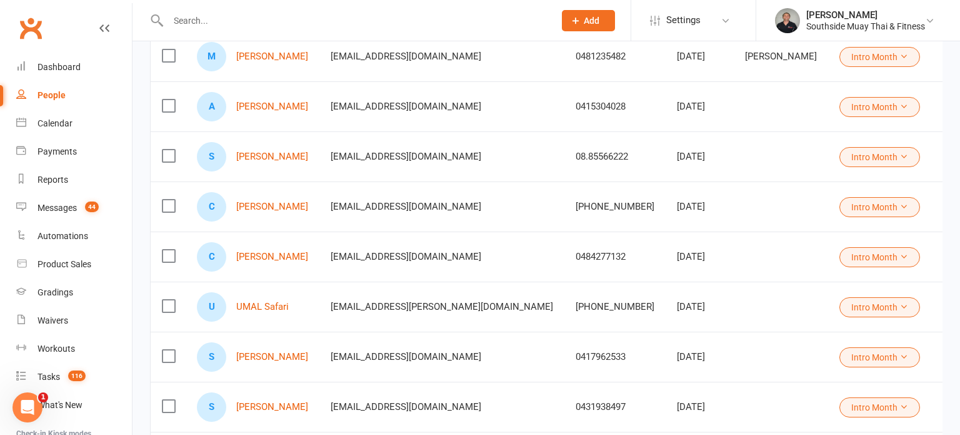
click at [268, 96] on div "A [PERSON_NAME]" at bounding box center [252, 106] width 111 height 29
click at [267, 103] on link "[PERSON_NAME]" at bounding box center [272, 106] width 72 height 11
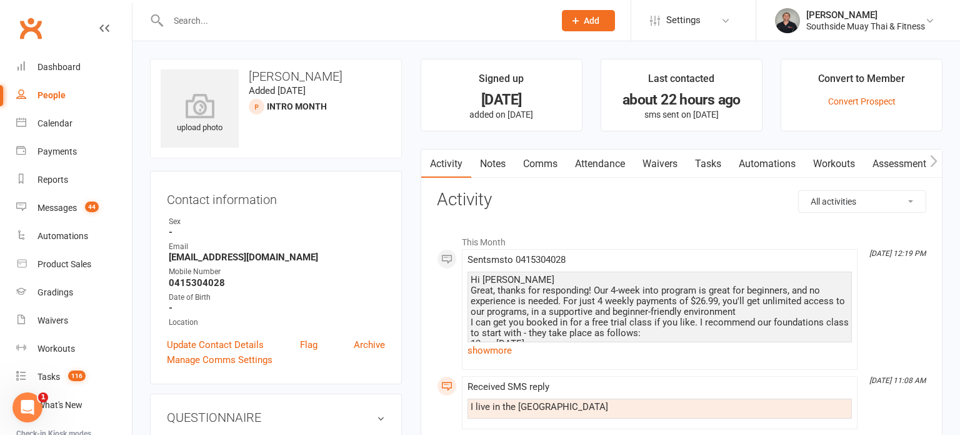
click at [54, 92] on div "People" at bounding box center [52, 95] width 28 height 10
select select "100"
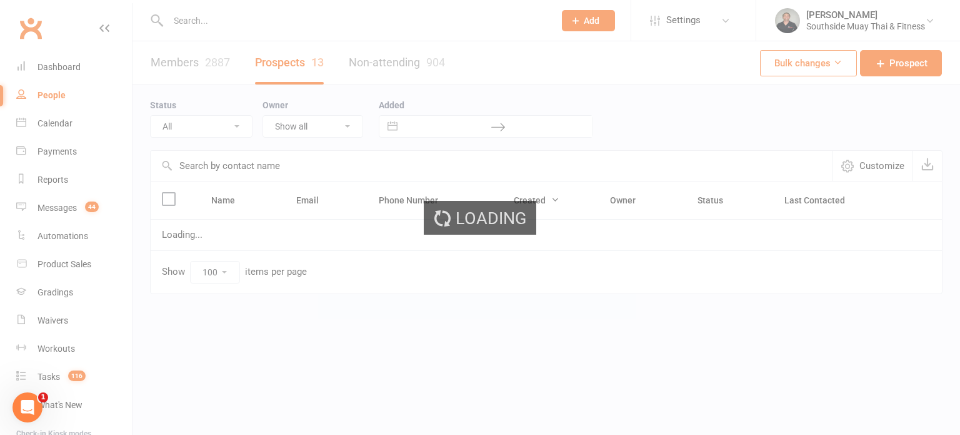
select select "Intro Month"
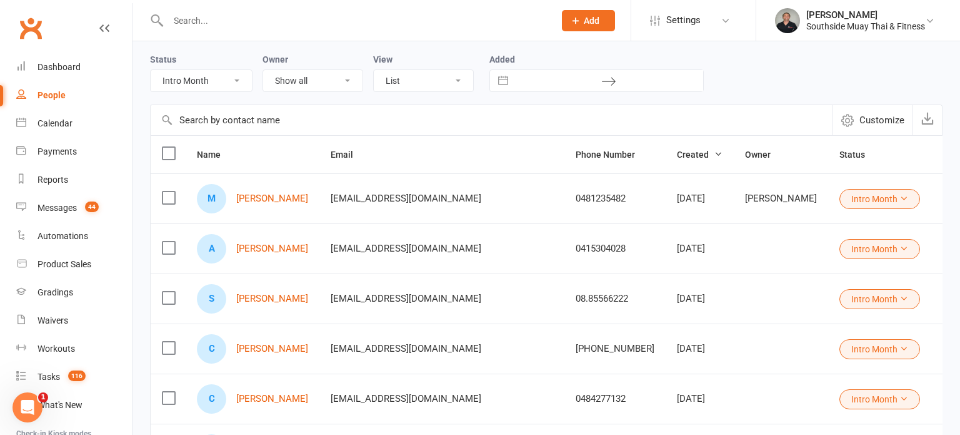
scroll to position [55, 0]
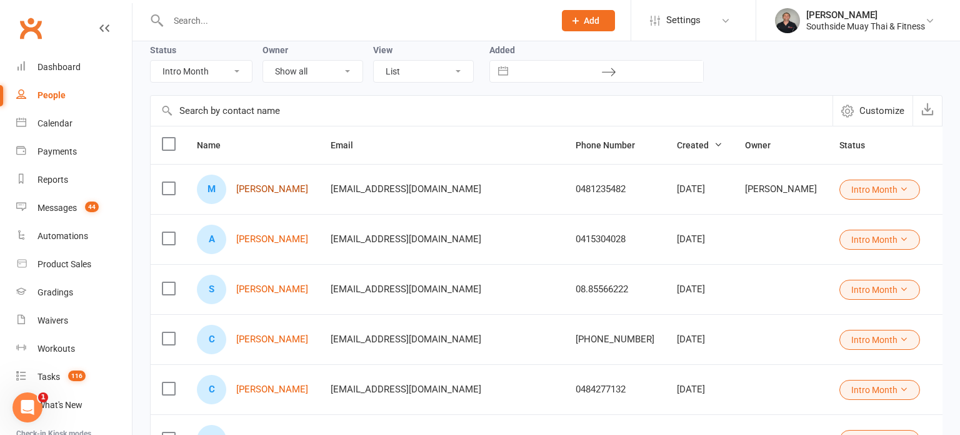
click at [256, 184] on link "[PERSON_NAME]" at bounding box center [272, 189] width 72 height 11
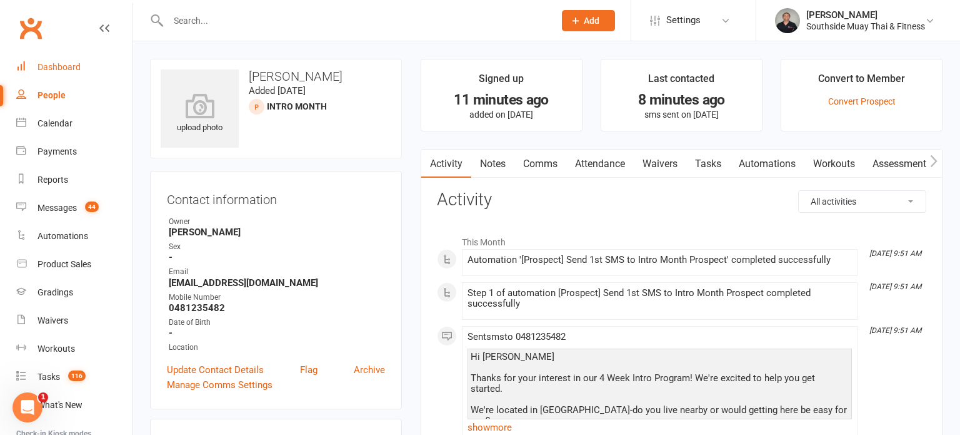
click at [44, 68] on div "Dashboard" at bounding box center [59, 67] width 43 height 10
